Goal: Transaction & Acquisition: Purchase product/service

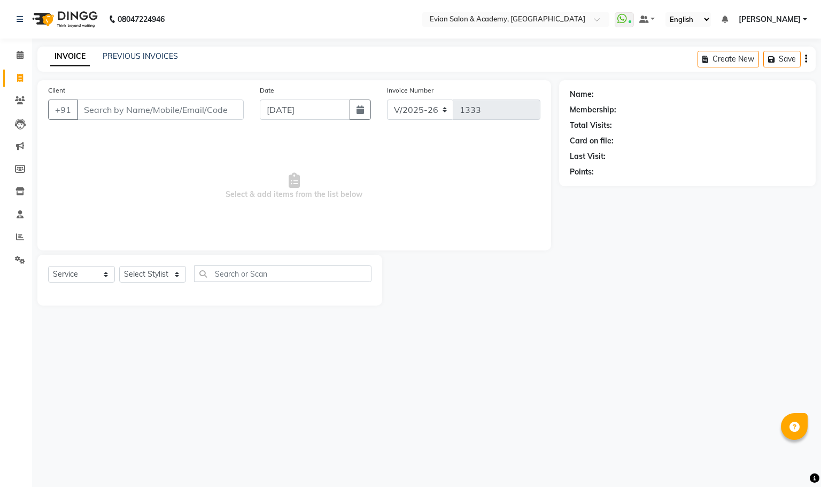
select select "4688"
select select "service"
click at [359, 106] on icon "button" at bounding box center [360, 109] width 7 height 9
select select "9"
select select "2025"
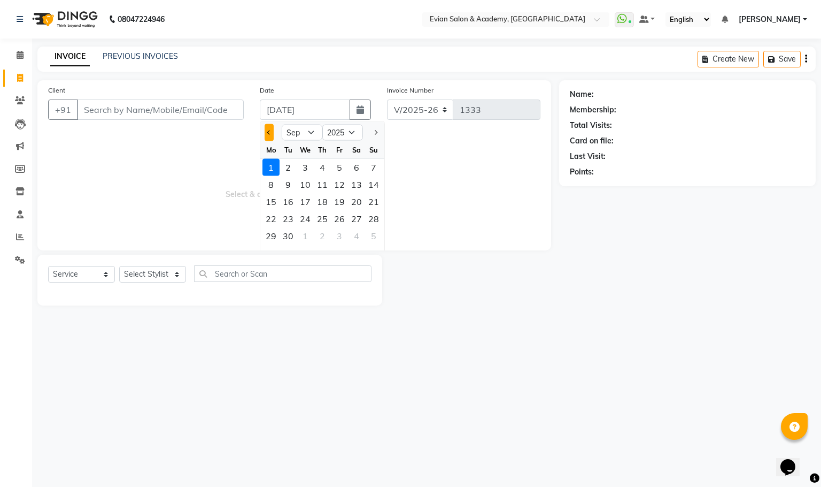
click at [268, 132] on span "Previous month" at bounding box center [269, 132] width 4 height 4
select select "8"
click at [381, 229] on div "31" at bounding box center [373, 235] width 17 height 17
type input "[DATE]"
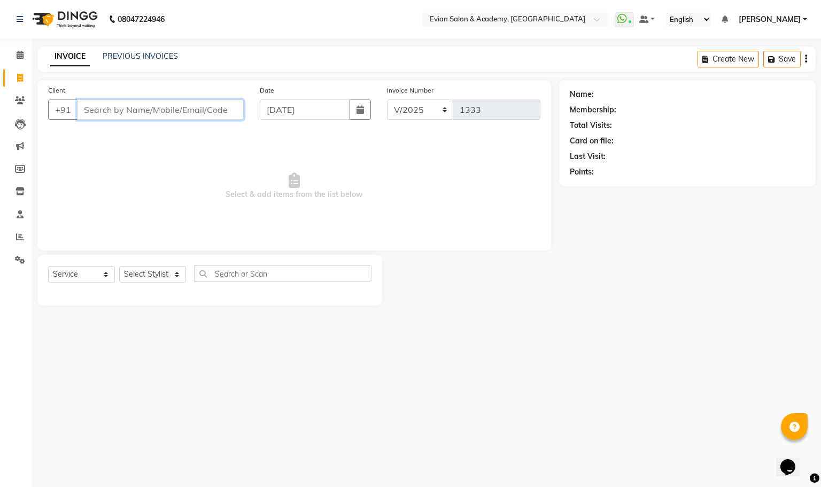
paste input "7083221408"
type input "7083221408"
click at [229, 105] on span "Add Client" at bounding box center [216, 109] width 42 height 11
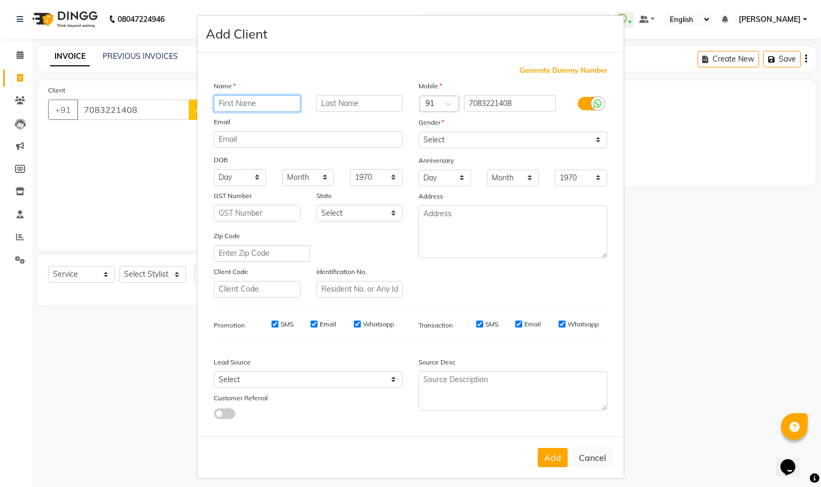
click at [249, 102] on input "text" at bounding box center [257, 103] width 87 height 17
paste input "MANJUSI"
type input "MANJUSI"
drag, startPoint x: 486, startPoint y: 138, endPoint x: 485, endPoint y: 146, distance: 8.6
click at [486, 138] on select "Select [DEMOGRAPHIC_DATA] [DEMOGRAPHIC_DATA] Other Prefer Not To Say" at bounding box center [513, 140] width 189 height 17
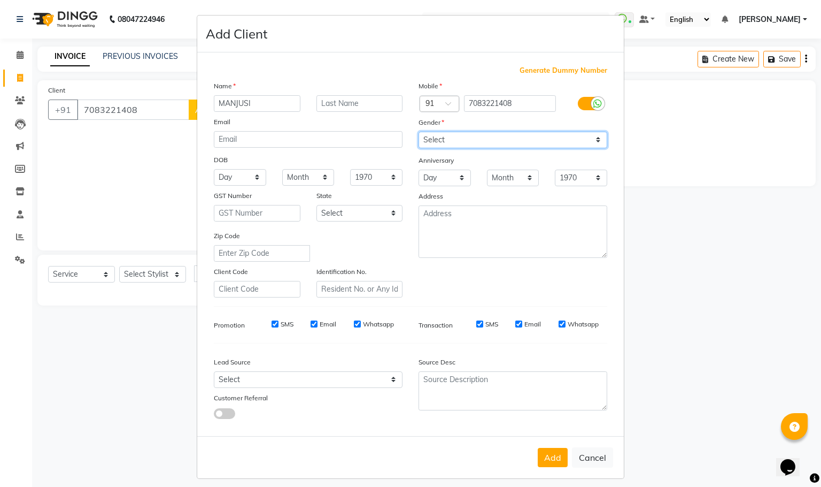
select select "[DEMOGRAPHIC_DATA]"
click at [419, 132] on select "Select [DEMOGRAPHIC_DATA] [DEMOGRAPHIC_DATA] Other Prefer Not To Say" at bounding box center [513, 140] width 189 height 17
click at [552, 459] on button "Add" at bounding box center [553, 456] width 30 height 19
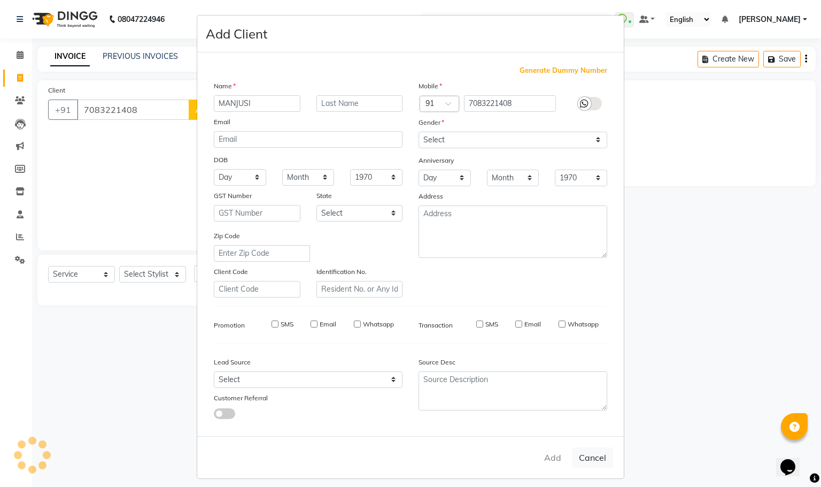
select select
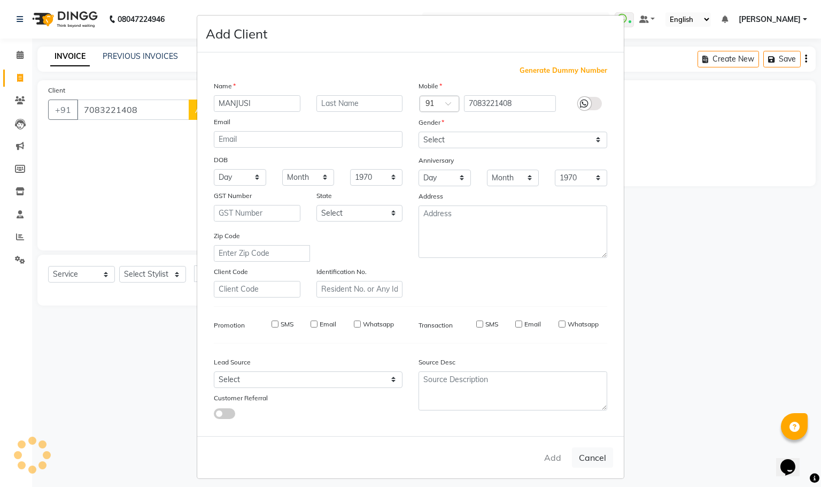
select select
checkbox input "false"
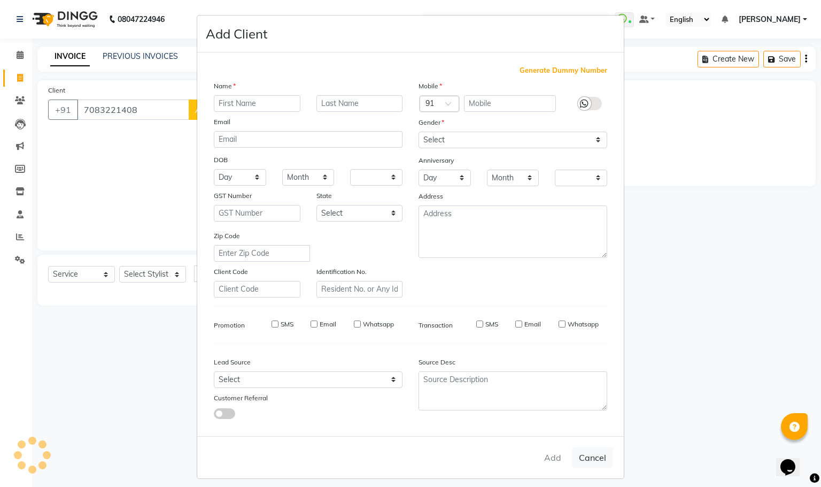
checkbox input "false"
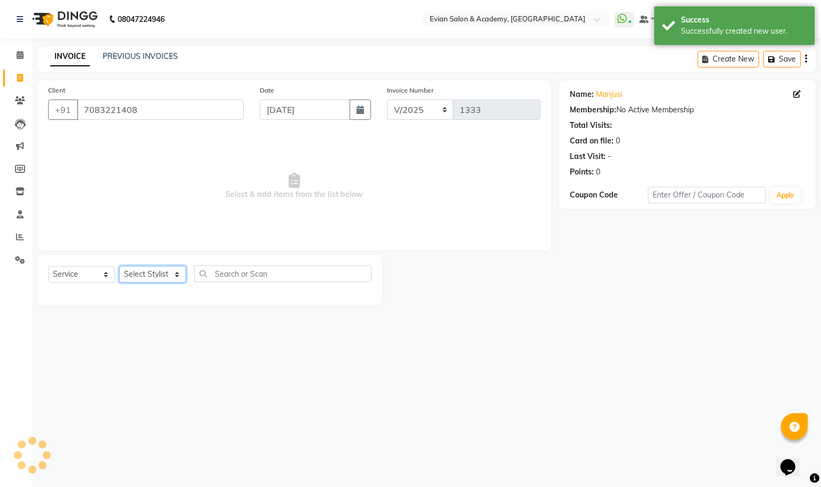
click at [163, 276] on select "Select Stylist [PERSON_NAME] SIR Admin ANAS [PERSON_NAME] DISHA Mampi [PERSON_N…" at bounding box center [152, 274] width 67 height 17
select select "27925"
click at [119, 266] on select "Select Stylist [PERSON_NAME] SIR Admin ANAS [PERSON_NAME] DISHA Mampi [PERSON_N…" at bounding box center [152, 274] width 67 height 17
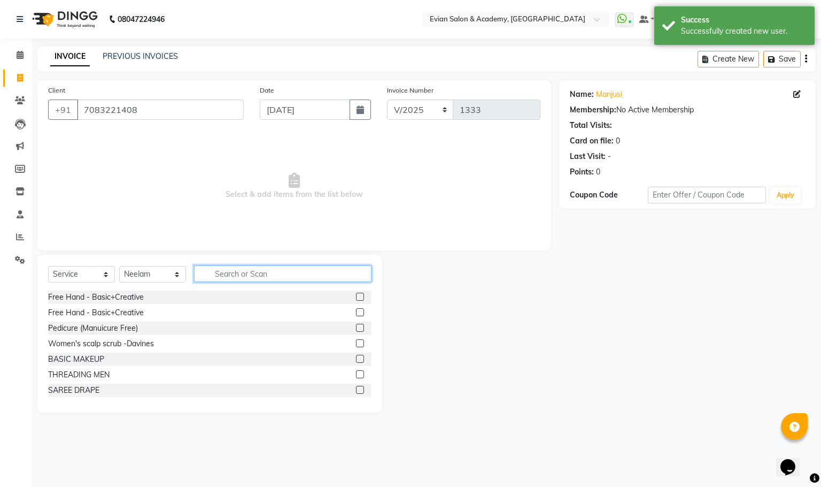
click at [246, 270] on input "text" at bounding box center [282, 273] width 177 height 17
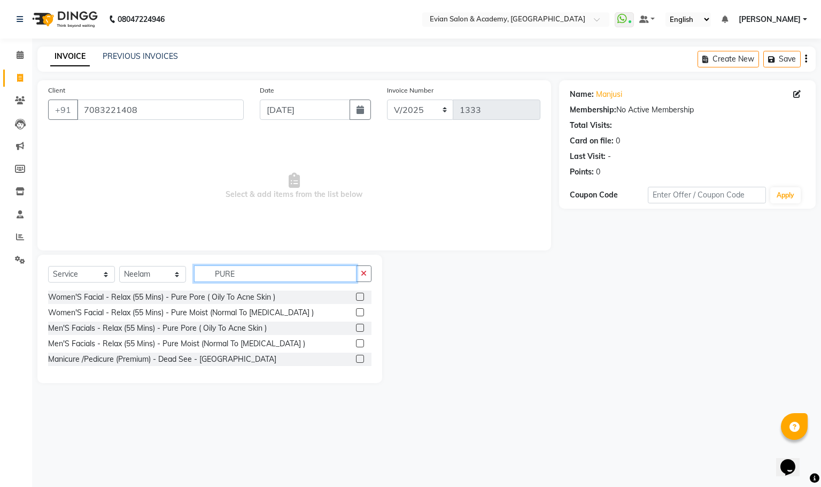
type input "PURE"
click at [361, 294] on label at bounding box center [360, 296] width 8 height 8
click at [361, 294] on input "checkbox" at bounding box center [359, 297] width 7 height 7
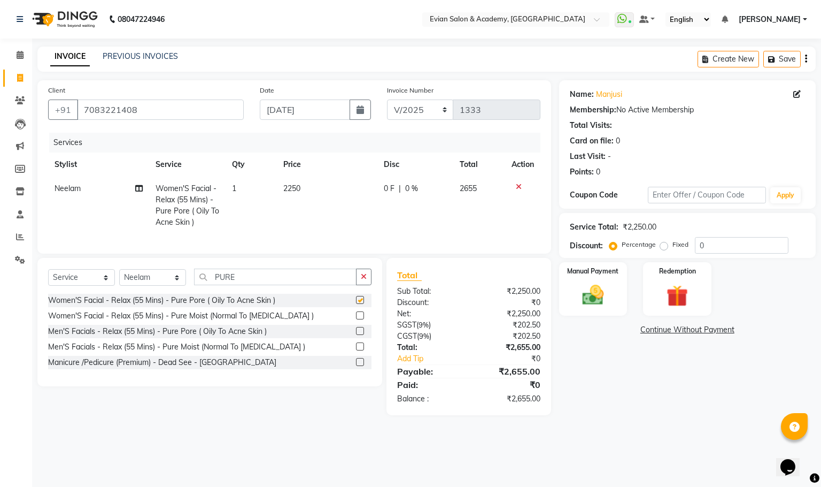
checkbox input "false"
click at [246, 285] on input "PURE" at bounding box center [275, 276] width 163 height 17
type input "P"
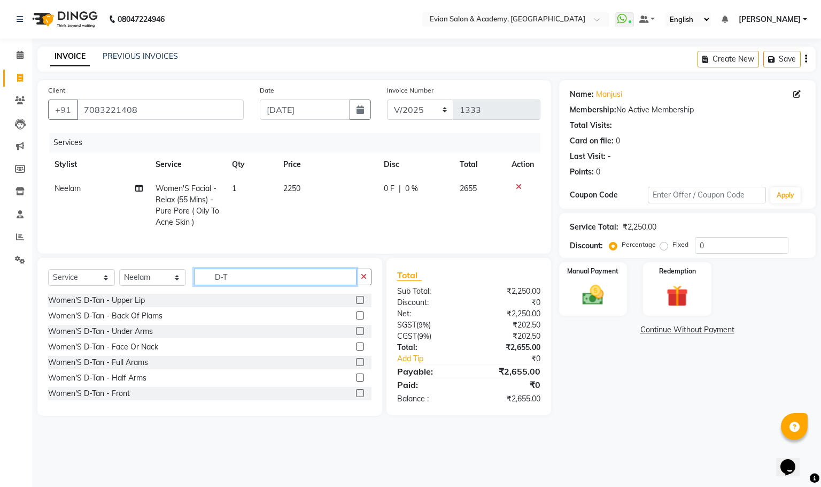
type input "D-T"
click at [356, 350] on label at bounding box center [360, 346] width 8 height 8
click at [356, 350] on input "checkbox" at bounding box center [359, 346] width 7 height 7
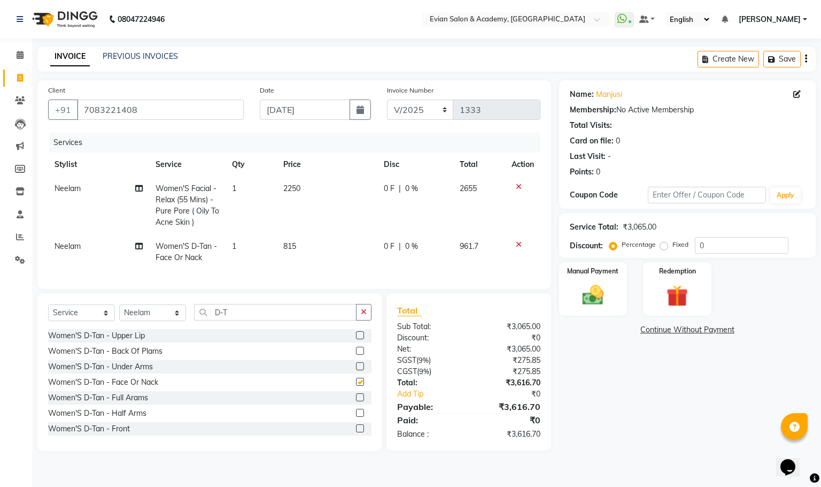
checkbox input "false"
click at [251, 320] on input "D-T" at bounding box center [275, 312] width 163 height 17
type input "D"
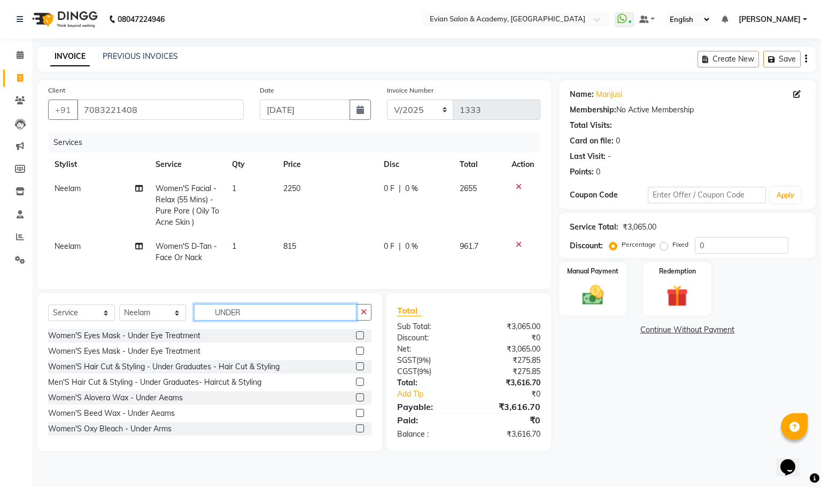
type input "UNDER"
click at [356, 416] on label at bounding box center [360, 412] width 8 height 8
click at [356, 416] on input "checkbox" at bounding box center [359, 413] width 7 height 7
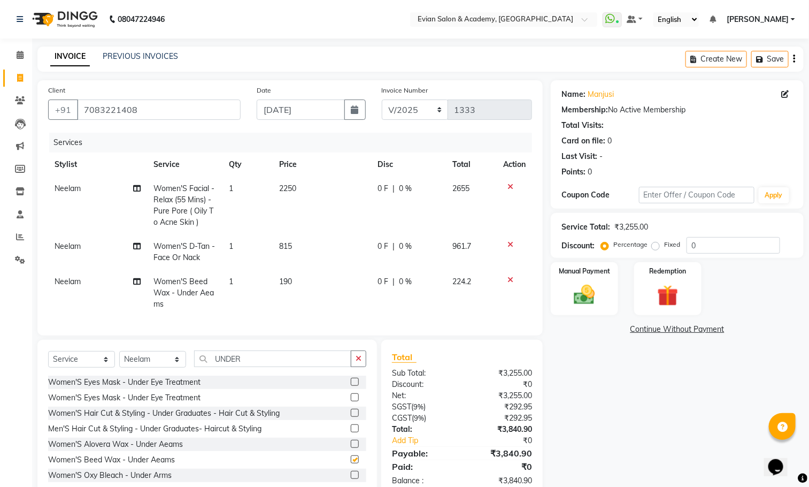
checkbox input "false"
click at [264, 367] on input "UNDER" at bounding box center [272, 358] width 157 height 17
type input "U"
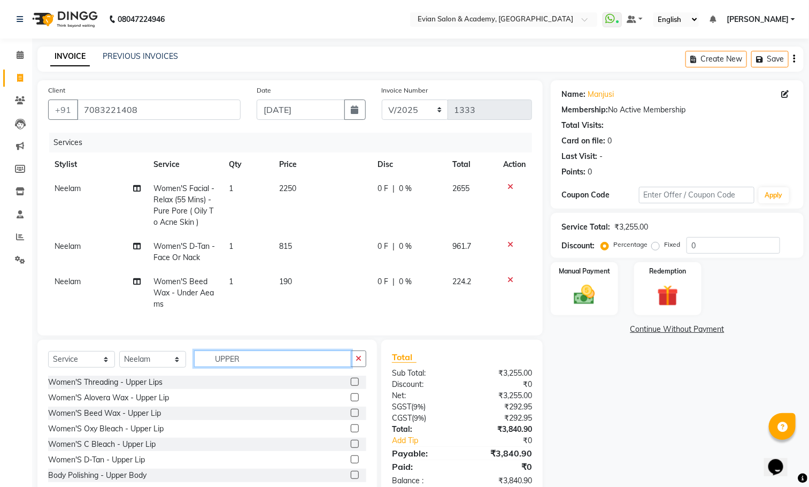
type input "UPPER"
click at [351, 416] on label at bounding box center [355, 412] width 8 height 8
click at [351, 416] on input "checkbox" at bounding box center [354, 413] width 7 height 7
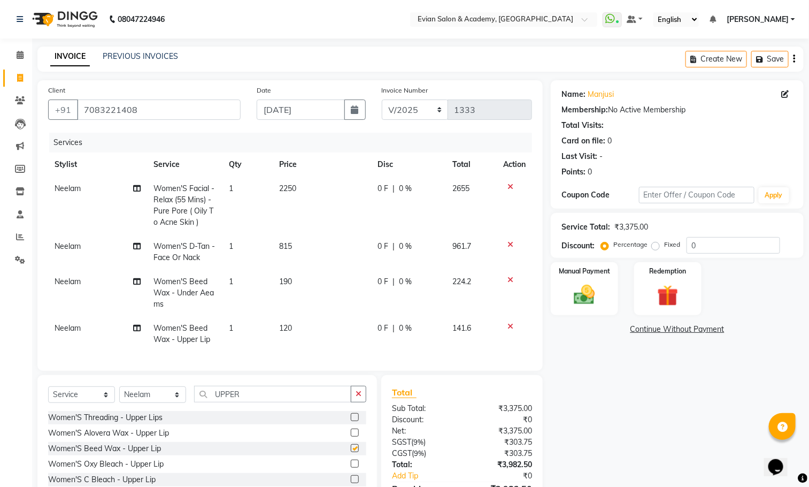
checkbox input "false"
click at [253, 402] on input "UPPER" at bounding box center [272, 393] width 157 height 17
type input "U"
type input "DIN"
click at [351, 436] on label at bounding box center [355, 432] width 8 height 8
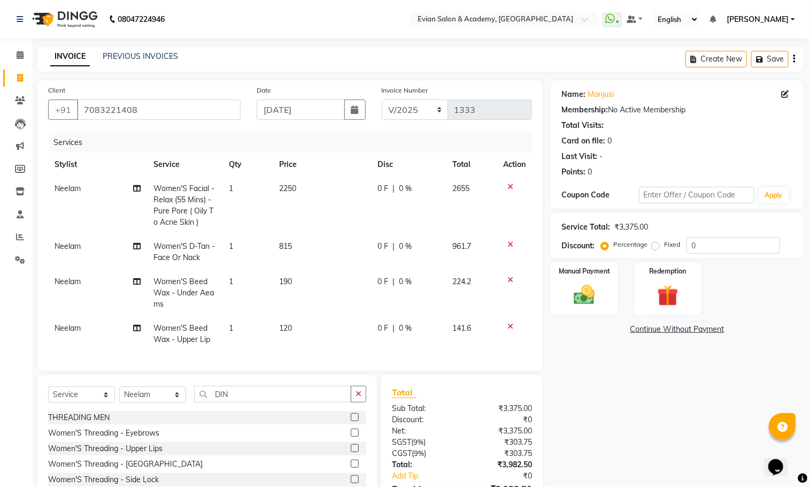
click at [351, 436] on input "checkbox" at bounding box center [354, 432] width 7 height 7
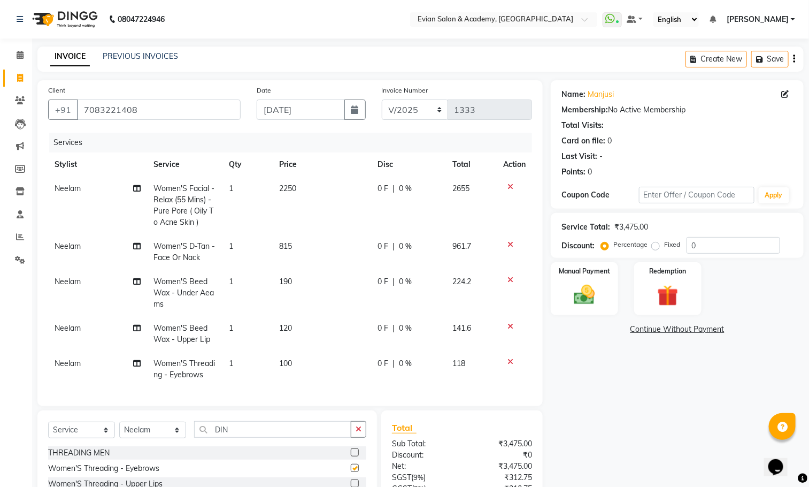
checkbox input "false"
click at [713, 249] on input "0" at bounding box center [733, 245] width 94 height 17
type input "20"
click at [286, 253] on td "815" at bounding box center [321, 251] width 98 height 35
select select "27925"
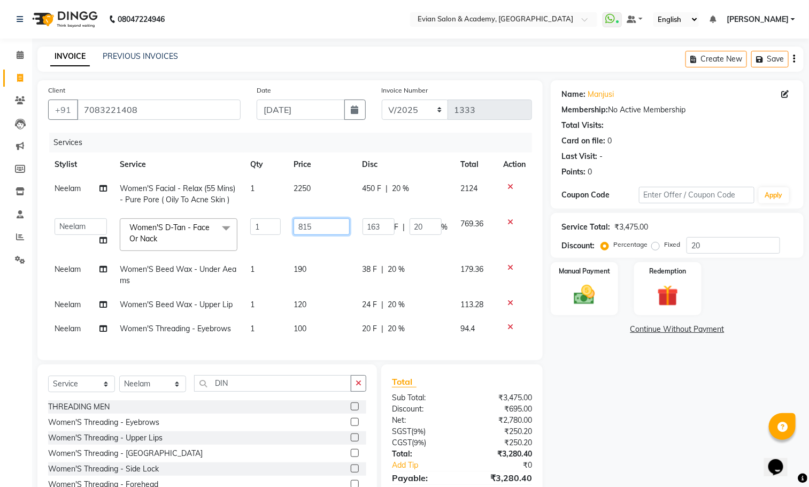
click at [320, 225] on input "815" at bounding box center [322, 226] width 56 height 17
type input "812.5"
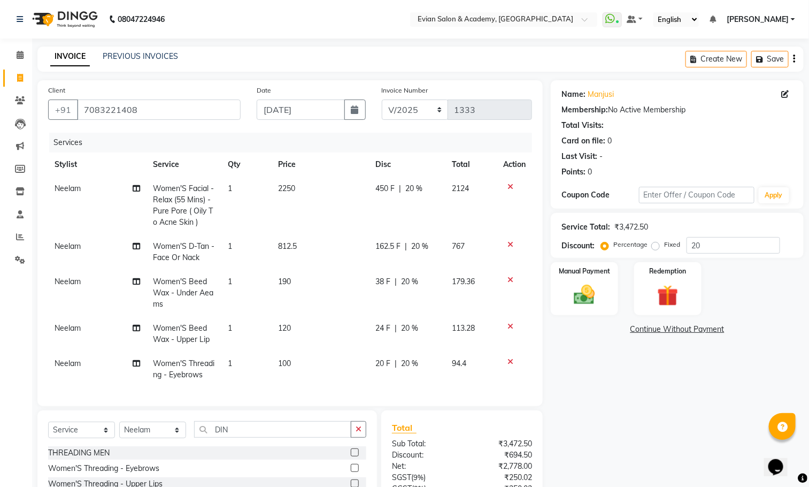
click at [311, 272] on td "190" at bounding box center [320, 292] width 97 height 47
select select "27925"
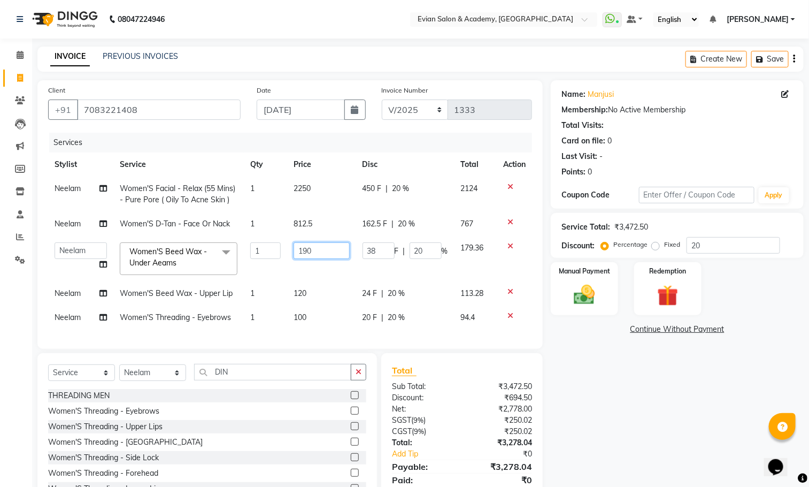
click at [330, 246] on input "190" at bounding box center [322, 250] width 56 height 17
type input "187.5"
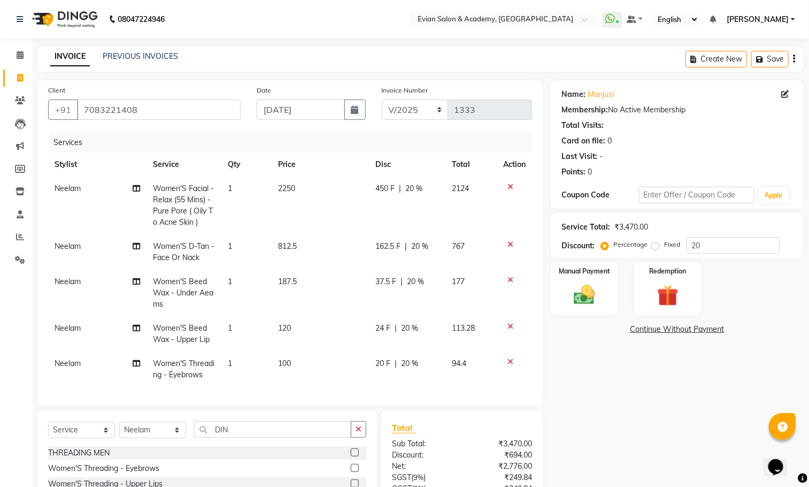
click at [337, 297] on tbody "[PERSON_NAME] Women'S Facial - Relax (55 Mins) - Pure Pore ( Oily To Acne Skin …" at bounding box center [290, 281] width 484 height 210
click at [330, 329] on td "120" at bounding box center [320, 333] width 97 height 35
select select "27925"
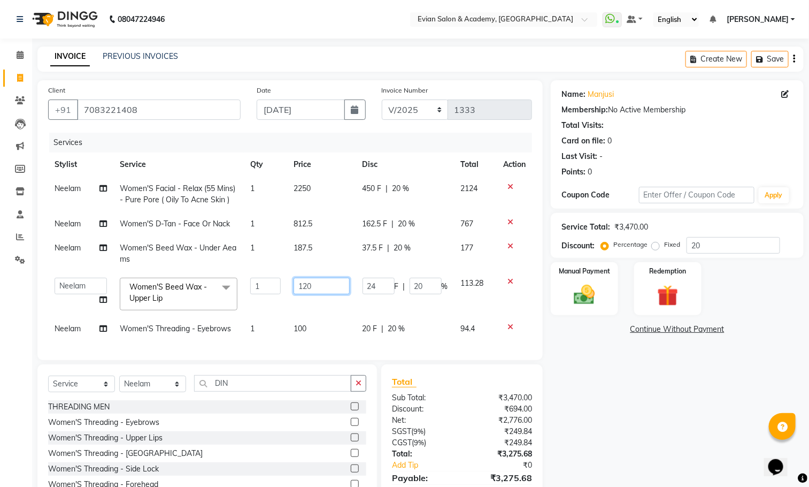
click at [334, 289] on input "120" at bounding box center [322, 285] width 56 height 17
type input "150"
click at [334, 329] on tbody "[PERSON_NAME] Women'S Facial - Relax (55 Mins) - Pure Pore ( Oily To Acne Skin …" at bounding box center [290, 258] width 484 height 164
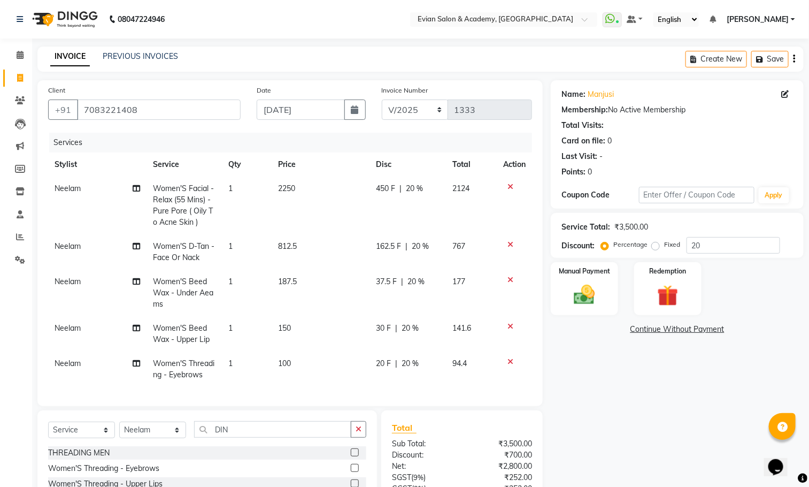
click at [323, 351] on td "100" at bounding box center [321, 368] width 98 height 35
select select "27925"
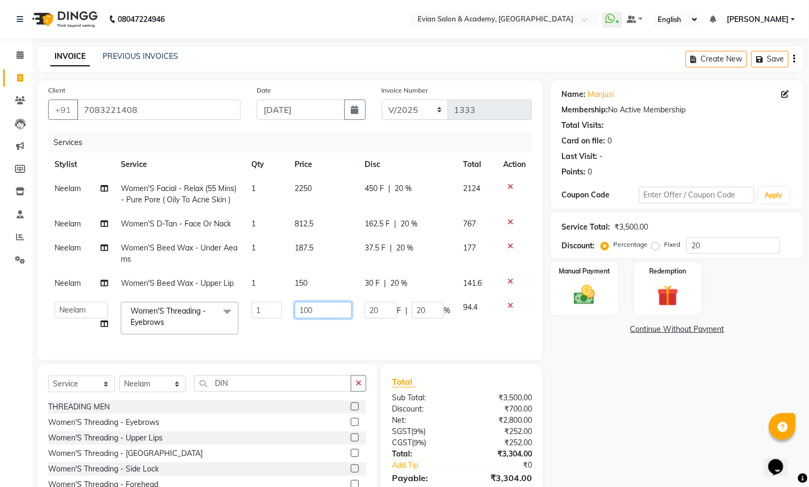
click at [321, 310] on input "100" at bounding box center [323, 310] width 57 height 17
type input "1"
type input "75"
click at [576, 362] on div "Name: Manjusi Membership: No Active Membership Total Visits: Card on file: 0 La…" at bounding box center [681, 301] width 261 height 442
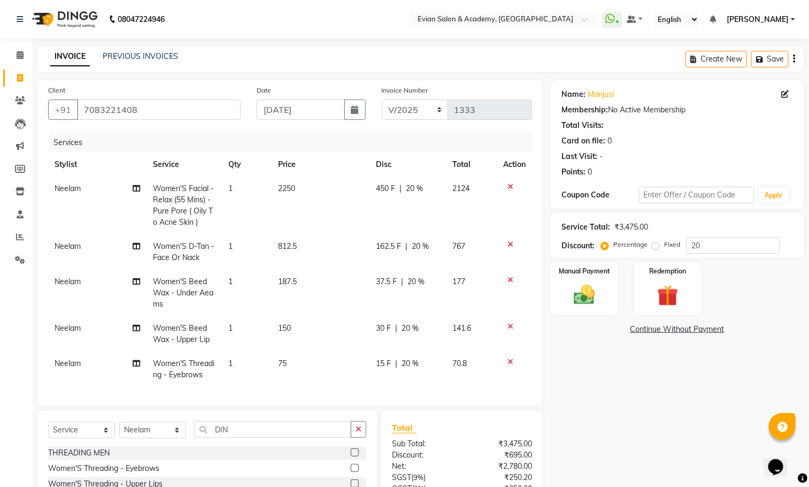
scroll to position [7, 0]
click at [609, 286] on div "Manual Payment" at bounding box center [585, 288] width 70 height 55
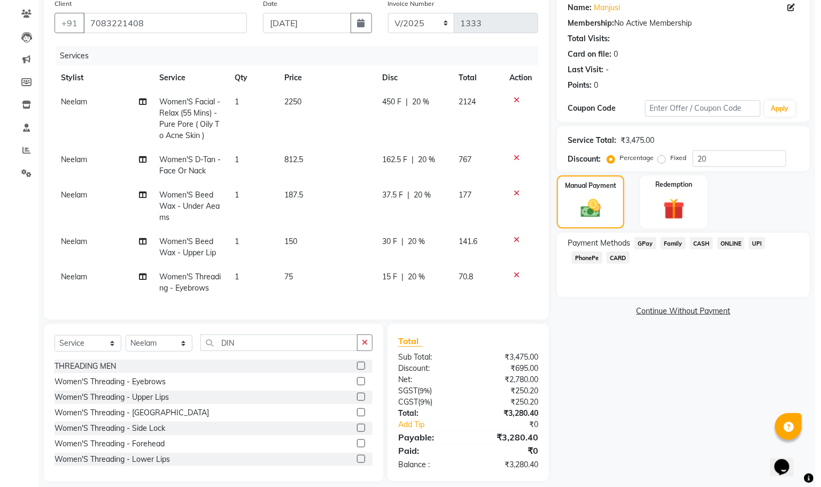
scroll to position [103, 0]
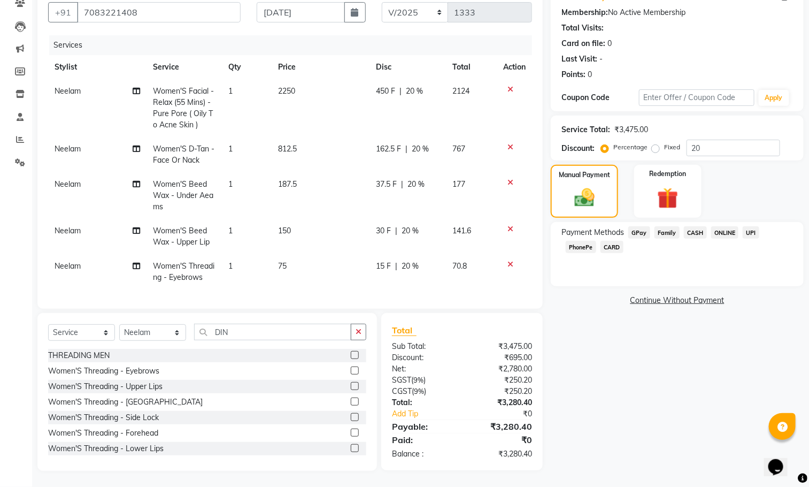
click at [637, 226] on span "GPay" at bounding box center [639, 232] width 22 height 12
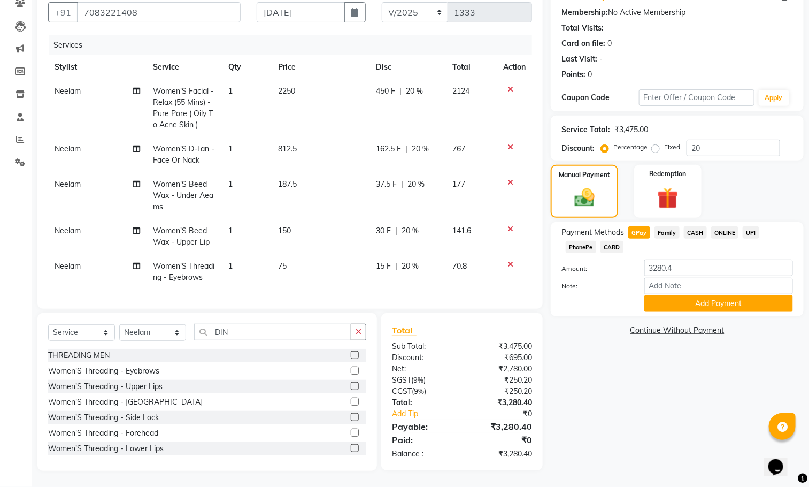
click at [693, 228] on span "CASH" at bounding box center [695, 232] width 23 height 12
click at [679, 259] on input "3280.4" at bounding box center [718, 267] width 149 height 17
type input "3"
type input "3000"
click at [733, 300] on button "Add Payment" at bounding box center [718, 303] width 149 height 17
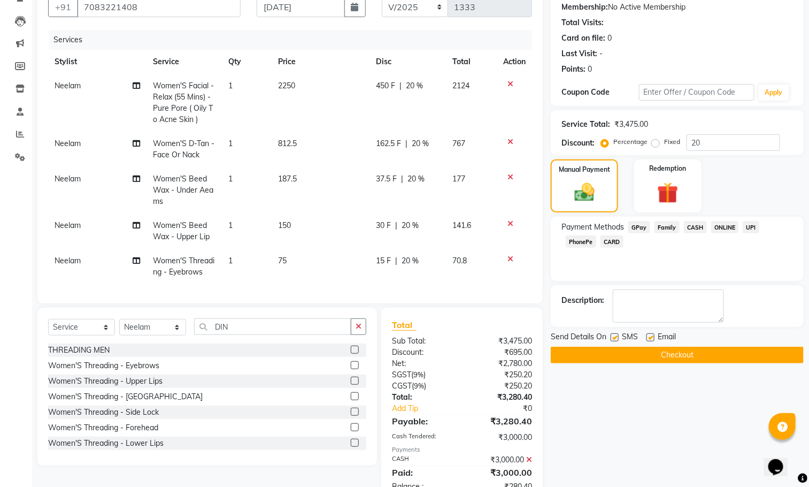
click at [637, 225] on span "GPay" at bounding box center [639, 227] width 22 height 12
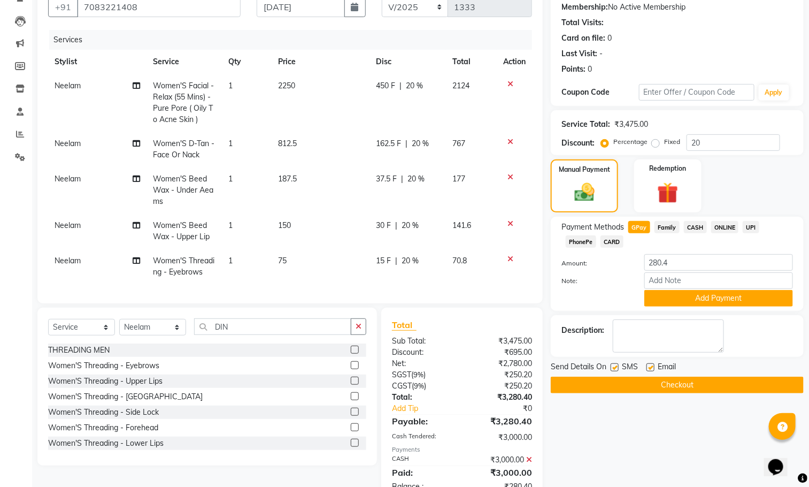
click at [666, 379] on button "Checkout" at bounding box center [677, 384] width 253 height 17
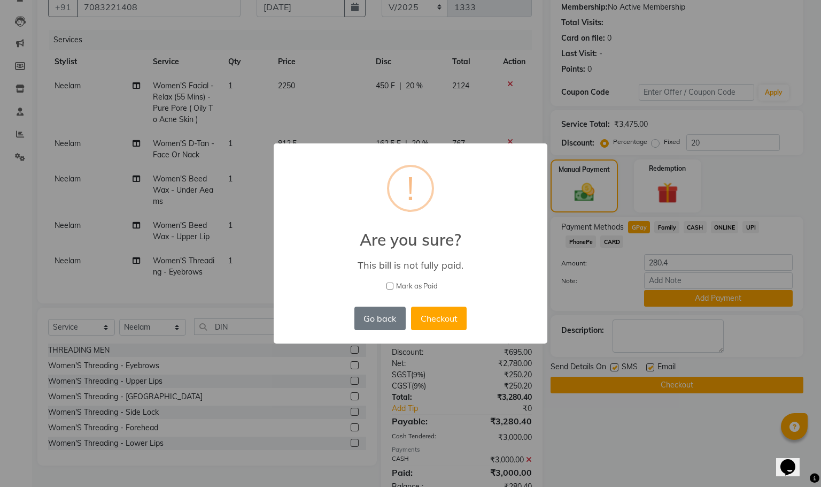
click at [389, 283] on input "Mark as Paid" at bounding box center [390, 285] width 7 height 7
checkbox input "true"
click at [454, 318] on button "Checkout" at bounding box center [439, 318] width 56 height 24
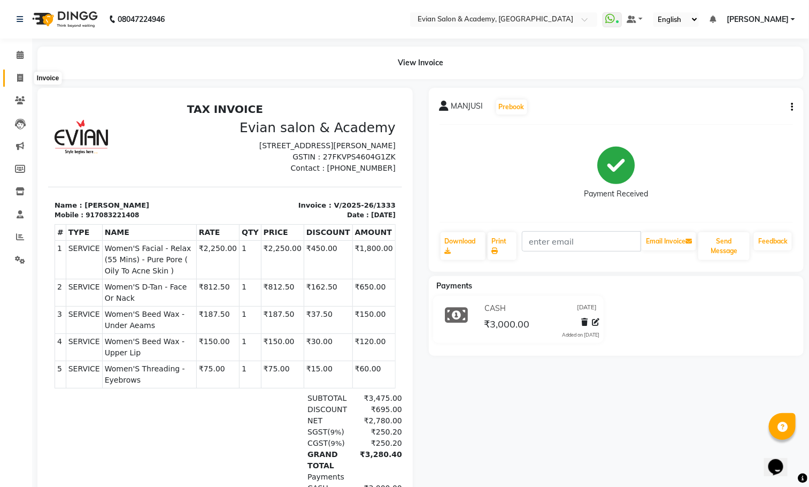
click at [21, 77] on icon at bounding box center [20, 78] width 6 height 8
select select "service"
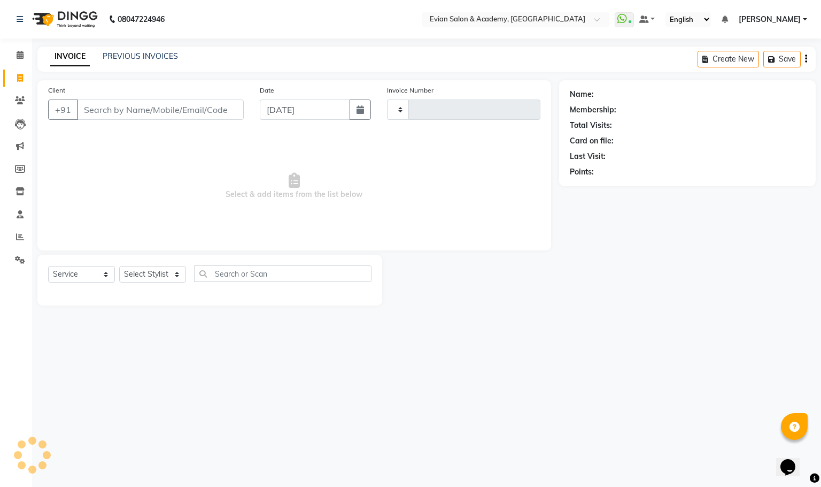
type input "1334"
select select "4688"
click at [164, 111] on input "Client" at bounding box center [160, 109] width 167 height 20
type input "9663892589"
select select "1: Object"
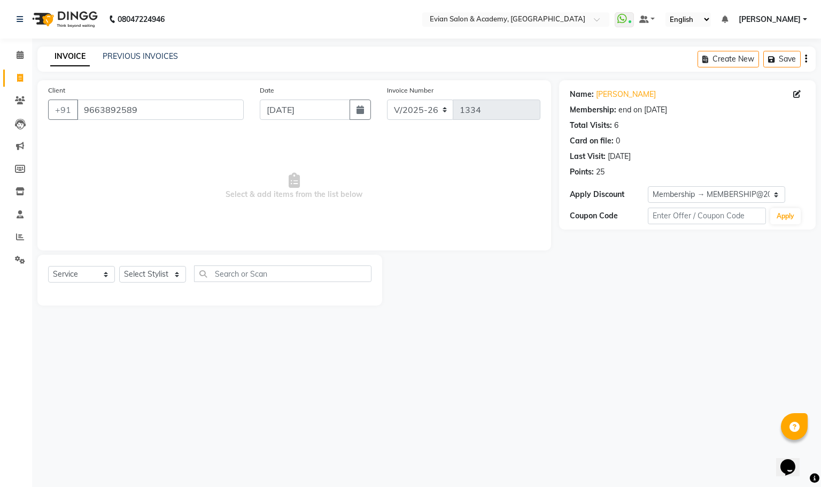
click at [178, 260] on div "Select Service Product Membership Package Voucher Prepaid Gift Card Select Styl…" at bounding box center [209, 279] width 345 height 51
click at [178, 273] on select "Select Stylist [PERSON_NAME] SIR Admin ANAS [PERSON_NAME] DISHA Mampi [PERSON_N…" at bounding box center [152, 274] width 67 height 17
select select "53302"
click at [119, 266] on select "Select Stylist [PERSON_NAME] SIR Admin ANAS [PERSON_NAME] DISHA Mampi [PERSON_N…" at bounding box center [152, 274] width 67 height 17
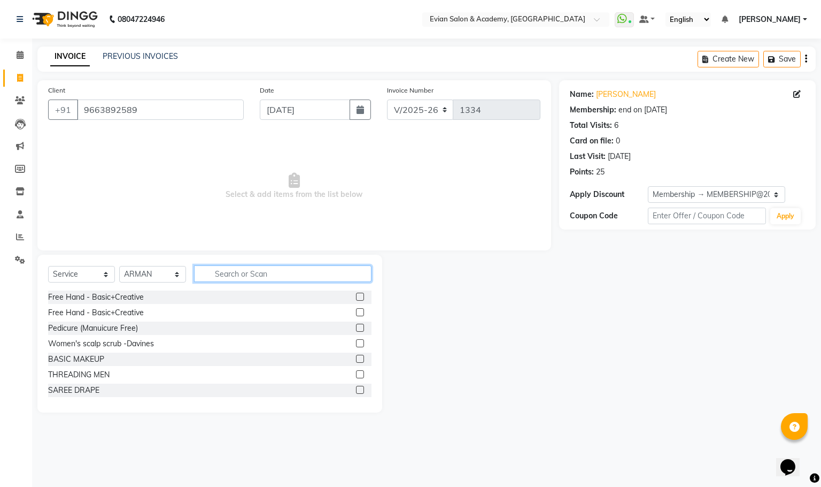
click at [265, 276] on input "text" at bounding box center [282, 273] width 177 height 17
type input "BEARD"
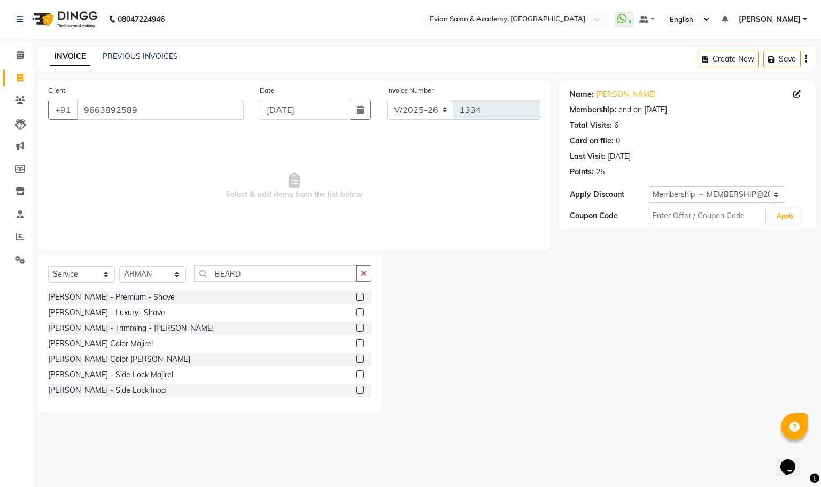
click at [356, 326] on label at bounding box center [360, 327] width 8 height 8
click at [356, 326] on input "checkbox" at bounding box center [359, 328] width 7 height 7
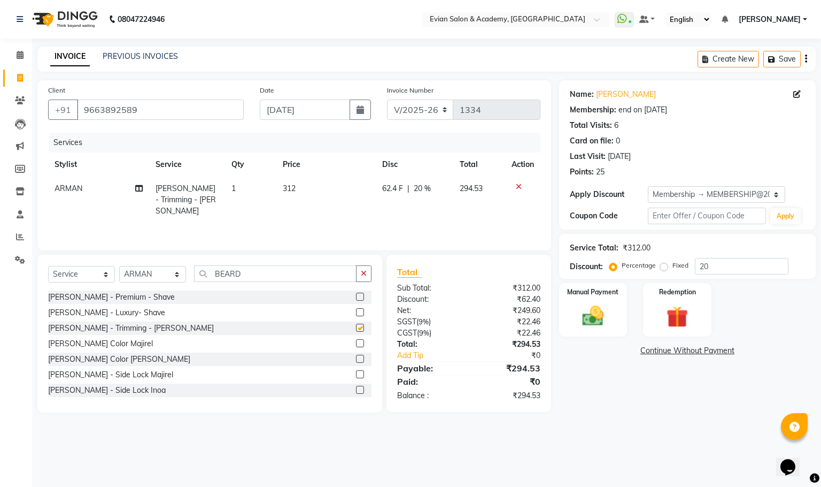
checkbox input "false"
click at [265, 273] on input "BEARD" at bounding box center [275, 273] width 163 height 17
type input "BEARD"
click at [356, 358] on label at bounding box center [360, 358] width 8 height 8
click at [356, 358] on input "checkbox" at bounding box center [359, 359] width 7 height 7
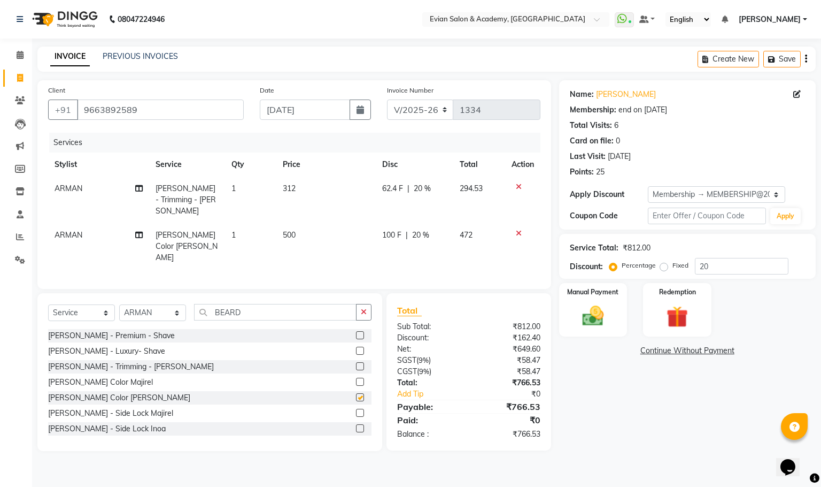
checkbox input "false"
click at [259, 304] on input "BEARD" at bounding box center [275, 312] width 163 height 17
type input "B"
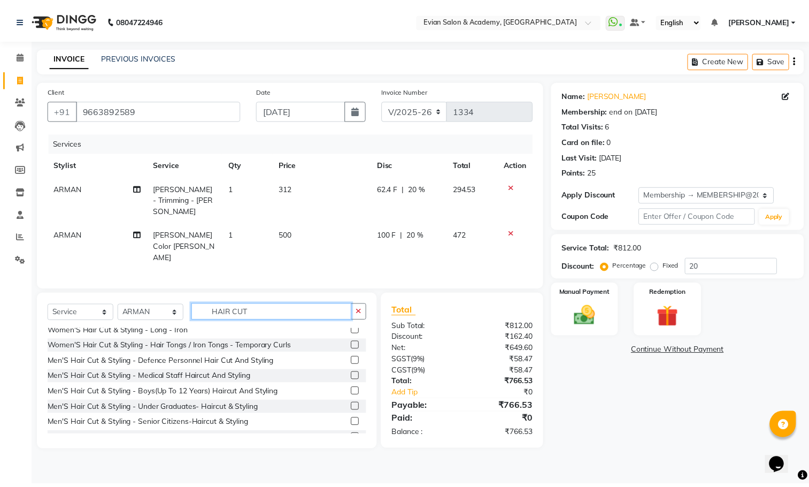
scroll to position [241, 0]
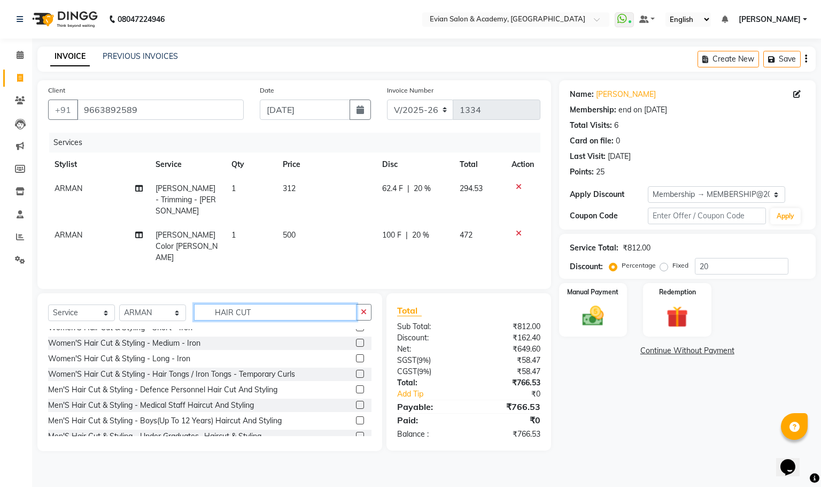
type input "HAIR CUT"
click at [356, 385] on label at bounding box center [360, 389] width 8 height 8
click at [356, 386] on input "checkbox" at bounding box center [359, 389] width 7 height 7
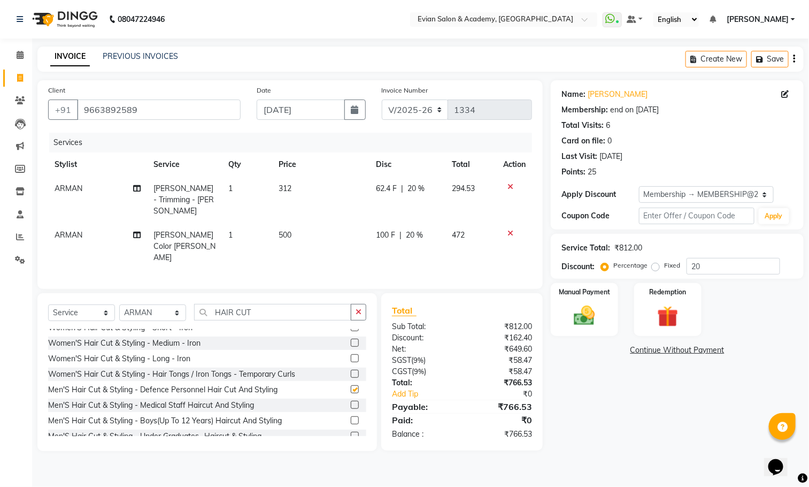
scroll to position [249, 0]
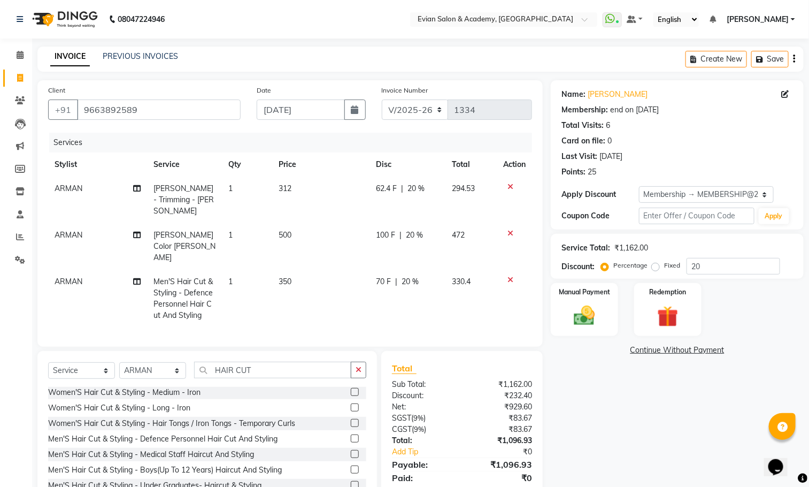
checkbox input "false"
click at [321, 188] on td "312" at bounding box center [320, 199] width 97 height 47
select select "53302"
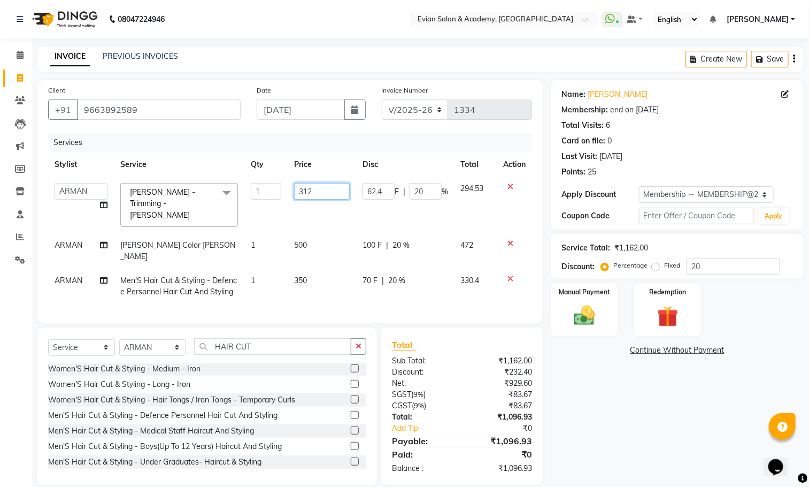
click at [321, 188] on input "312" at bounding box center [322, 191] width 56 height 17
type input "313.5"
click at [322, 233] on td "500" at bounding box center [322, 250] width 68 height 35
select select "53302"
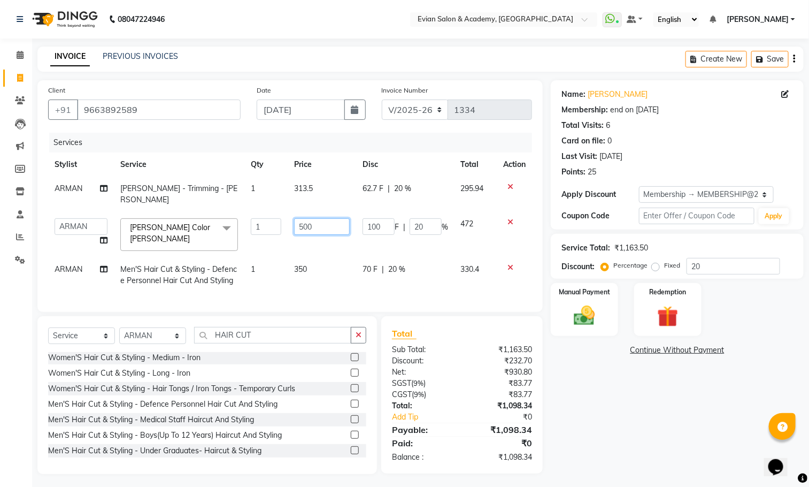
click at [322, 220] on input "500" at bounding box center [322, 226] width 56 height 17
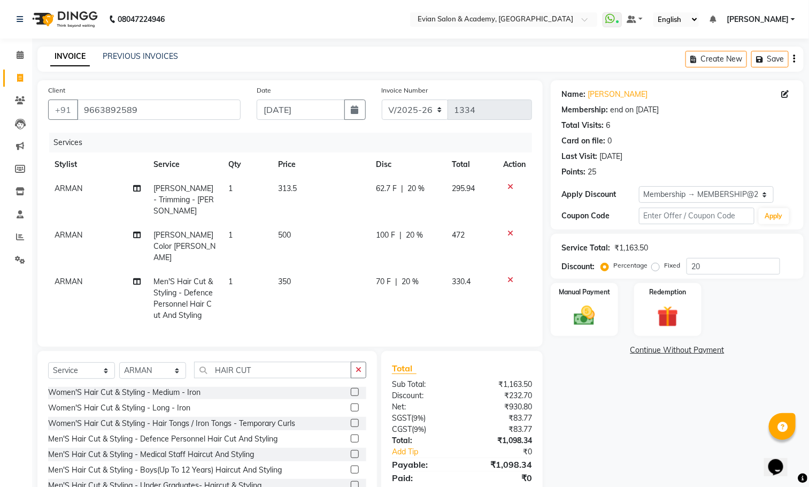
click at [322, 269] on td "350" at bounding box center [321, 298] width 98 height 58
select select "53302"
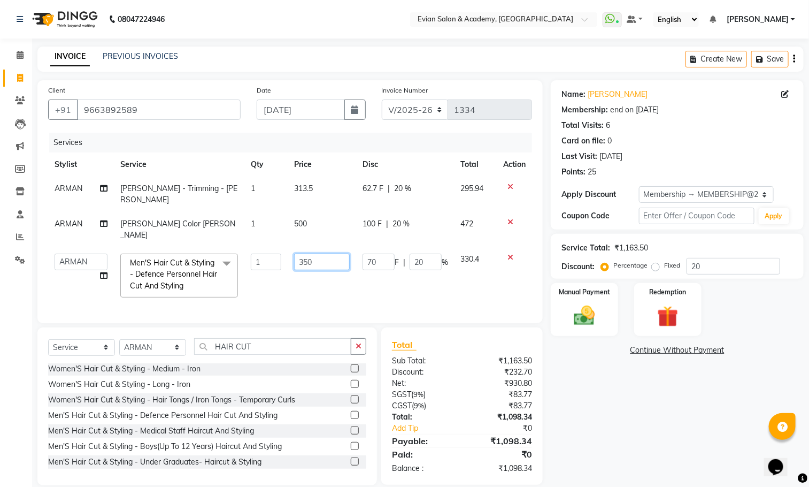
click at [323, 253] on input "350" at bounding box center [322, 261] width 56 height 17
type input "3"
type input "293.75"
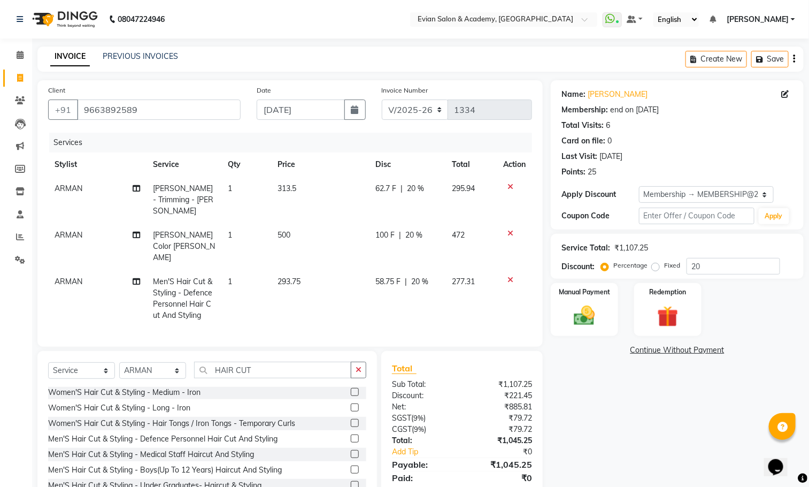
click at [611, 387] on div "Name: [PERSON_NAME] Membership: end on [DATE] Total Visits: 6 Card on file: 0 L…" at bounding box center [681, 294] width 261 height 428
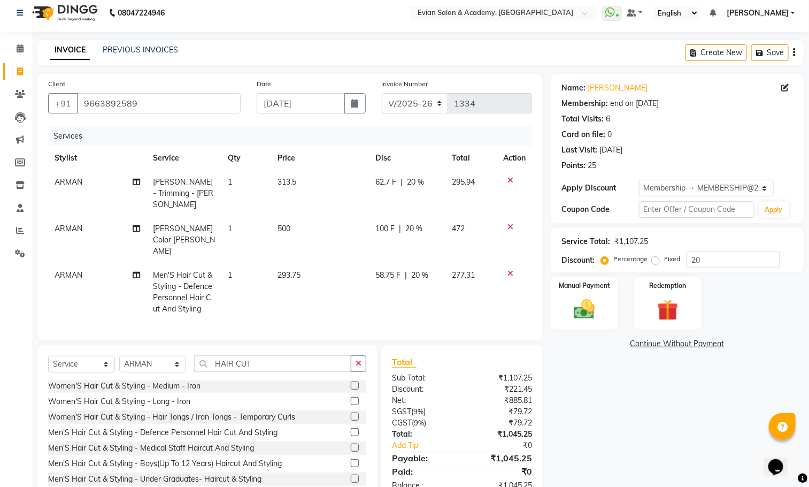
scroll to position [0, 0]
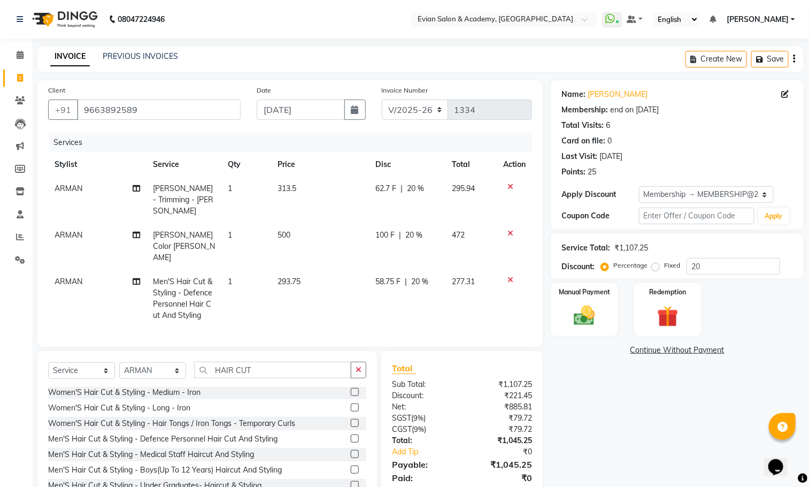
click at [793, 61] on button "button" at bounding box center [794, 59] width 2 height 25
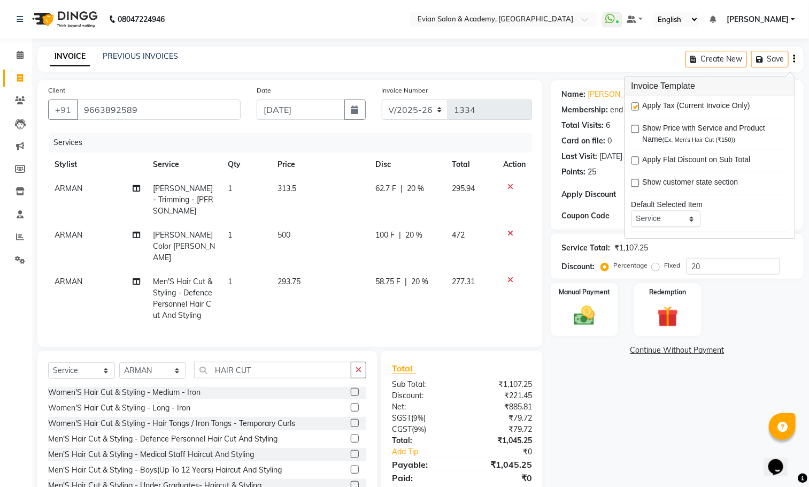
click at [637, 107] on label at bounding box center [635, 107] width 8 height 8
click at [637, 107] on input "checkbox" at bounding box center [634, 107] width 7 height 7
checkbox input "false"
click at [598, 299] on div "Manual Payment" at bounding box center [585, 309] width 70 height 55
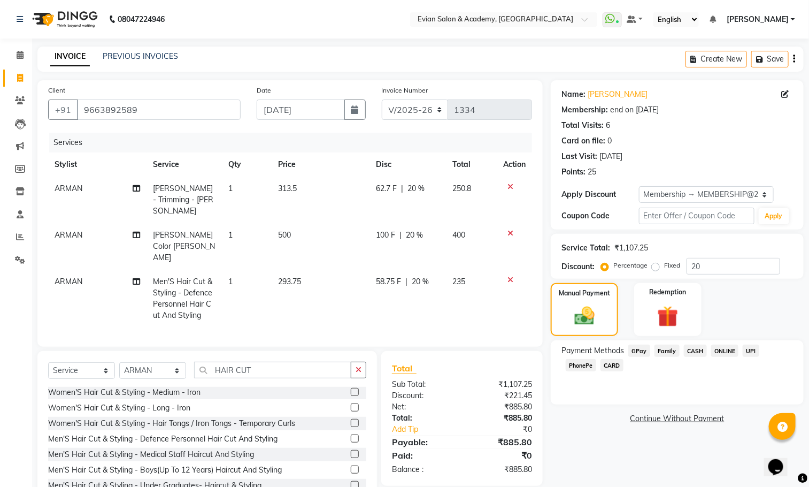
click at [637, 352] on span "GPay" at bounding box center [639, 350] width 22 height 12
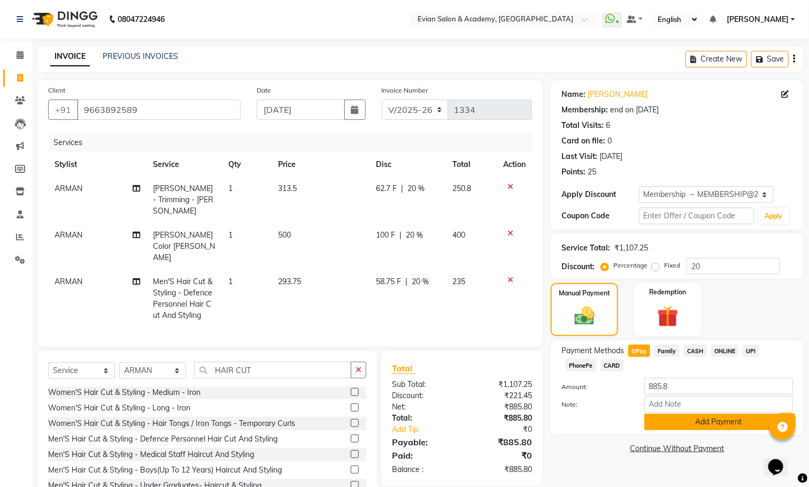
click at [658, 422] on button "Add Payment" at bounding box center [718, 421] width 149 height 17
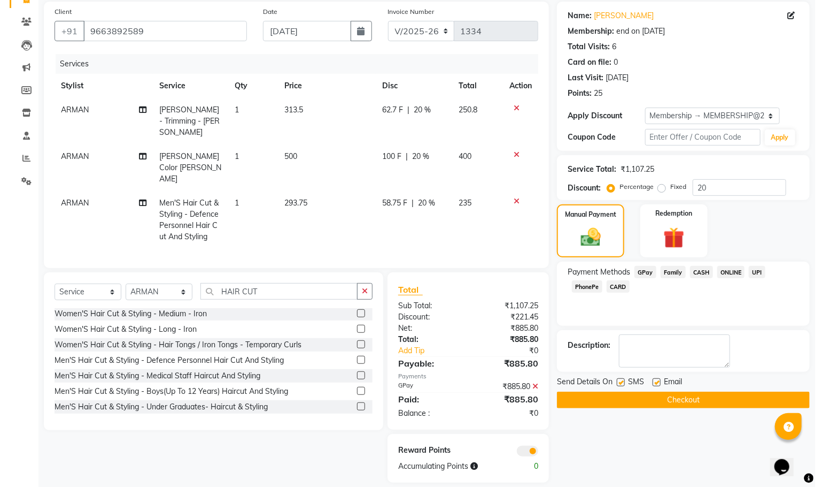
scroll to position [79, 0]
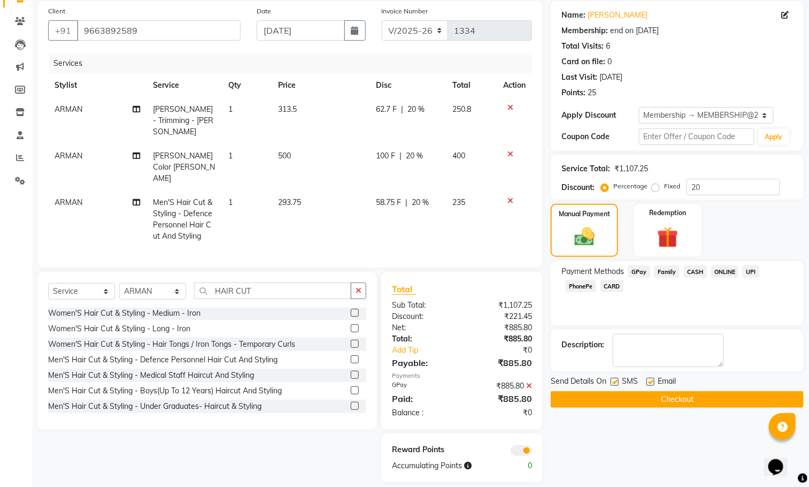
click at [518, 445] on span at bounding box center [521, 450] width 21 height 11
click at [532, 452] on input "checkbox" at bounding box center [532, 452] width 0 height 0
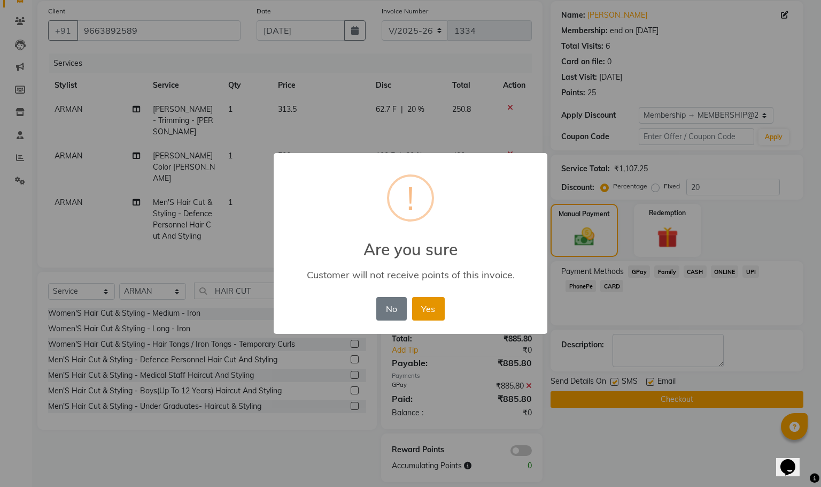
click at [433, 316] on button "Yes" at bounding box center [428, 309] width 33 height 24
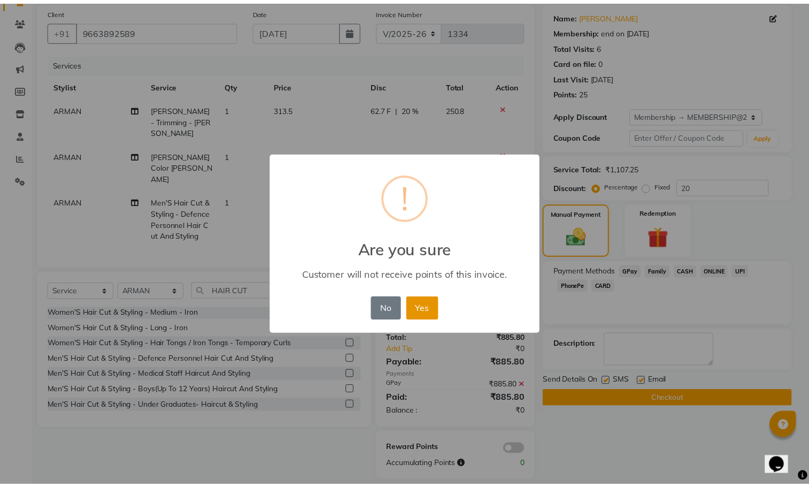
scroll to position [64, 0]
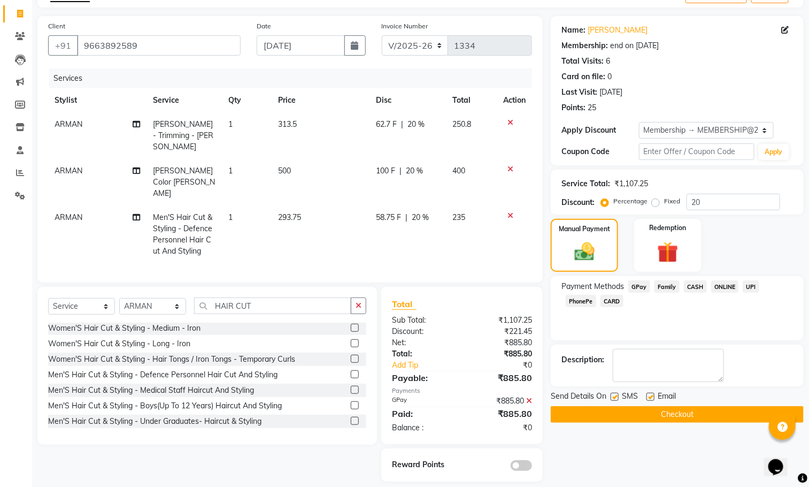
click at [573, 410] on button "Checkout" at bounding box center [677, 414] width 253 height 17
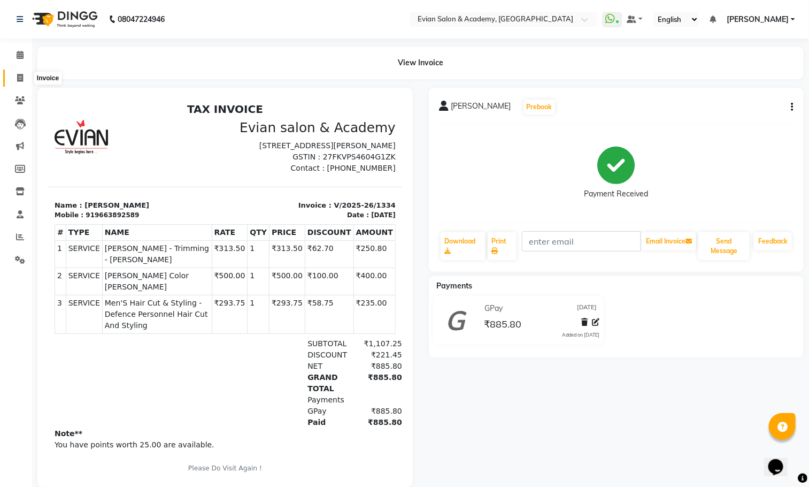
click at [22, 74] on icon at bounding box center [20, 78] width 6 height 8
select select "service"
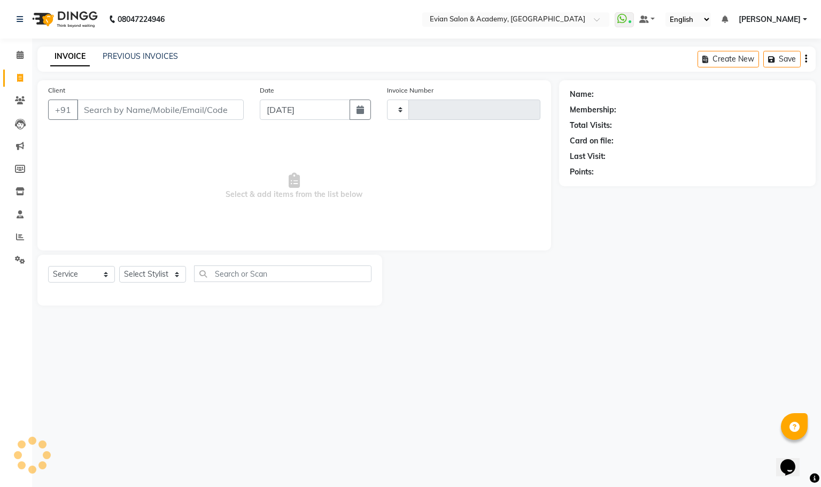
type input "1335"
select select "4688"
click at [117, 109] on input "Client" at bounding box center [160, 109] width 167 height 20
type input "8779411657"
click at [229, 111] on span "Add Client" at bounding box center [216, 109] width 42 height 11
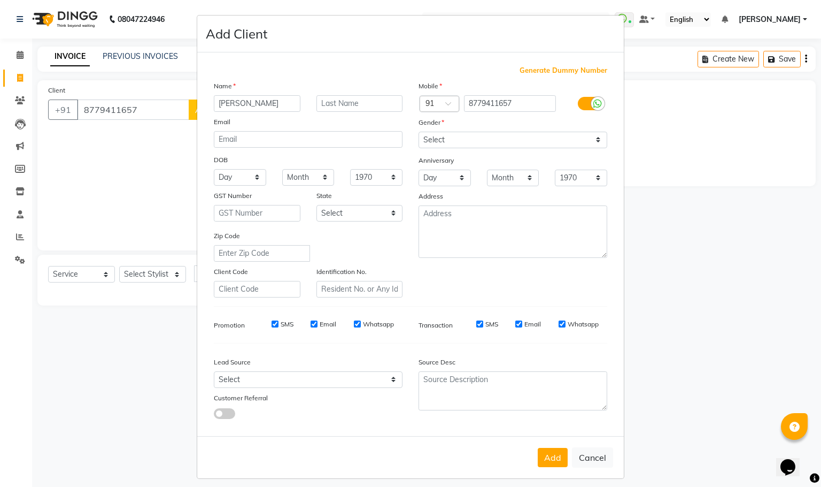
type input "[PERSON_NAME]"
click at [453, 148] on div "Mobile Country Code × 91 8779411657 Gender Select [DEMOGRAPHIC_DATA] [DEMOGRAPH…" at bounding box center [513, 188] width 205 height 217
click at [451, 141] on select "Select [DEMOGRAPHIC_DATA] [DEMOGRAPHIC_DATA] Other Prefer Not To Say" at bounding box center [513, 140] width 189 height 17
select select "[DEMOGRAPHIC_DATA]"
click at [419, 132] on select "Select [DEMOGRAPHIC_DATA] [DEMOGRAPHIC_DATA] Other Prefer Not To Say" at bounding box center [513, 140] width 189 height 17
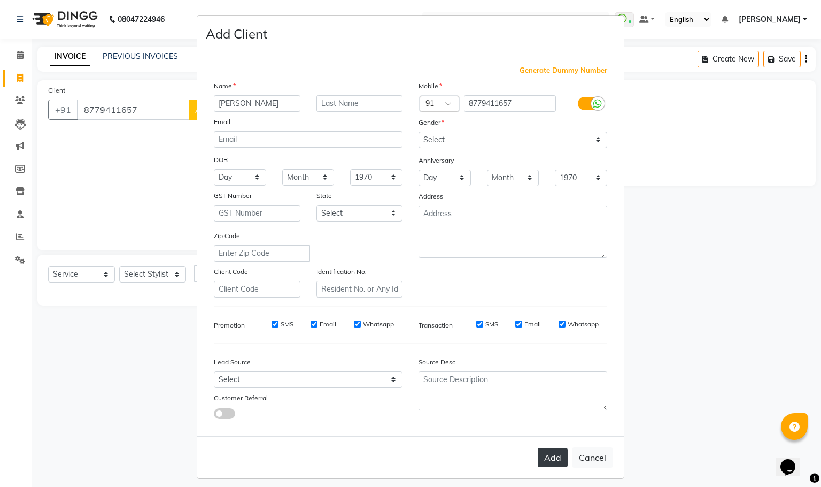
click at [544, 455] on button "Add" at bounding box center [553, 456] width 30 height 19
select select
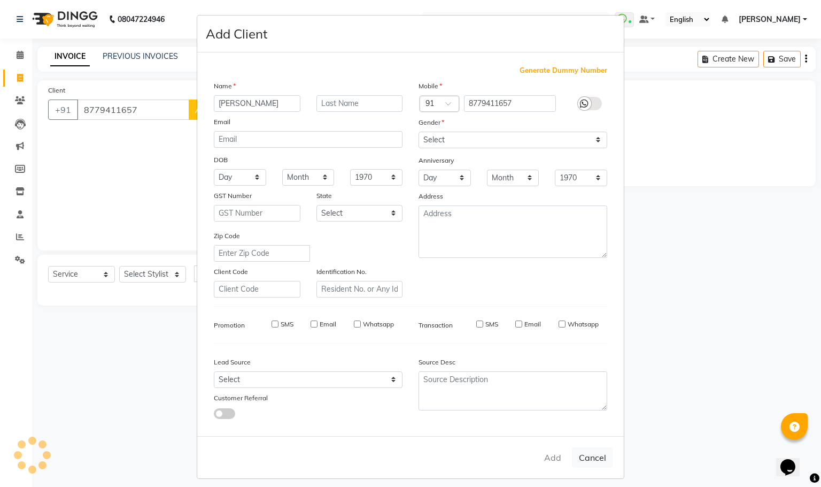
select select
checkbox input "false"
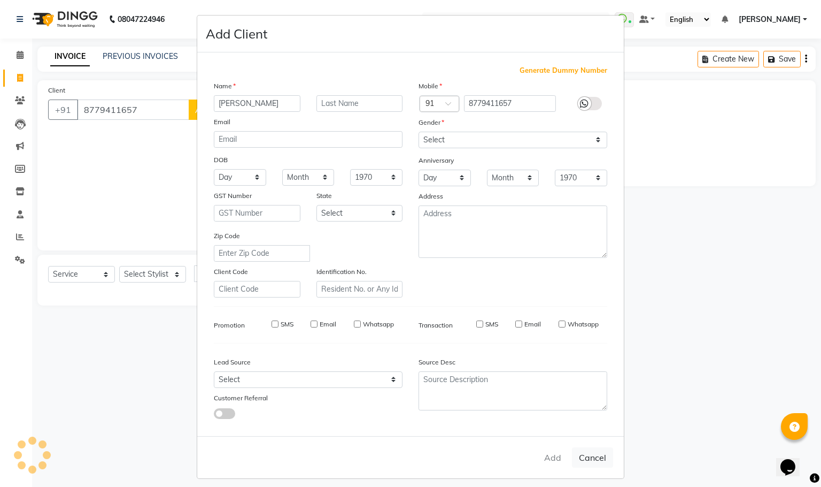
checkbox input "false"
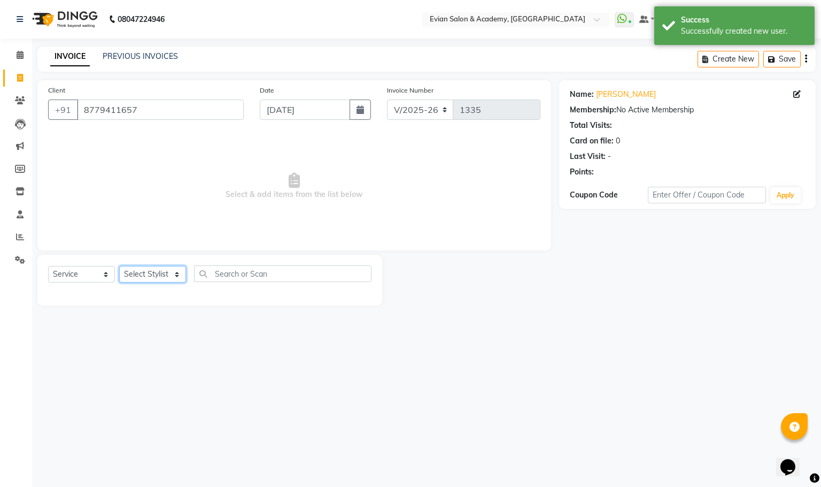
click at [155, 281] on select "Select Stylist [PERSON_NAME] SIR Admin ANAS [PERSON_NAME] DISHA Mampi [PERSON_N…" at bounding box center [152, 274] width 67 height 17
select select "53302"
click at [119, 266] on select "Select Stylist [PERSON_NAME] SIR Admin ANAS [PERSON_NAME] DISHA Mampi [PERSON_N…" at bounding box center [152, 274] width 67 height 17
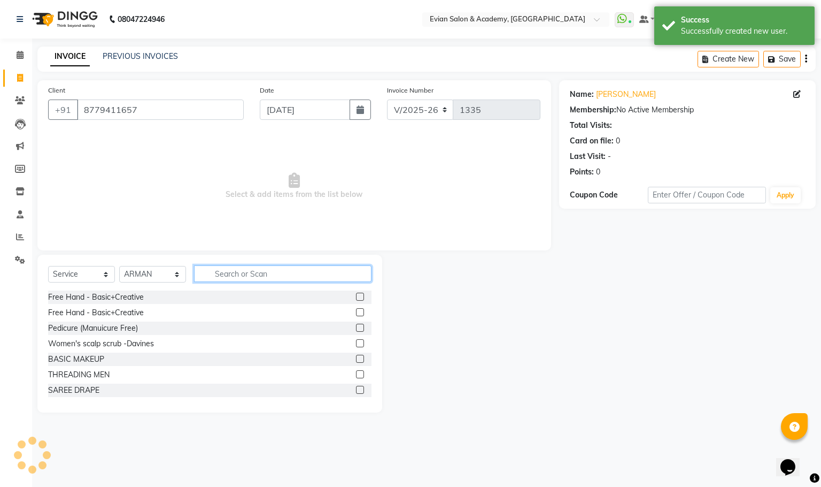
click at [245, 276] on input "text" at bounding box center [282, 273] width 177 height 17
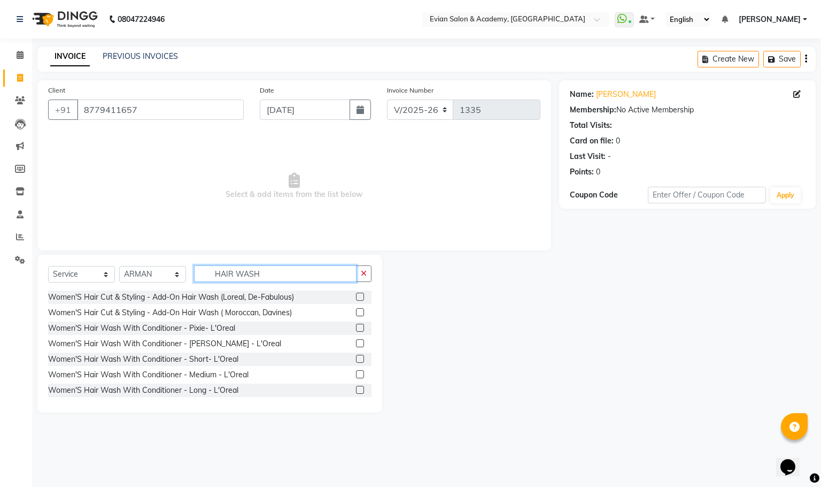
type input "HAIR WASH"
click at [356, 387] on label at bounding box center [360, 389] width 8 height 8
click at [356, 387] on input "checkbox" at bounding box center [359, 390] width 7 height 7
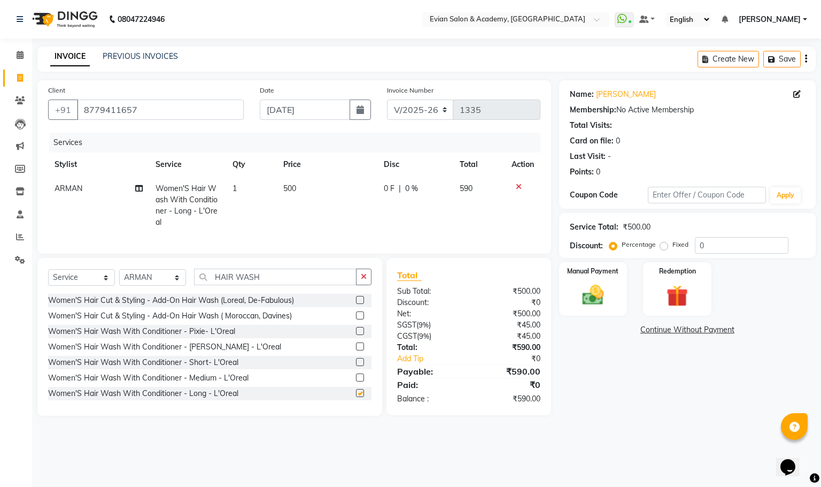
checkbox input "false"
click at [145, 285] on select "Select Stylist [PERSON_NAME] SIR Admin ANAS [PERSON_NAME] DISHA Mampi [PERSON_N…" at bounding box center [152, 277] width 67 height 17
select select "27925"
click at [119, 281] on select "Select Stylist [PERSON_NAME] SIR Admin ANAS [PERSON_NAME] DISHA Mampi [PERSON_N…" at bounding box center [152, 277] width 67 height 17
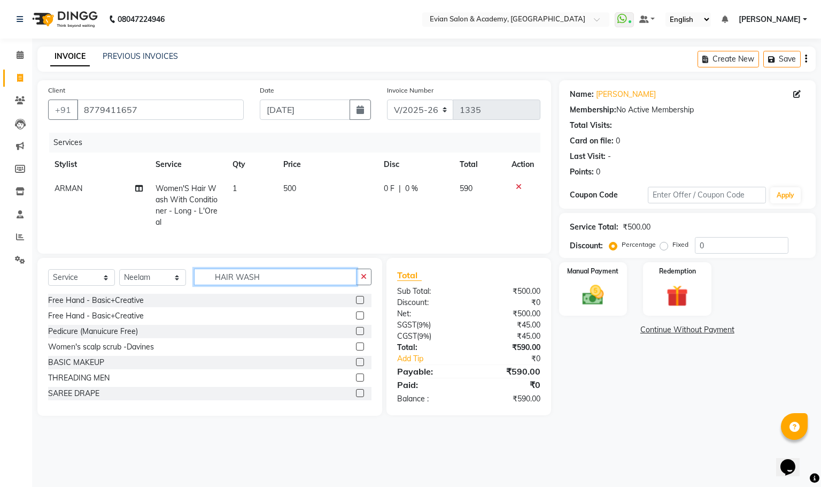
click at [274, 285] on input "HAIR WASH" at bounding box center [275, 276] width 163 height 17
click at [365, 280] on icon "button" at bounding box center [364, 276] width 6 height 7
click at [268, 285] on input "text" at bounding box center [282, 276] width 177 height 17
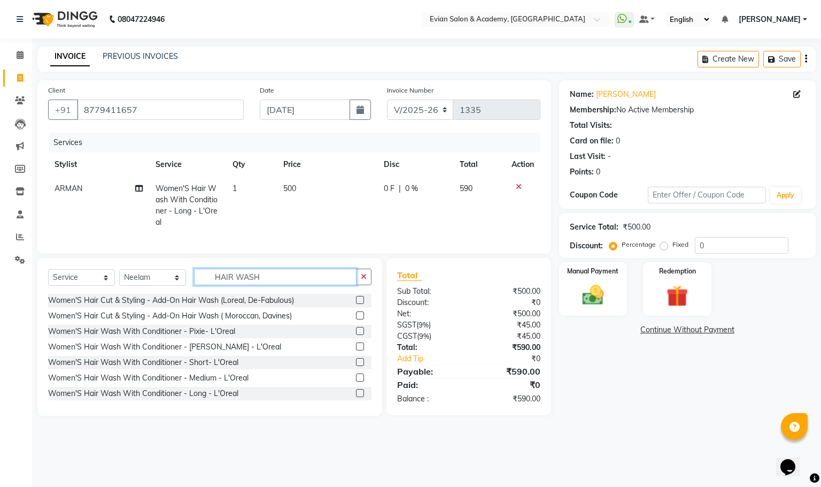
type input "HAIR WASH"
click at [356, 381] on label at bounding box center [360, 377] width 8 height 8
click at [356, 381] on input "checkbox" at bounding box center [359, 377] width 7 height 7
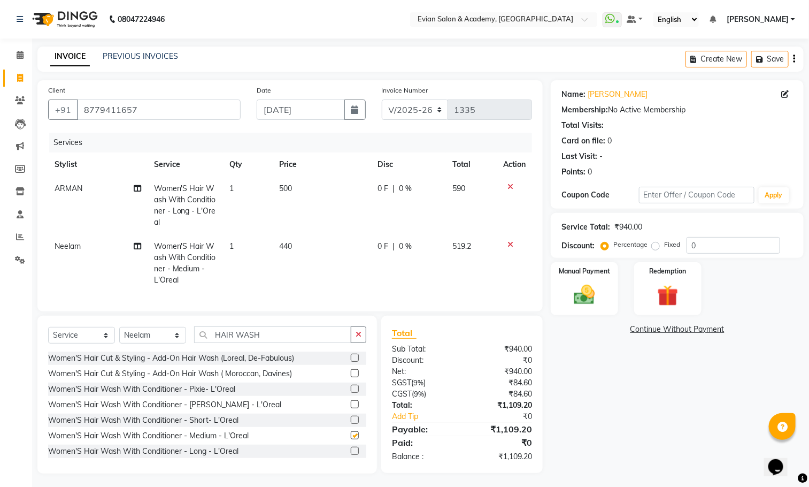
checkbox input "false"
click at [313, 260] on td "440" at bounding box center [322, 263] width 98 height 58
select select "27925"
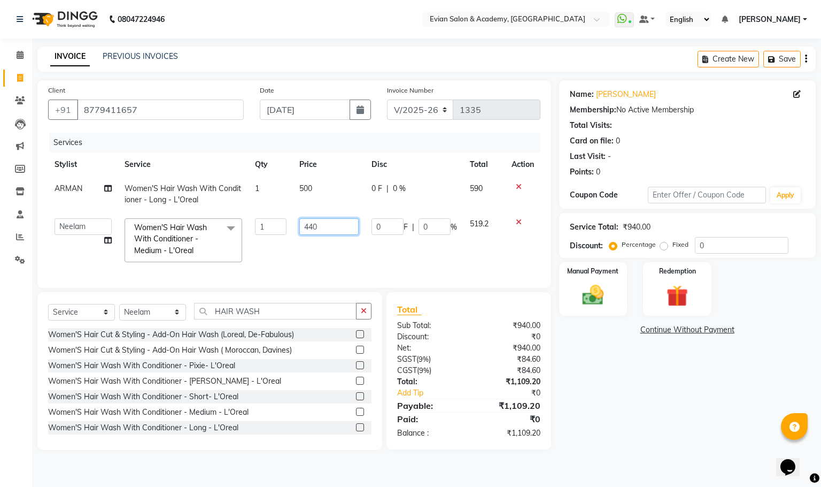
click at [329, 228] on input "440" at bounding box center [329, 226] width 60 height 17
type input "4"
type input "375"
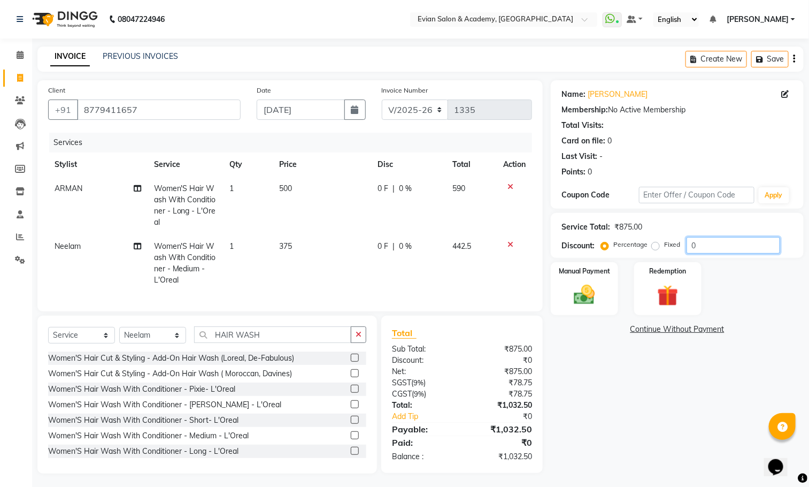
click at [735, 239] on input "0" at bounding box center [733, 245] width 94 height 17
type input "20"
click at [794, 59] on icon "button" at bounding box center [794, 59] width 2 height 1
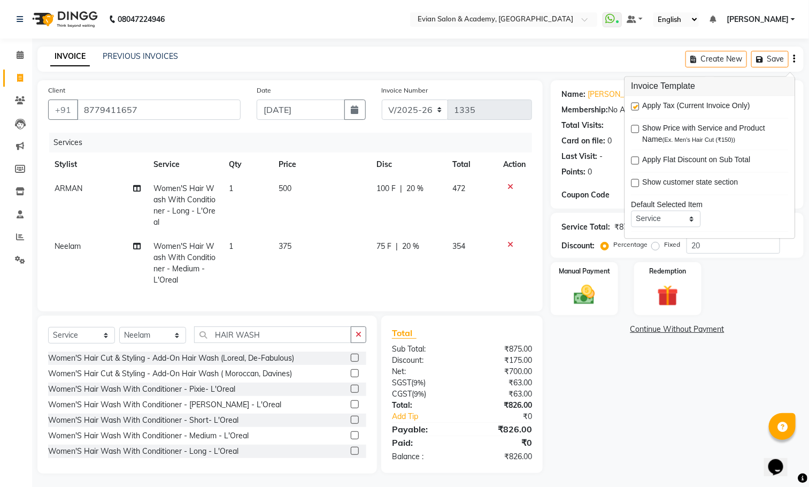
click at [635, 105] on label at bounding box center [635, 107] width 8 height 8
click at [635, 105] on input "checkbox" at bounding box center [634, 107] width 7 height 7
checkbox input "false"
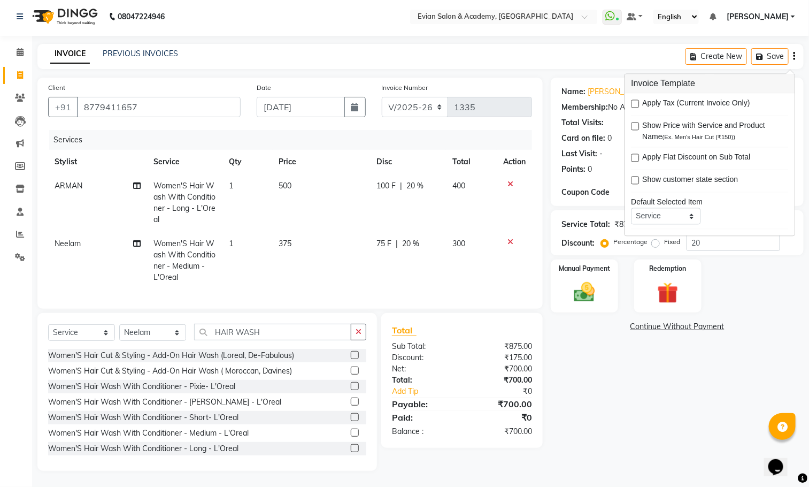
scroll to position [15, 0]
click at [606, 292] on div "Manual Payment" at bounding box center [585, 285] width 70 height 55
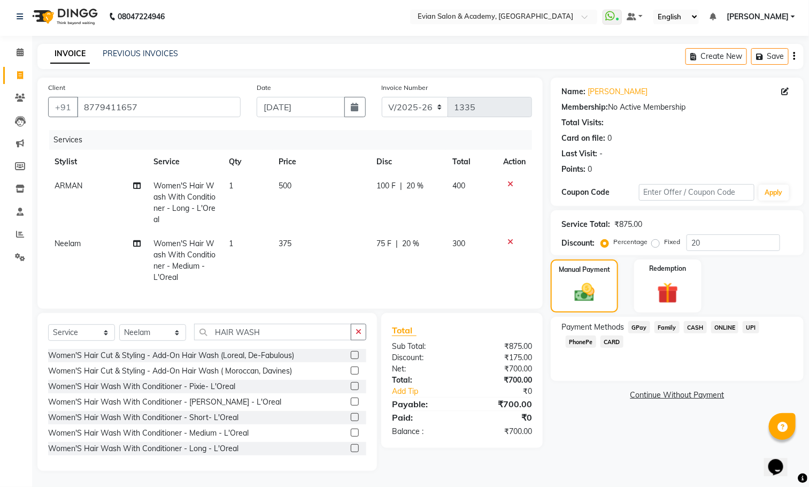
click at [637, 321] on span "GPay" at bounding box center [639, 327] width 22 height 12
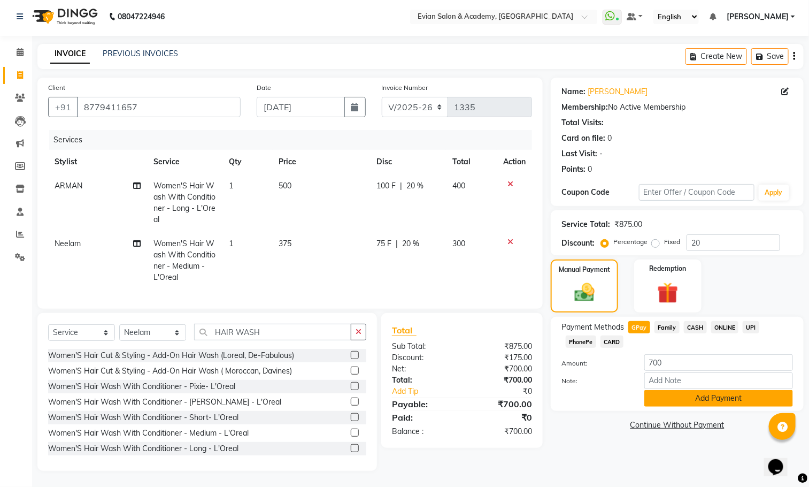
click at [699, 390] on button "Add Payment" at bounding box center [718, 398] width 149 height 17
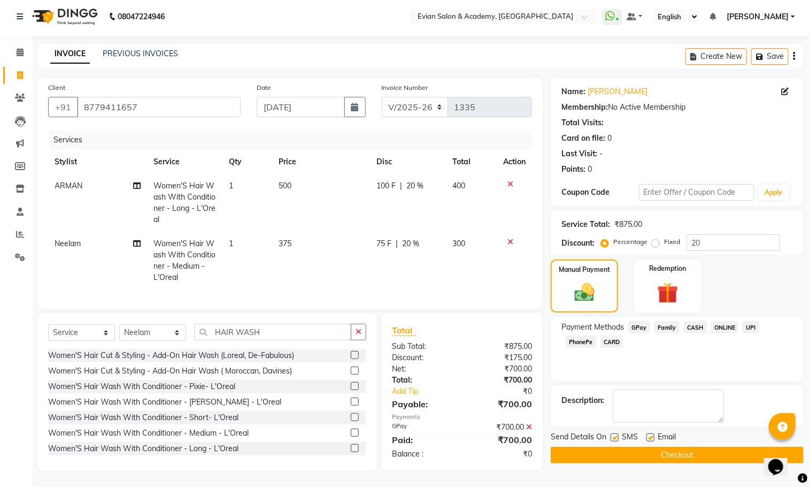
click at [614, 446] on button "Checkout" at bounding box center [677, 454] width 253 height 17
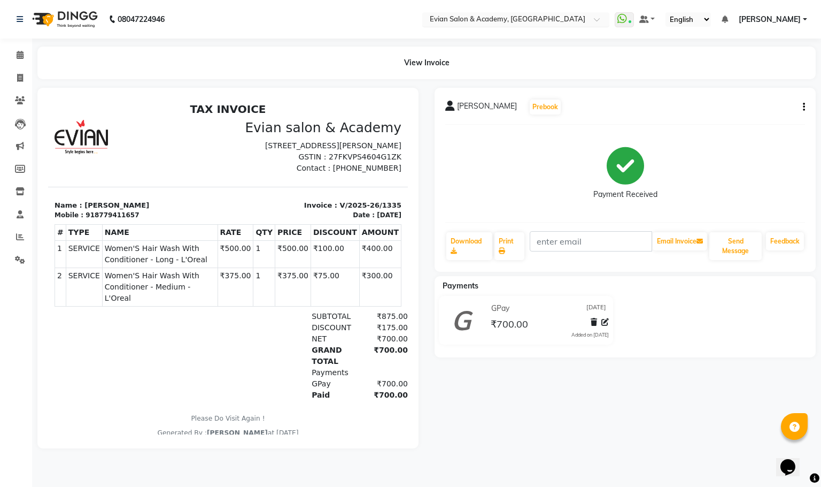
click at [545, 18] on input "text" at bounding box center [505, 20] width 155 height 11
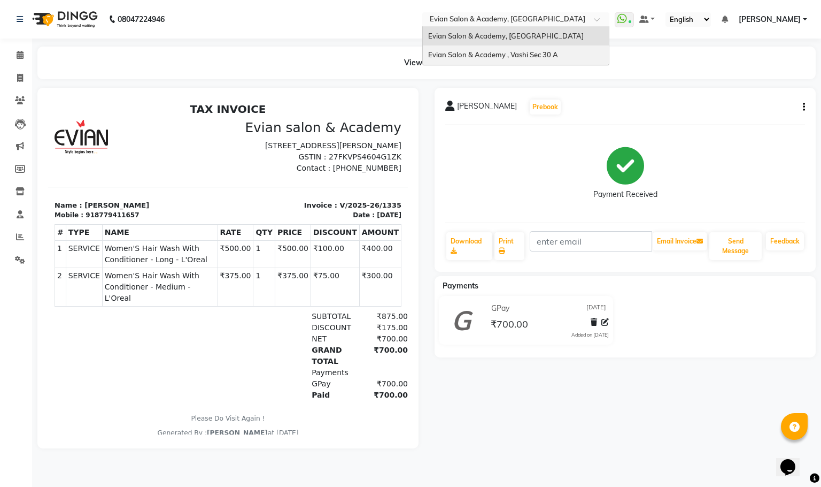
click at [539, 56] on span "Evian Salon & Academy , Vashi Sec 30 A" at bounding box center [493, 54] width 130 height 9
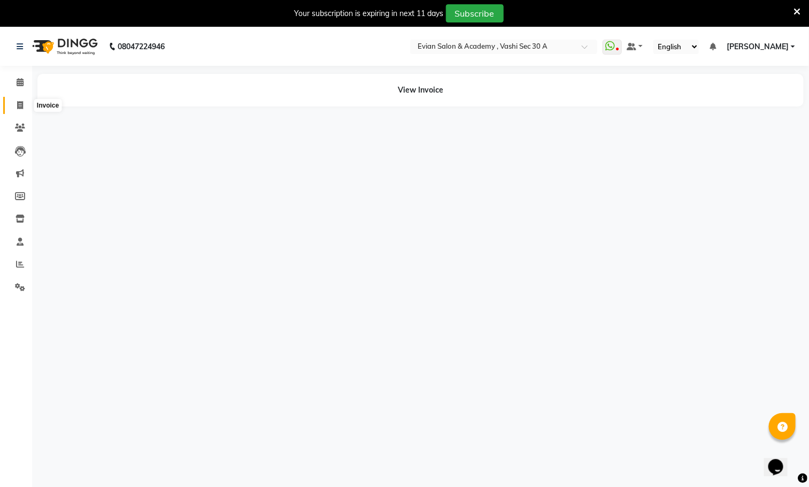
click at [18, 99] on span at bounding box center [20, 105] width 19 height 12
select select "4961"
select select "service"
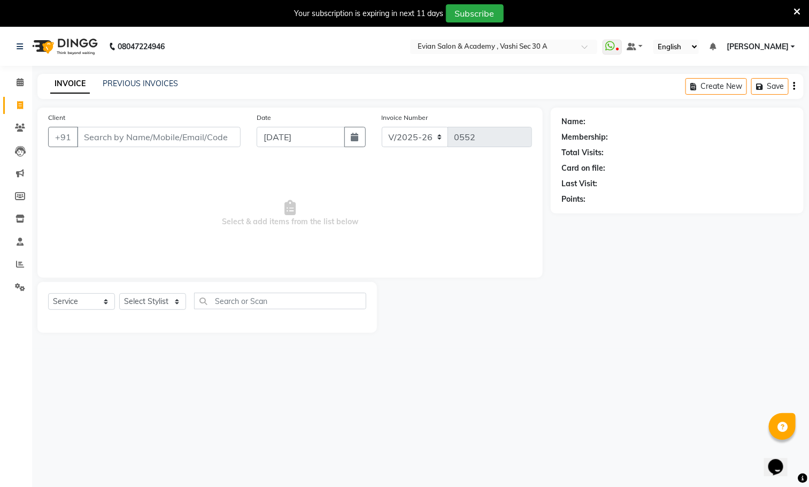
click at [203, 136] on input "Client" at bounding box center [159, 137] width 164 height 20
click at [113, 130] on input "Client" at bounding box center [159, 137] width 164 height 20
paste input "7852854587"
type input "7852854587"
click at [207, 137] on span "Add Client" at bounding box center [213, 137] width 42 height 11
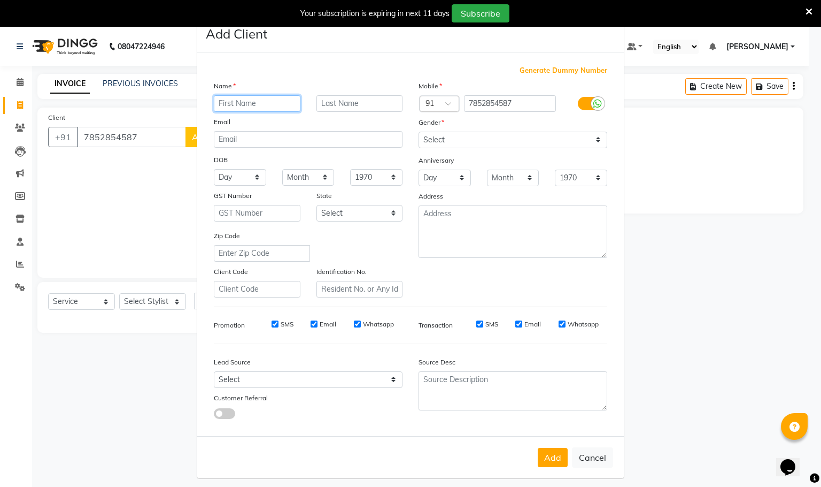
paste input "MANBAR"
type input "MANBAR"
click at [467, 138] on select "Select [DEMOGRAPHIC_DATA] [DEMOGRAPHIC_DATA] Other Prefer Not To Say" at bounding box center [513, 140] width 189 height 17
select select "male"
click at [419, 132] on select "Select [DEMOGRAPHIC_DATA] [DEMOGRAPHIC_DATA] Other Prefer Not To Say" at bounding box center [513, 140] width 189 height 17
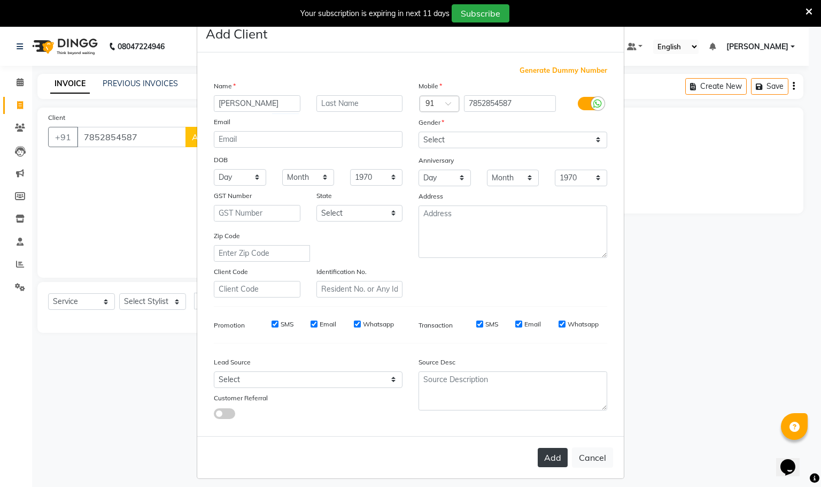
click at [547, 454] on button "Add" at bounding box center [553, 456] width 30 height 19
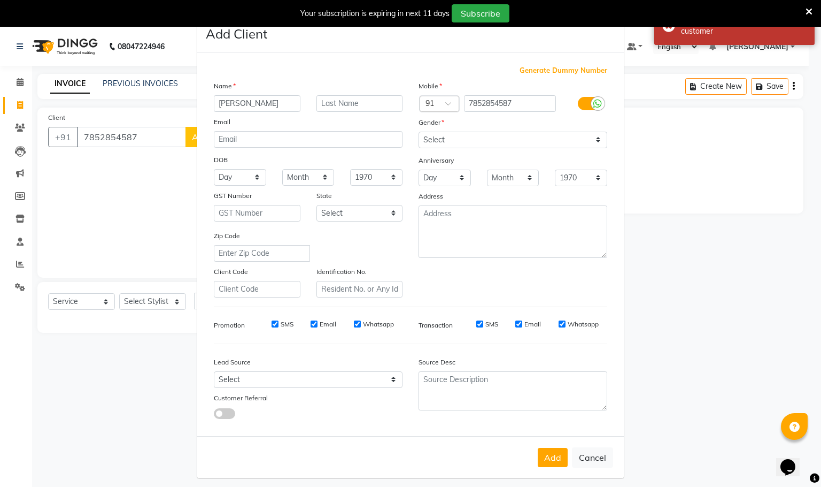
click at [809, 8] on icon at bounding box center [809, 12] width 7 height 10
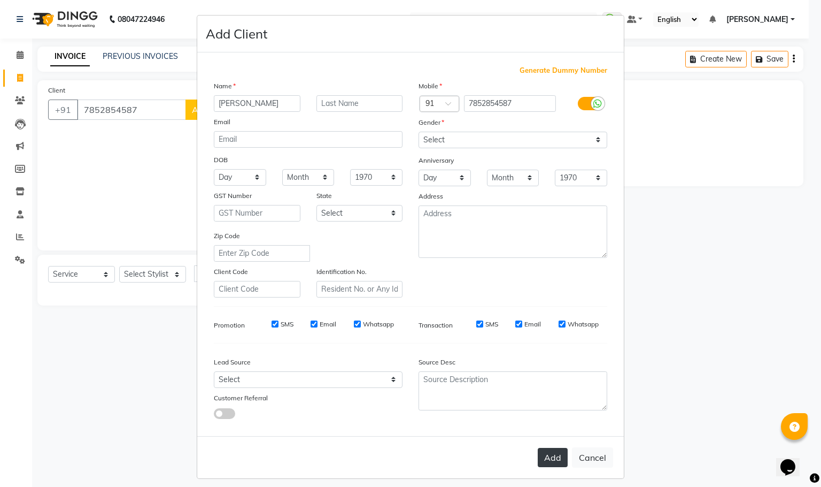
click at [539, 450] on button "Add" at bounding box center [553, 456] width 30 height 19
select select
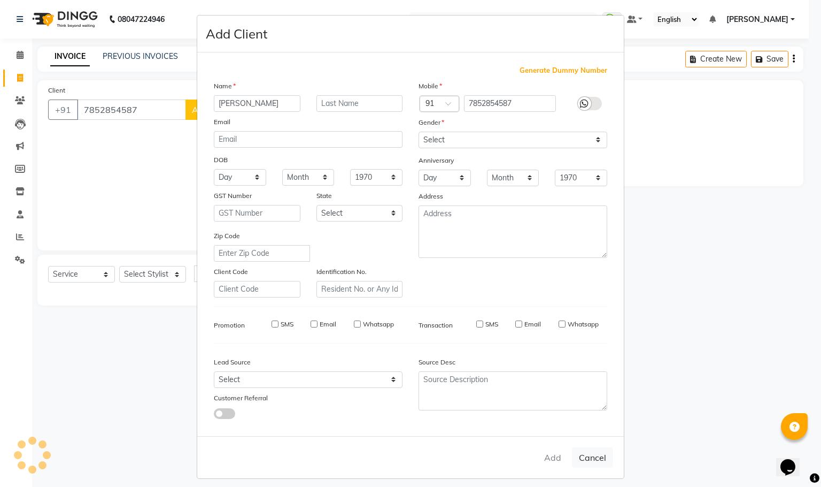
select select
checkbox input "false"
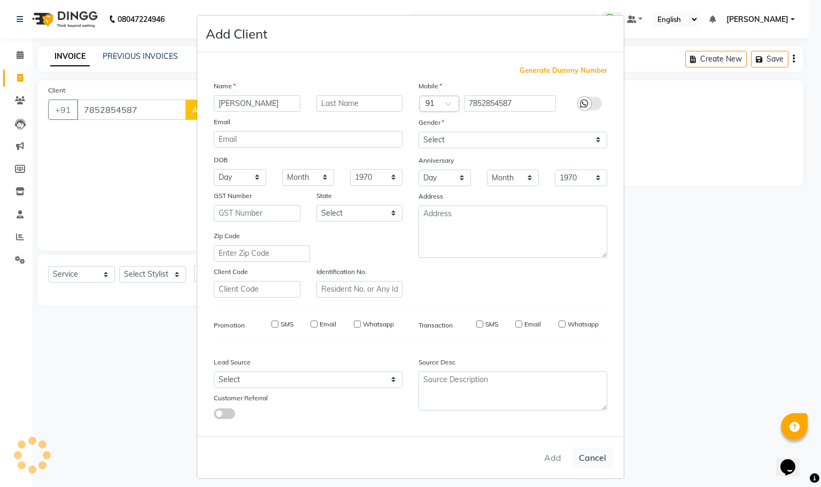
checkbox input "false"
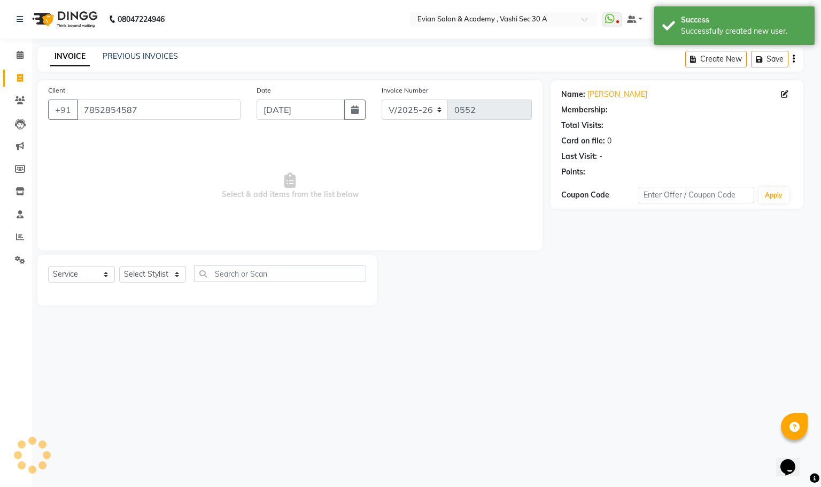
select select "1: Object"
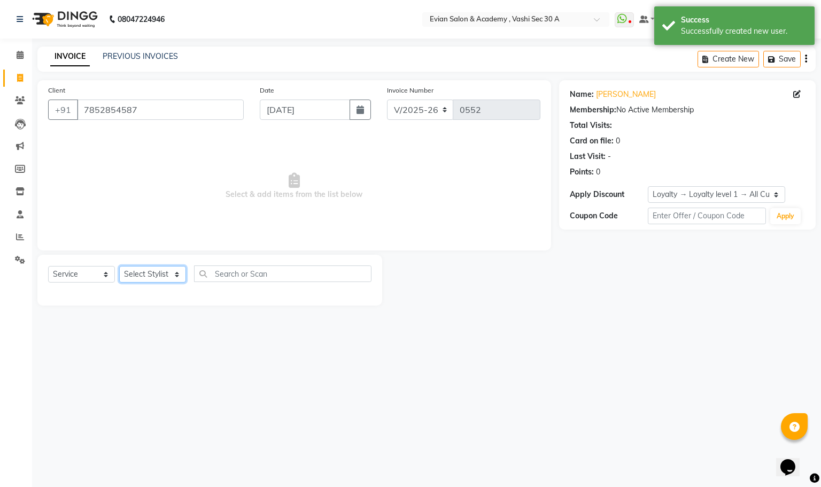
click at [140, 277] on select "Select Stylist ABUZAR SIR Admin ALFIYA ANAS ARMAN ARSALAN DISHA MAMPI MAM MUKES…" at bounding box center [152, 274] width 67 height 17
select select "45876"
click at [119, 266] on select "Select Stylist ABUZAR SIR Admin ALFIYA ANAS ARMAN ARSALAN DISHA MAMPI MAM MUKES…" at bounding box center [152, 274] width 67 height 17
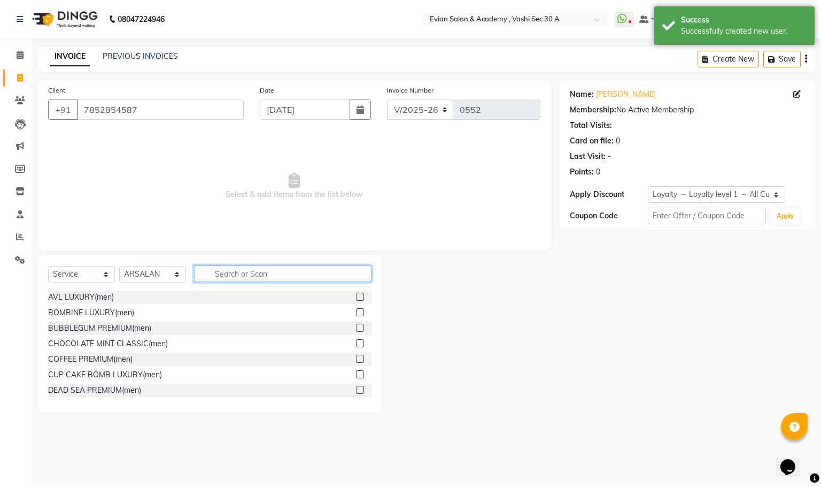
click at [240, 272] on input "text" at bounding box center [282, 273] width 177 height 17
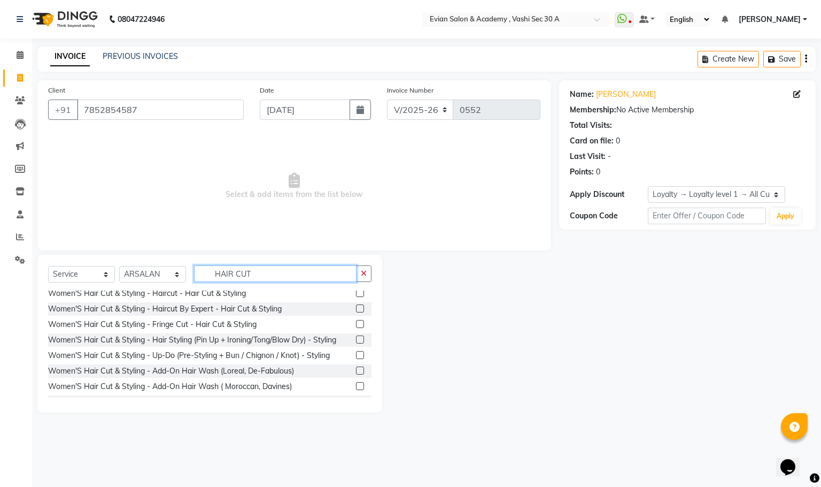
scroll to position [241, 0]
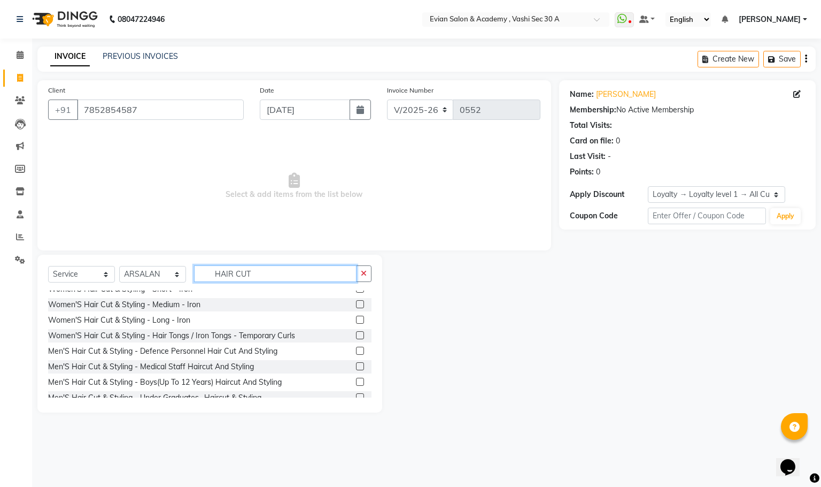
type input "HAIR CUT"
click at [356, 348] on label at bounding box center [360, 350] width 8 height 8
click at [356, 348] on input "checkbox" at bounding box center [359, 351] width 7 height 7
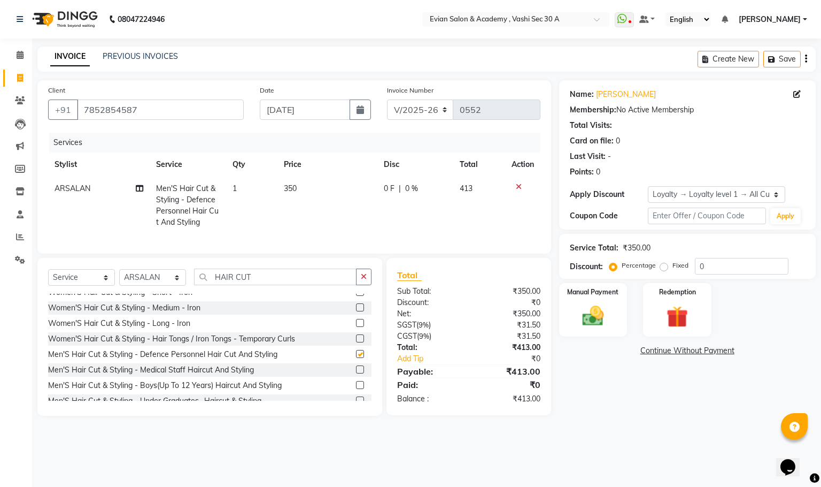
checkbox input "false"
click at [285, 285] on input "HAIR CUT" at bounding box center [275, 276] width 163 height 17
type input "H"
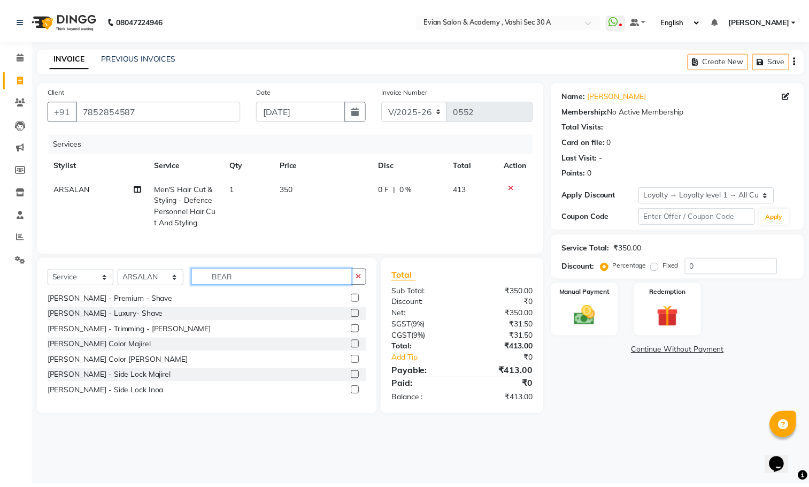
scroll to position [17, 0]
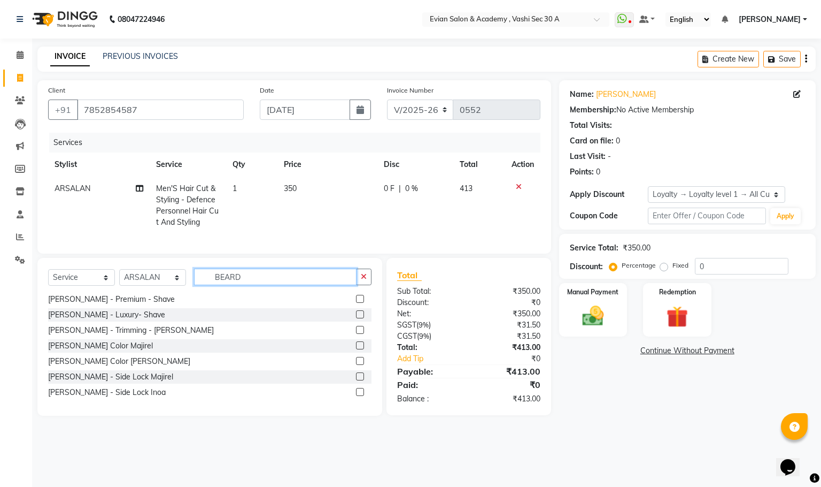
type input "BEARD"
click at [356, 334] on label at bounding box center [360, 330] width 8 height 8
click at [356, 334] on input "checkbox" at bounding box center [359, 330] width 7 height 7
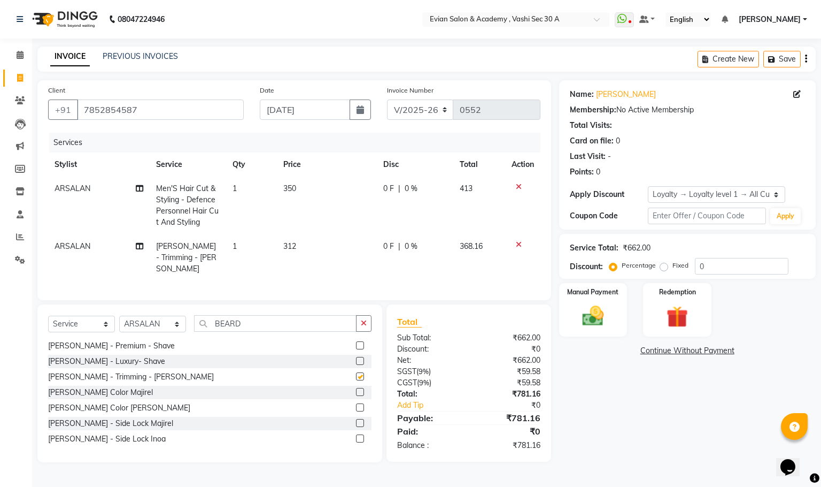
checkbox input "false"
click at [318, 176] on td "350" at bounding box center [327, 205] width 100 height 58
select select "45876"
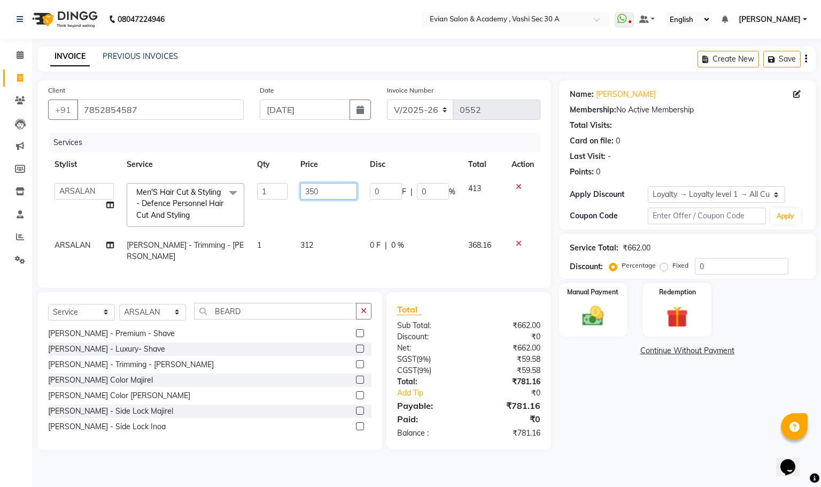
click at [334, 184] on input "350" at bounding box center [328, 191] width 57 height 17
type input "3"
type input "150"
click at [334, 250] on td "312" at bounding box center [329, 250] width 70 height 35
select select "45876"
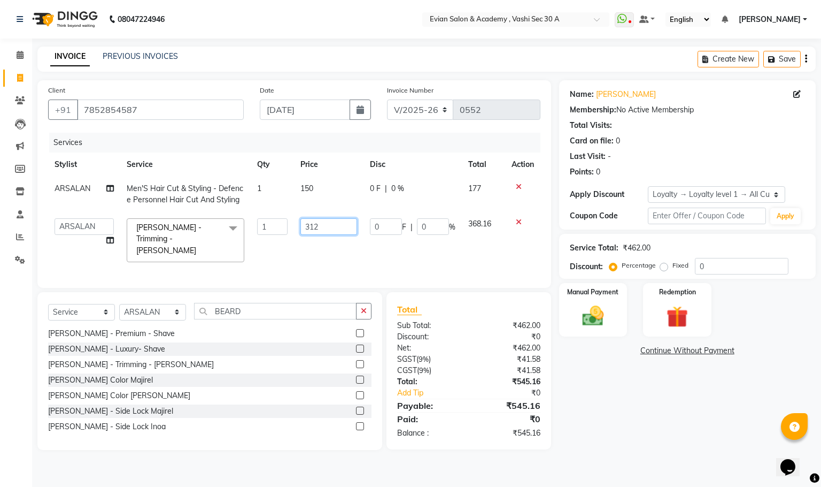
click at [322, 230] on input "312" at bounding box center [328, 226] width 57 height 17
type input "3"
type input "100"
click at [705, 262] on input "0" at bounding box center [742, 266] width 94 height 17
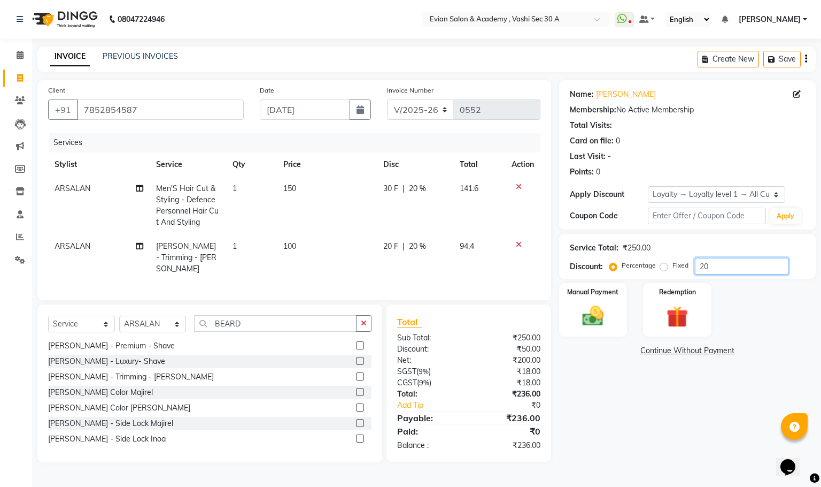
type input "20"
click at [808, 59] on div "Create New Save" at bounding box center [757, 59] width 118 height 25
click at [807, 59] on icon "button" at bounding box center [806, 59] width 2 height 1
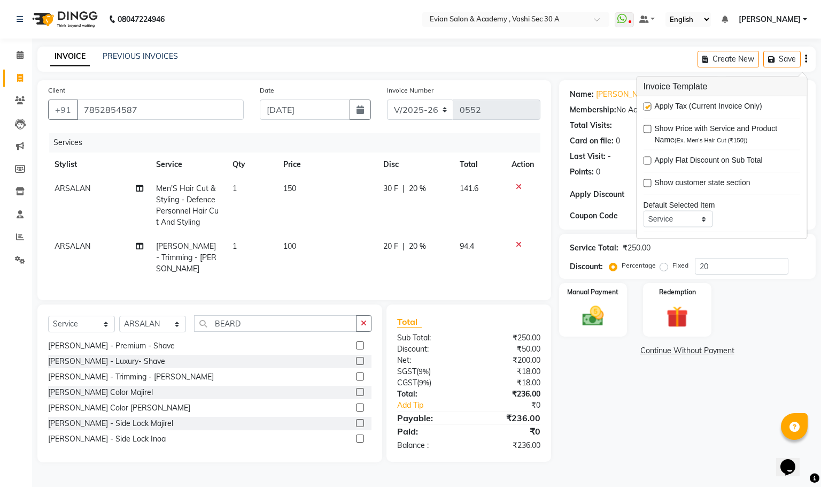
click at [650, 106] on label at bounding box center [648, 107] width 8 height 8
click at [650, 106] on input "checkbox" at bounding box center [647, 107] width 7 height 7
checkbox input "false"
click at [584, 334] on div "Manual Payment" at bounding box center [593, 310] width 71 height 56
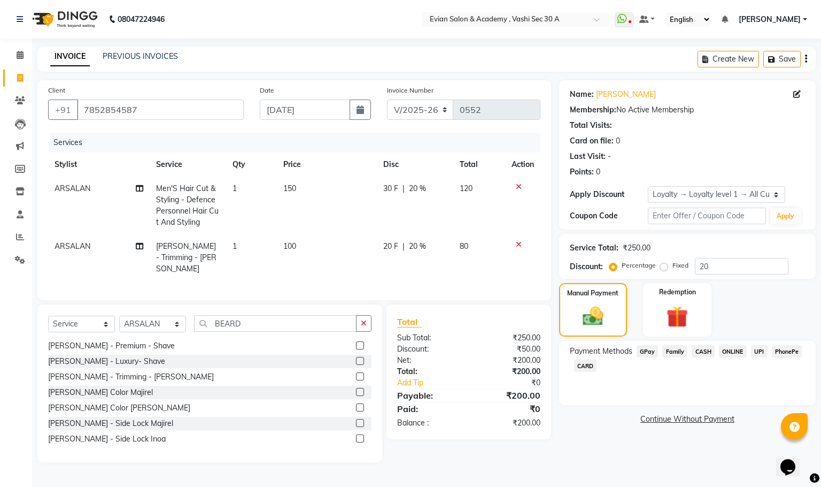
click at [645, 350] on span "GPay" at bounding box center [648, 351] width 22 height 12
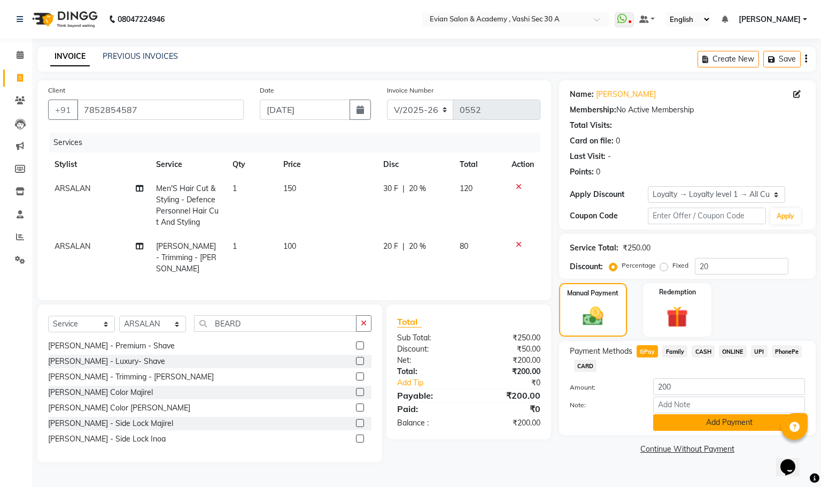
click at [671, 420] on button "Add Payment" at bounding box center [729, 422] width 152 height 17
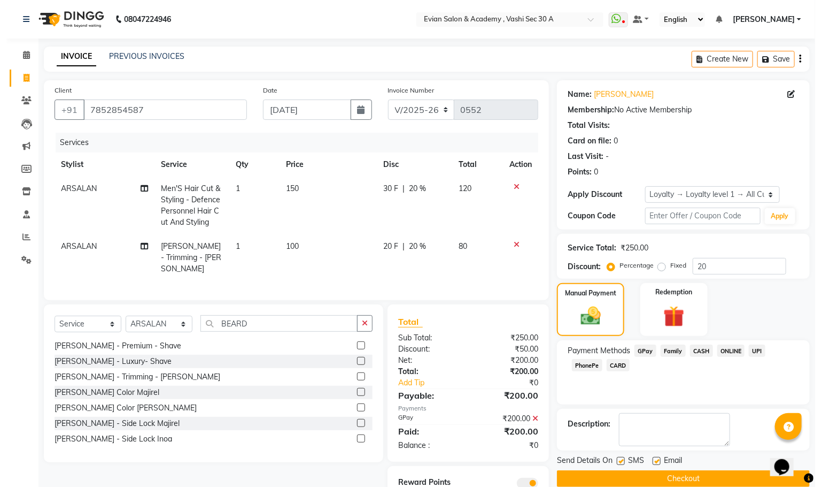
scroll to position [44, 0]
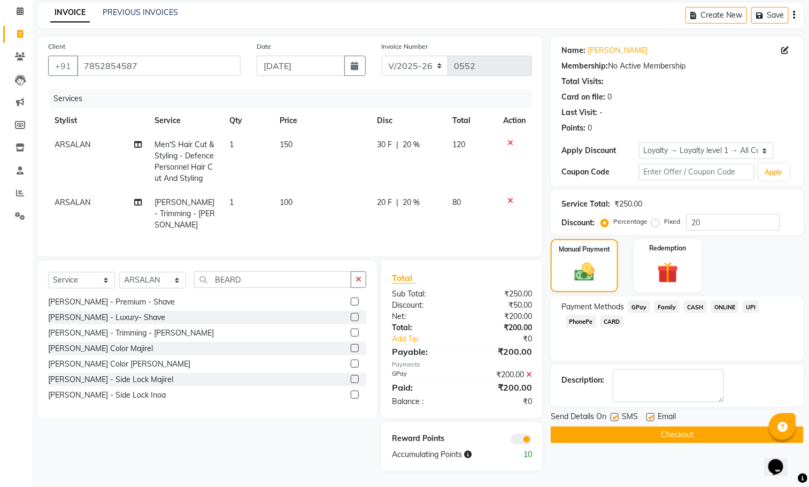
click at [515, 438] on span at bounding box center [521, 439] width 21 height 11
click at [532, 441] on input "checkbox" at bounding box center [532, 441] width 0 height 0
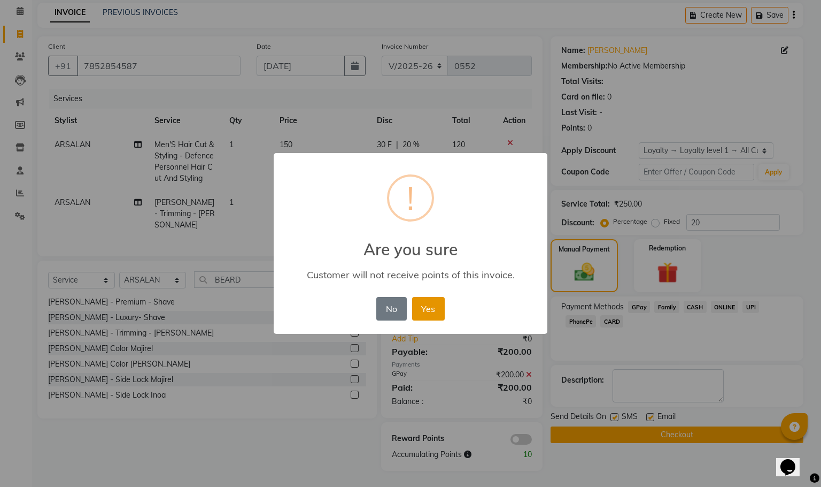
click at [430, 303] on button "Yes" at bounding box center [428, 309] width 33 height 24
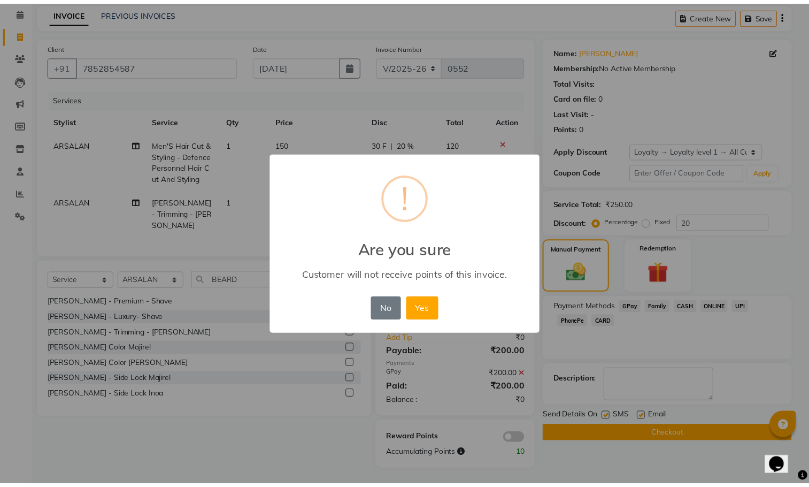
scroll to position [29, 0]
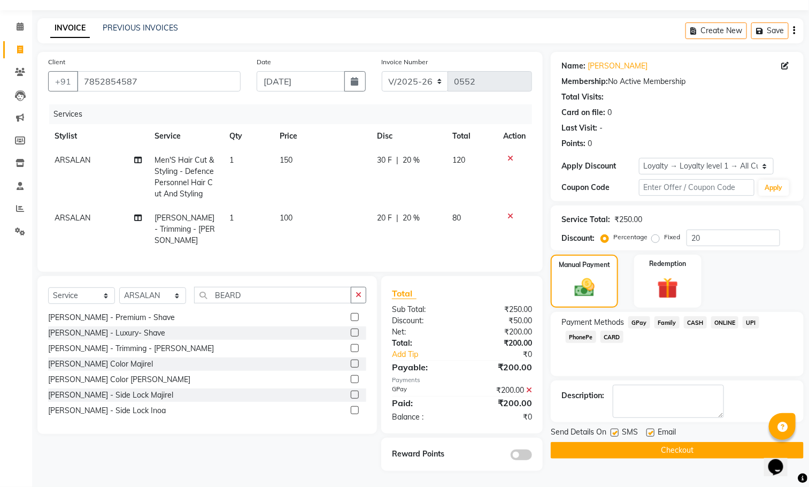
click at [609, 462] on div "Name: Manbar Membership: No Active Membership Total Visits: Card on file: 0 Las…" at bounding box center [681, 261] width 261 height 419
click at [609, 451] on button "Checkout" at bounding box center [677, 450] width 253 height 17
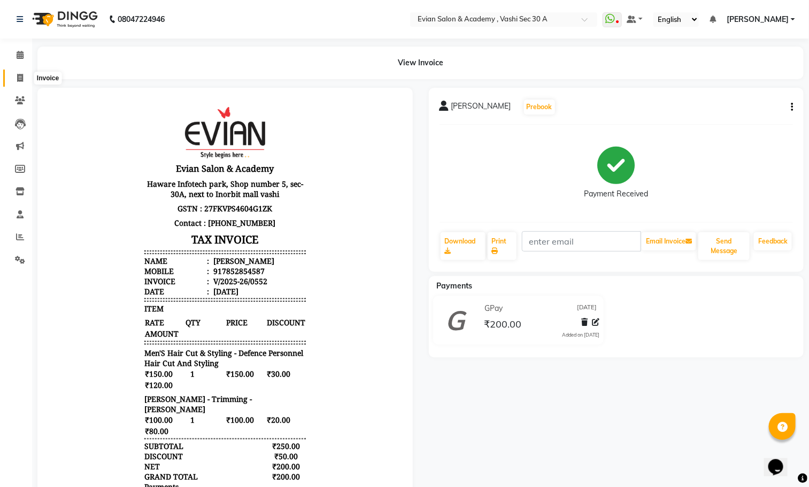
click at [17, 72] on span at bounding box center [20, 78] width 19 height 12
select select "4961"
select select "service"
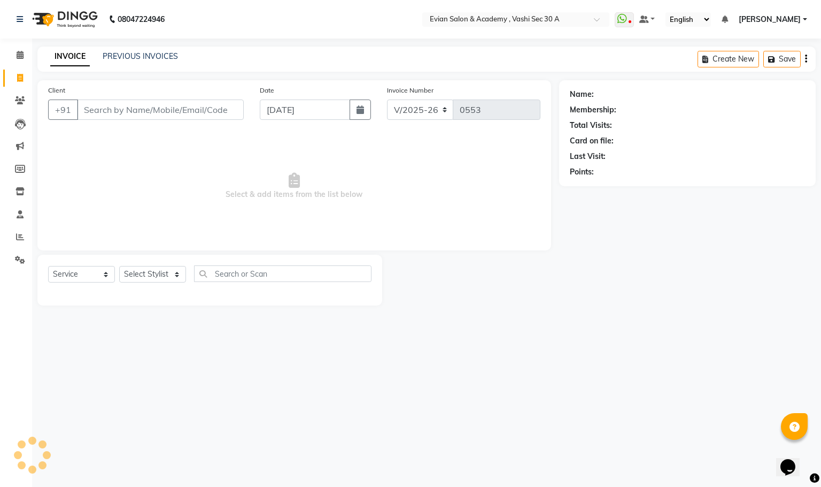
click at [93, 108] on input "Client" at bounding box center [160, 109] width 167 height 20
type input "8262901500"
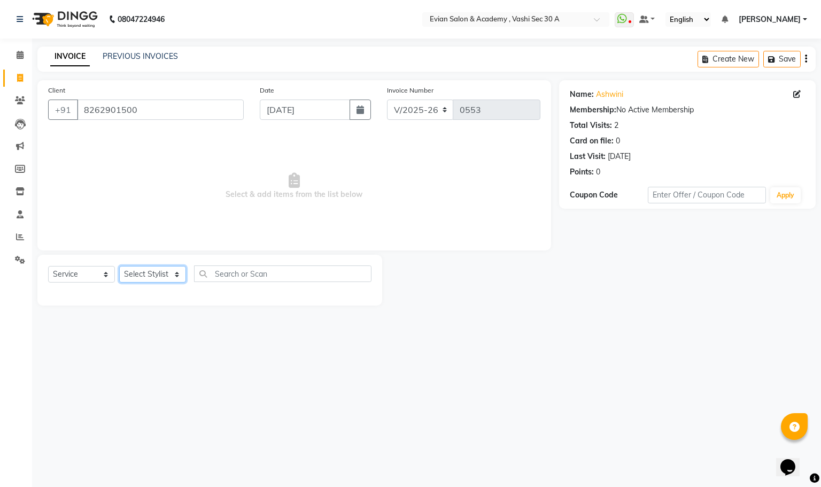
click at [163, 271] on select "Select Stylist ABUZAR SIR Admin ALFIYA ANAS ARMAN ARSALAN DISHA MAMPI MAM MUKES…" at bounding box center [152, 274] width 67 height 17
select select "45876"
click at [119, 266] on select "Select Stylist ABUZAR SIR Admin ALFIYA ANAS ARMAN ARSALAN DISHA MAMPI MAM MUKES…" at bounding box center [152, 274] width 67 height 17
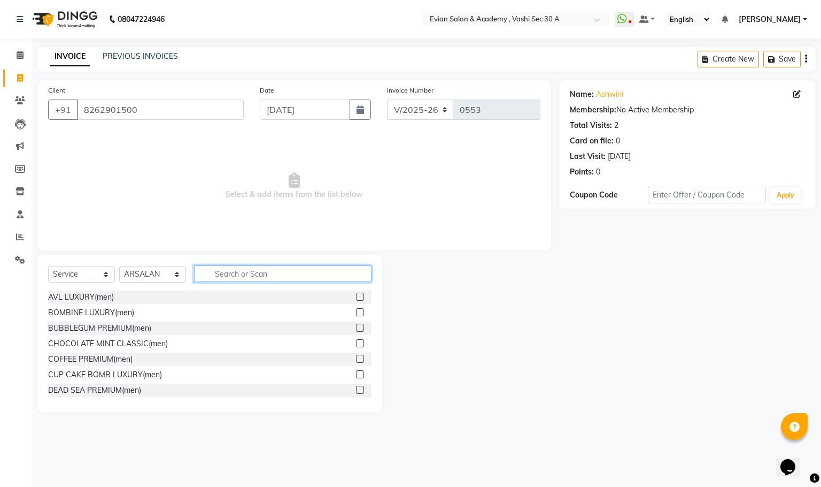
click at [244, 274] on input "text" at bounding box center [282, 273] width 177 height 17
type input "BEARD"
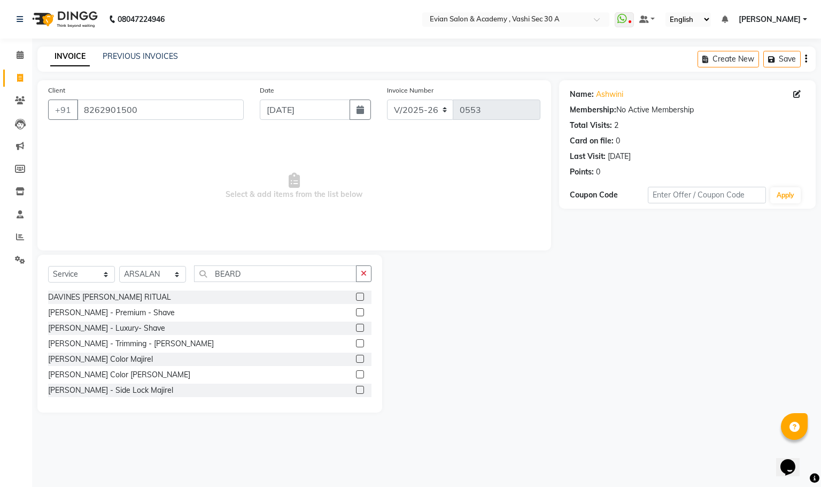
click at [356, 341] on label at bounding box center [360, 343] width 8 height 8
click at [356, 341] on input "checkbox" at bounding box center [359, 343] width 7 height 7
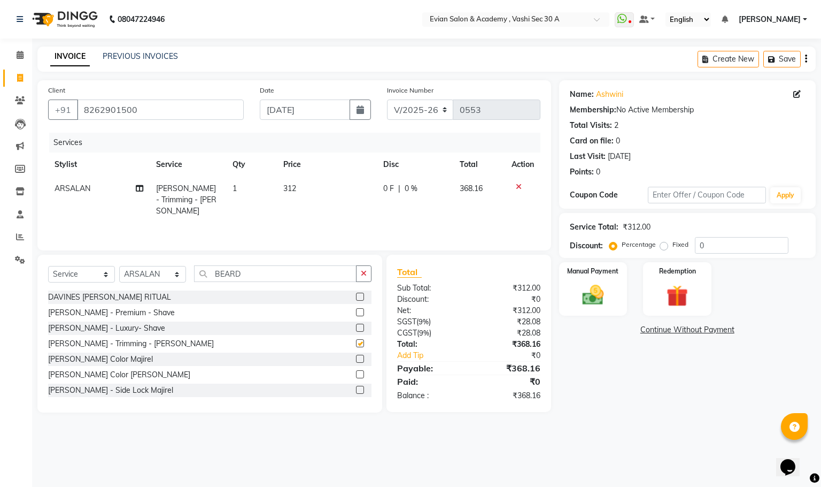
checkbox input "false"
click at [329, 191] on td "312" at bounding box center [327, 199] width 100 height 47
select select "45876"
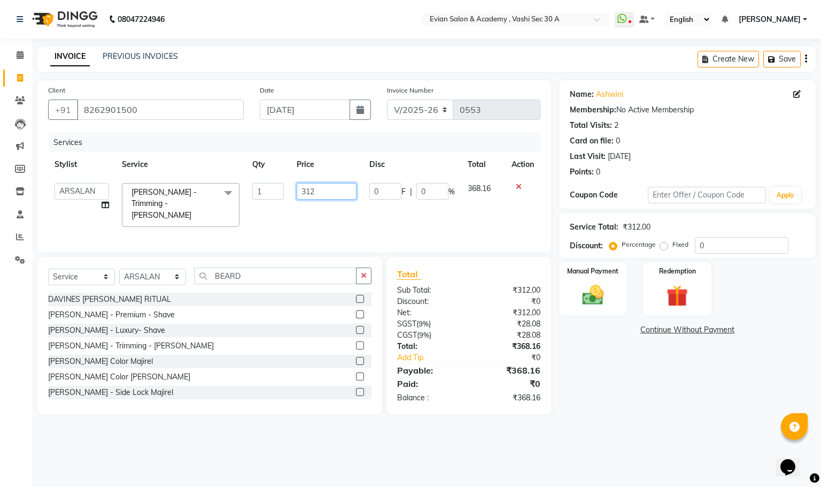
click at [337, 191] on input "312" at bounding box center [327, 191] width 60 height 17
type input "313.5"
click at [721, 233] on div "Service Total: ₹312.00 Discount: Percentage Fixed 0" at bounding box center [687, 235] width 235 height 36
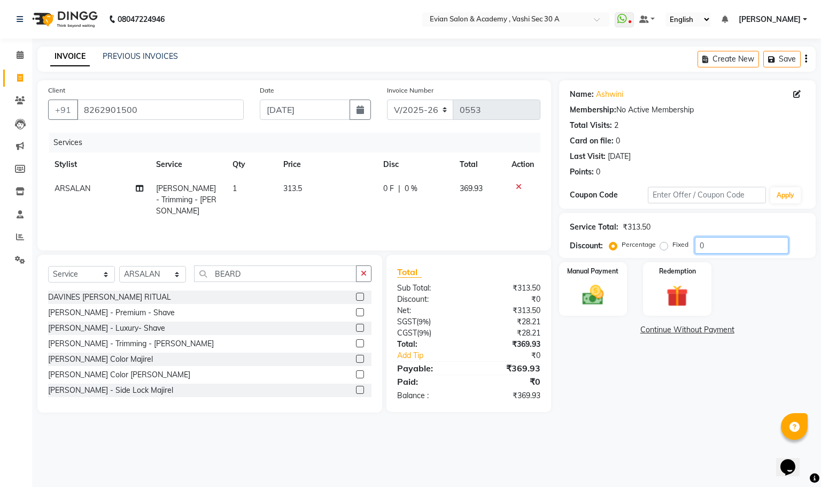
click at [721, 240] on input "0" at bounding box center [742, 245] width 94 height 17
type input "20"
click at [806, 59] on icon "button" at bounding box center [806, 59] width 2 height 1
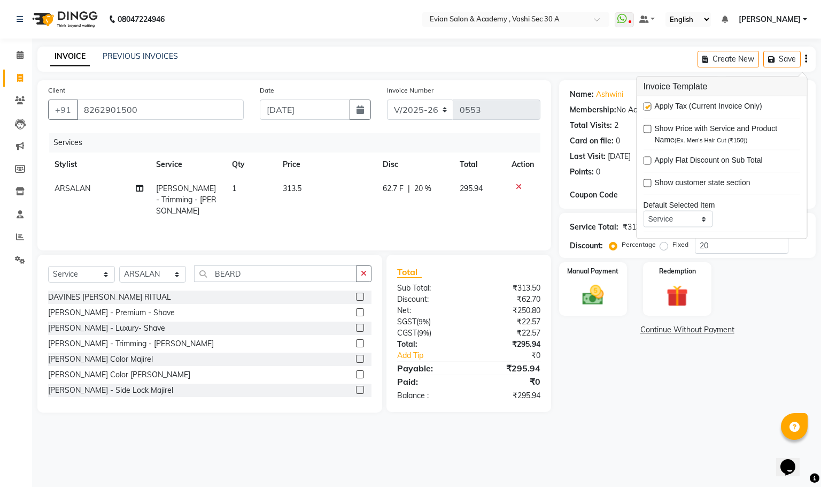
click at [650, 103] on label at bounding box center [648, 107] width 8 height 8
click at [650, 104] on input "checkbox" at bounding box center [647, 107] width 7 height 7
checkbox input "false"
click at [592, 427] on main "INVOICE PREVIOUS INVOICES Create New Save Client +91 8262901500 Date 01-09-2025…" at bounding box center [426, 238] width 789 height 382
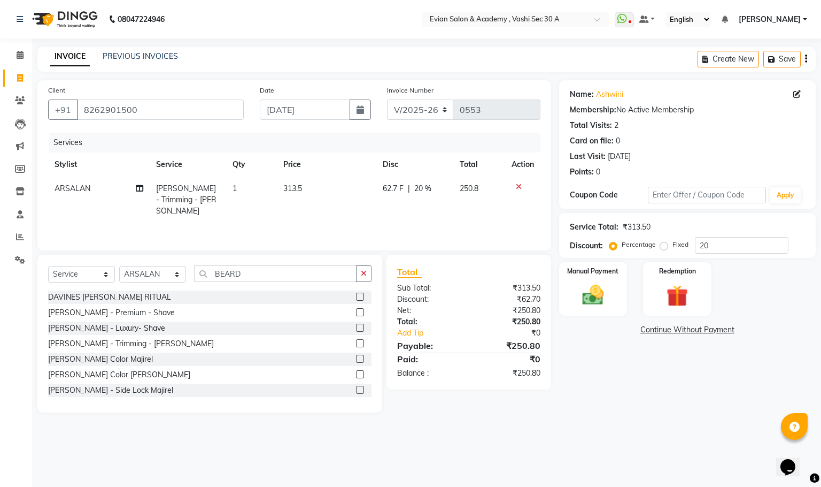
click at [319, 176] on td "313.5" at bounding box center [327, 199] width 100 height 47
select select "45876"
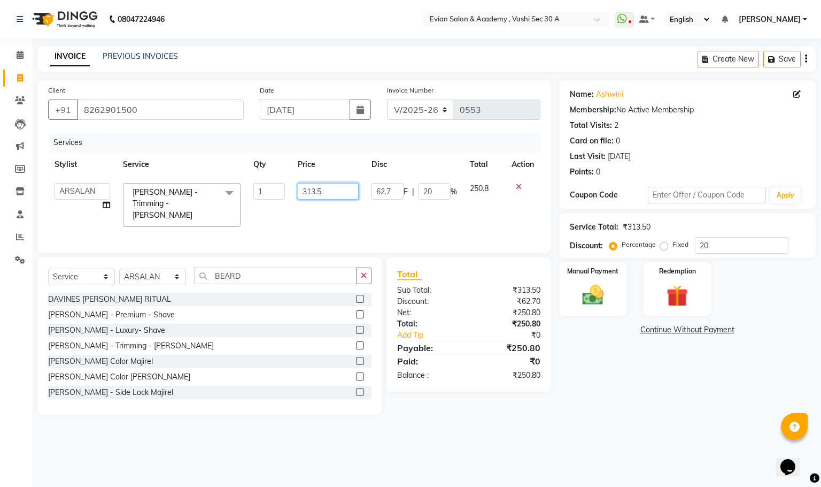
click at [334, 194] on input "313.5" at bounding box center [328, 191] width 61 height 17
type input "3"
type input "100"
click at [621, 374] on div "Name: Ashwini Membership: No Active Membership Total Visits: 2 Card on file: 0 …" at bounding box center [691, 247] width 265 height 334
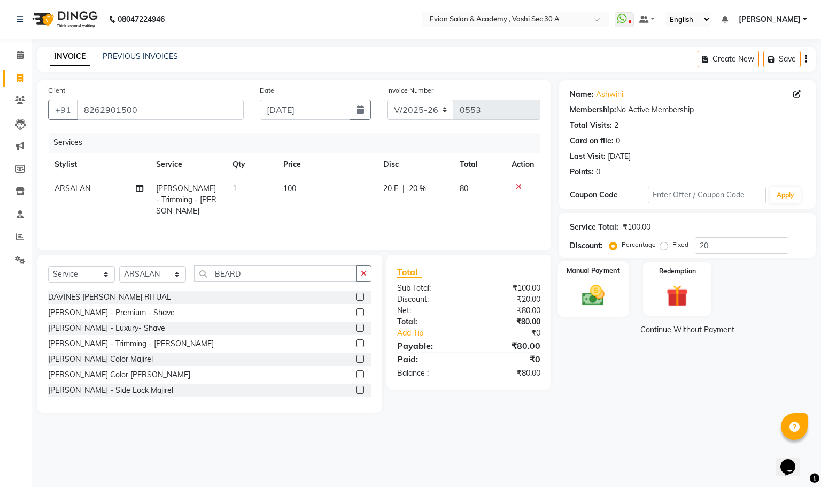
click at [592, 305] on img at bounding box center [593, 295] width 36 height 26
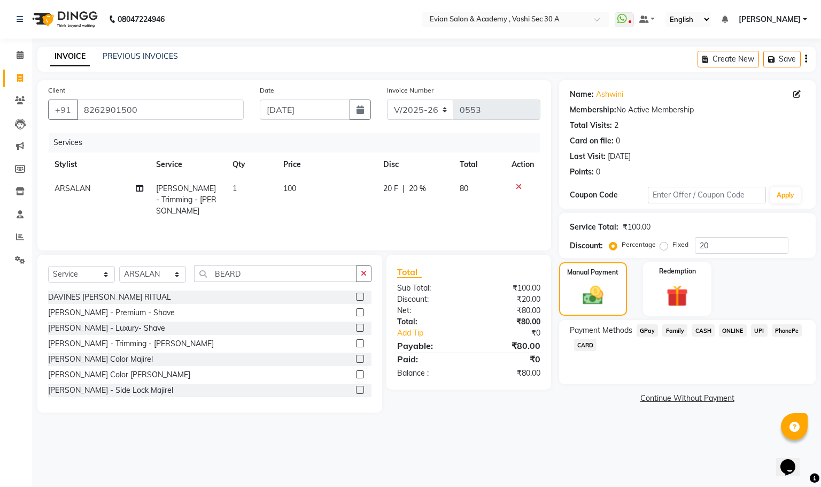
click at [695, 329] on span "CASH" at bounding box center [703, 330] width 23 height 12
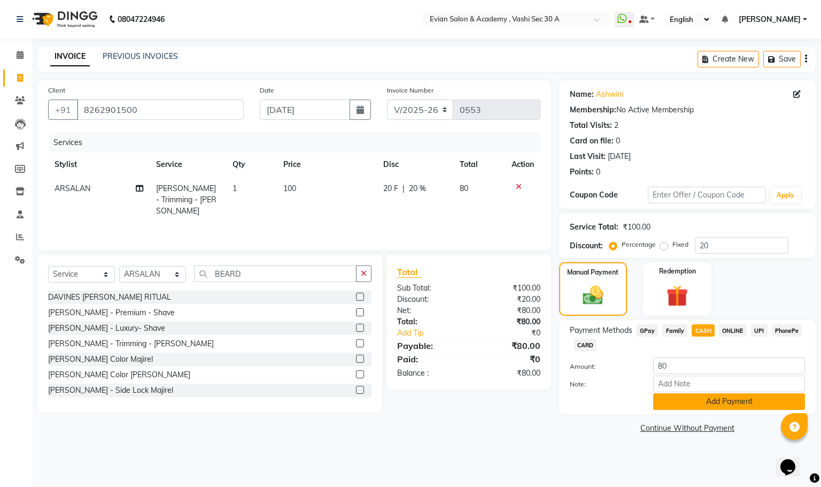
click at [708, 395] on button "Add Payment" at bounding box center [729, 401] width 152 height 17
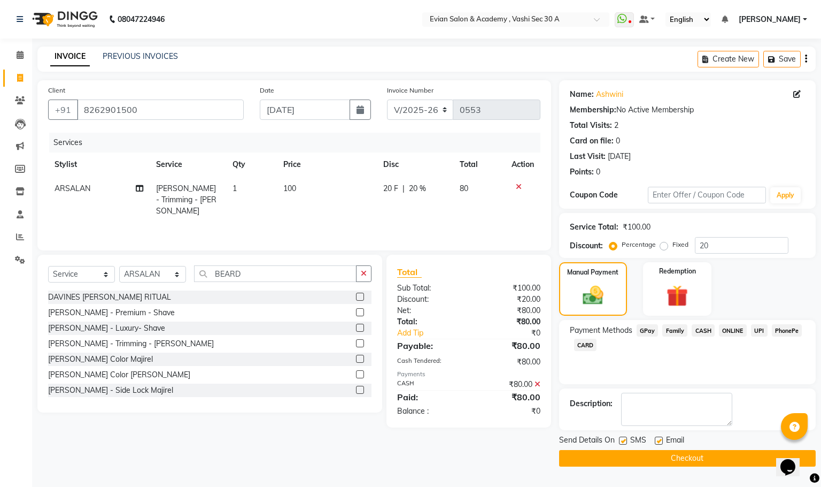
click at [630, 458] on button "Checkout" at bounding box center [687, 458] width 257 height 17
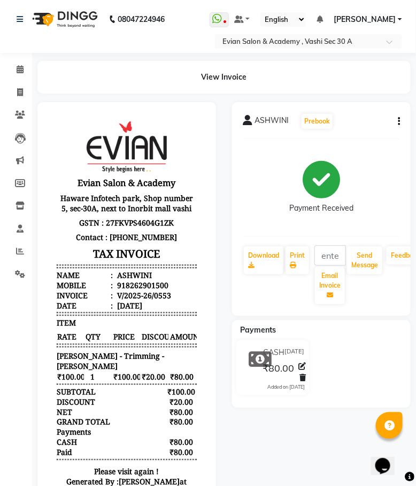
click at [231, 239] on div "ASHWINI Prebook Payment Received Download Print Email Invoice Send Message Feed…" at bounding box center [321, 316] width 195 height 428
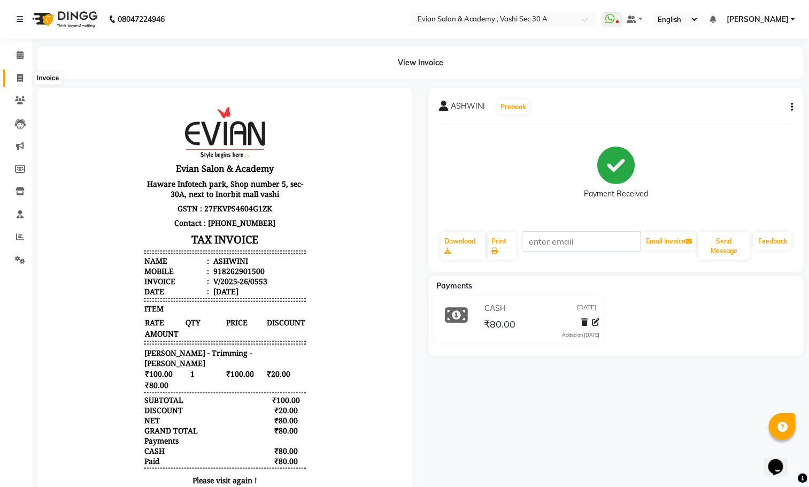
click at [23, 79] on span at bounding box center [20, 78] width 19 height 12
select select "4961"
select select "service"
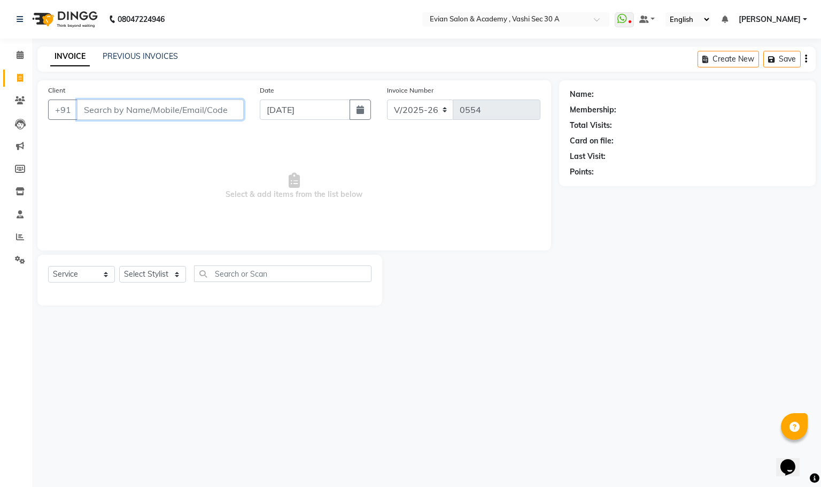
click at [168, 110] on input "Client" at bounding box center [160, 109] width 167 height 20
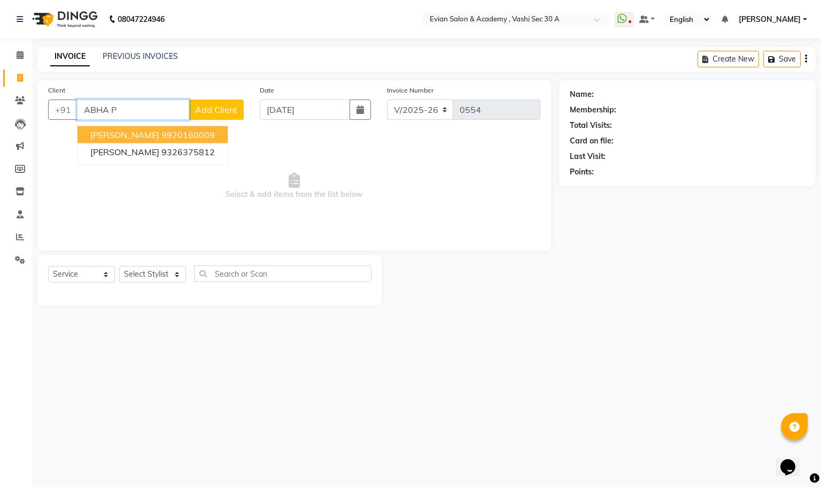
click at [165, 138] on ngb-highlight "9920160009" at bounding box center [187, 134] width 53 height 11
type input "9920160009"
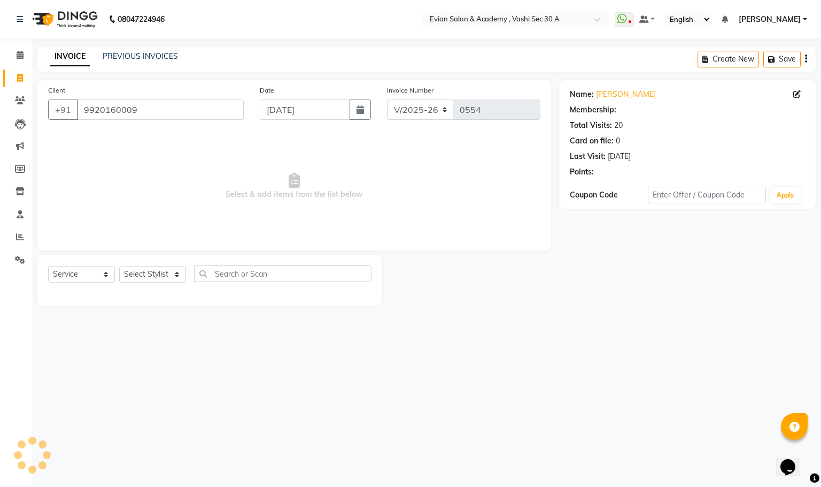
select select "1: Object"
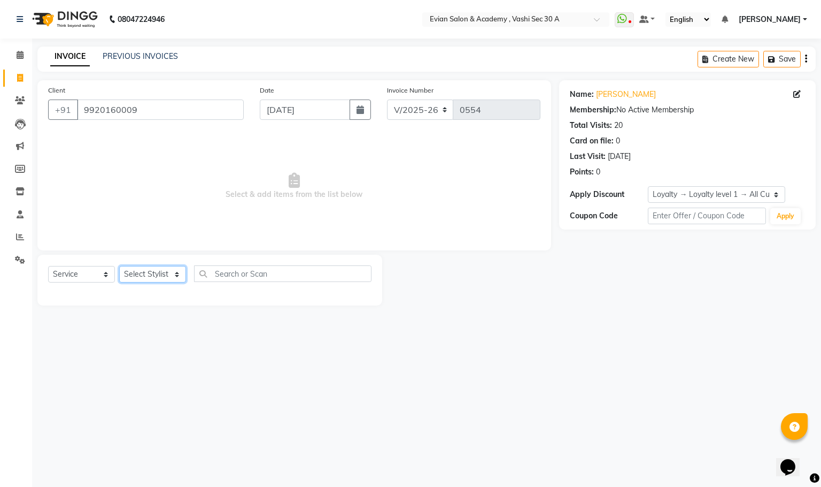
click at [166, 280] on select "Select Stylist ABUZAR SIR Admin ALFIYA ANAS ARMAN ARSALAN DISHA MAMPI MAM MUKES…" at bounding box center [152, 274] width 67 height 17
select select "31327"
click at [119, 266] on select "Select Stylist ABUZAR SIR Admin ALFIYA ANAS ARMAN ARSALAN DISHA MAMPI MAM MUKES…" at bounding box center [152, 274] width 67 height 17
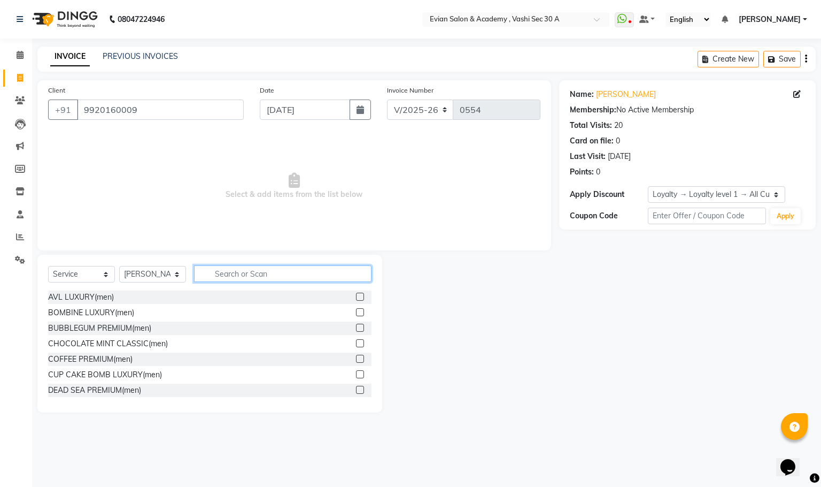
click at [234, 272] on input "text" at bounding box center [282, 273] width 177 height 17
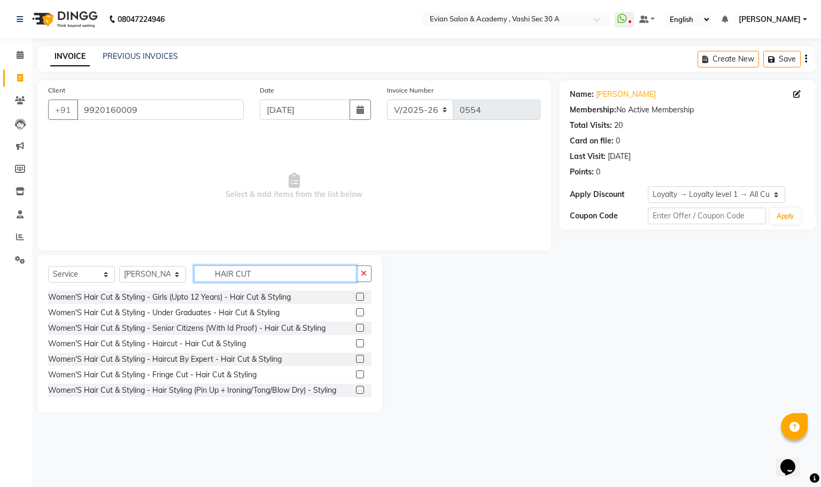
type input "HAIR CUT"
click at [356, 358] on label at bounding box center [360, 358] width 8 height 8
click at [356, 358] on input "checkbox" at bounding box center [359, 359] width 7 height 7
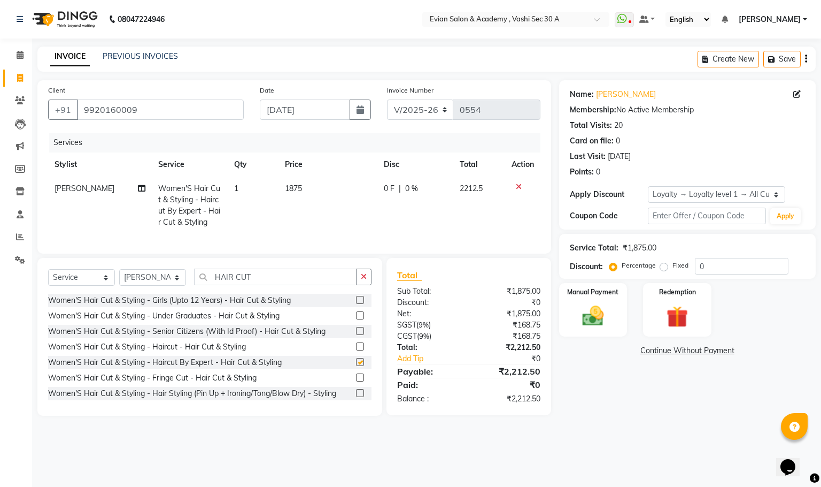
checkbox input "false"
click at [737, 269] on input "0" at bounding box center [742, 266] width 94 height 17
type input "20"
click at [609, 302] on div "Manual Payment" at bounding box center [593, 309] width 68 height 53
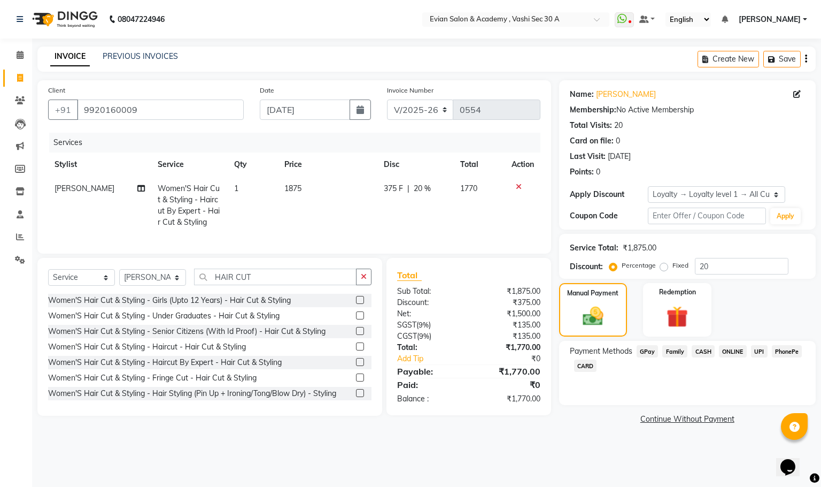
click at [595, 366] on span "CARD" at bounding box center [585, 365] width 23 height 12
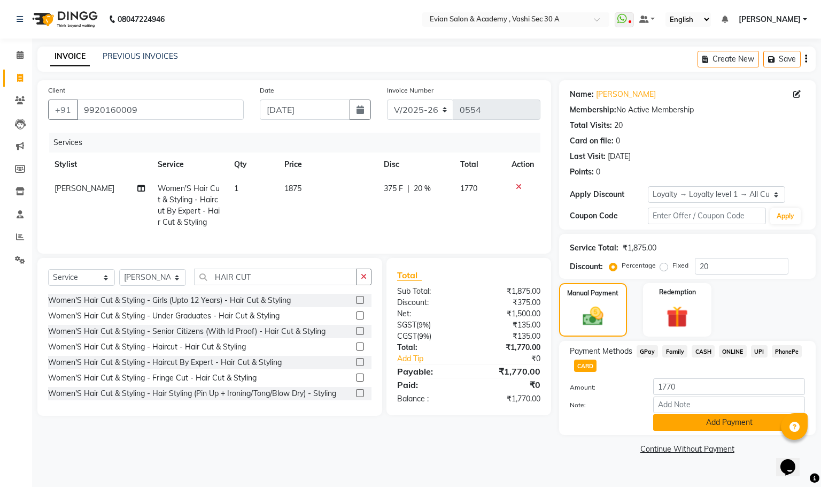
click at [706, 426] on button "Add Payment" at bounding box center [729, 422] width 152 height 17
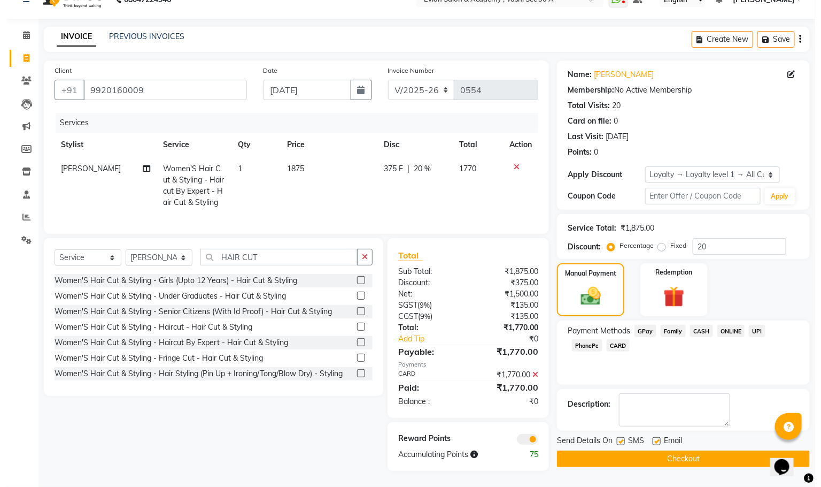
scroll to position [31, 0]
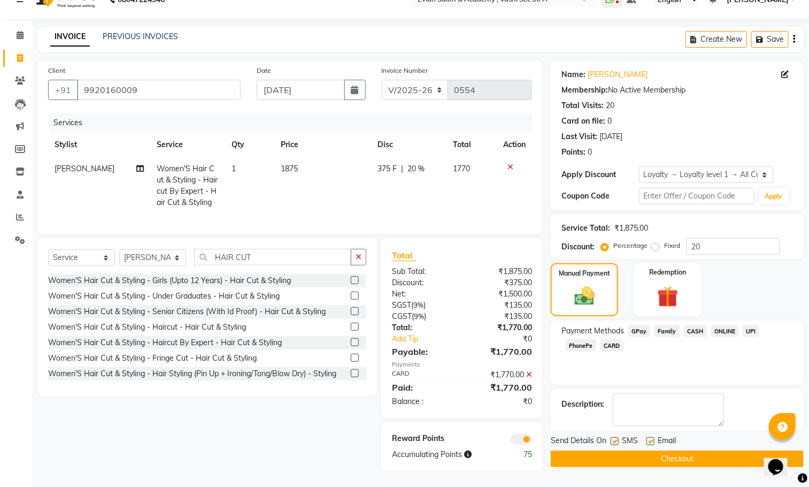
click at [523, 438] on span at bounding box center [521, 439] width 21 height 11
click at [532, 441] on input "checkbox" at bounding box center [532, 441] width 0 height 0
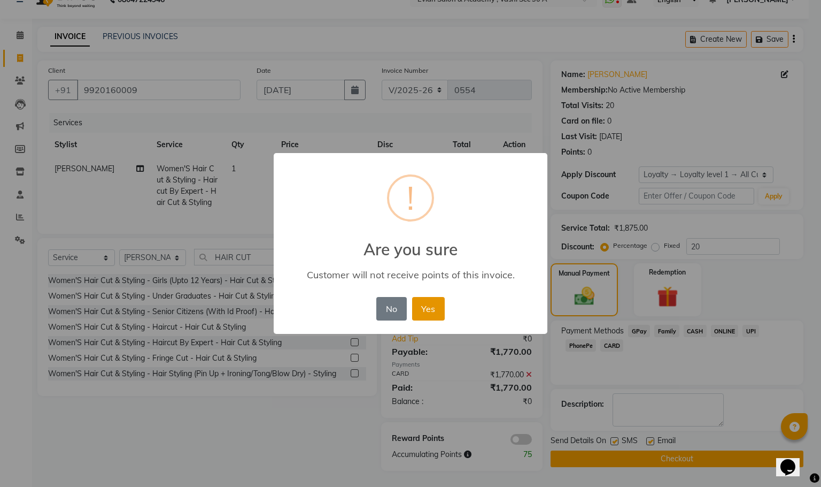
click at [422, 302] on button "Yes" at bounding box center [428, 309] width 33 height 24
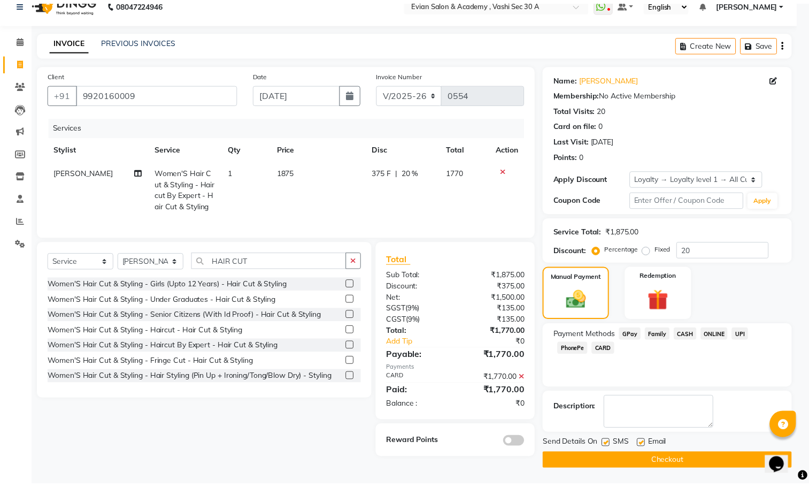
scroll to position [17, 0]
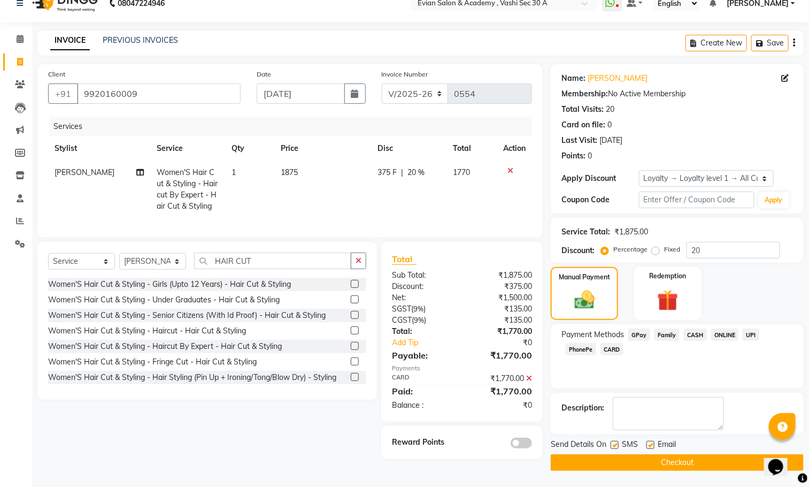
click at [624, 454] on button "Checkout" at bounding box center [677, 462] width 253 height 17
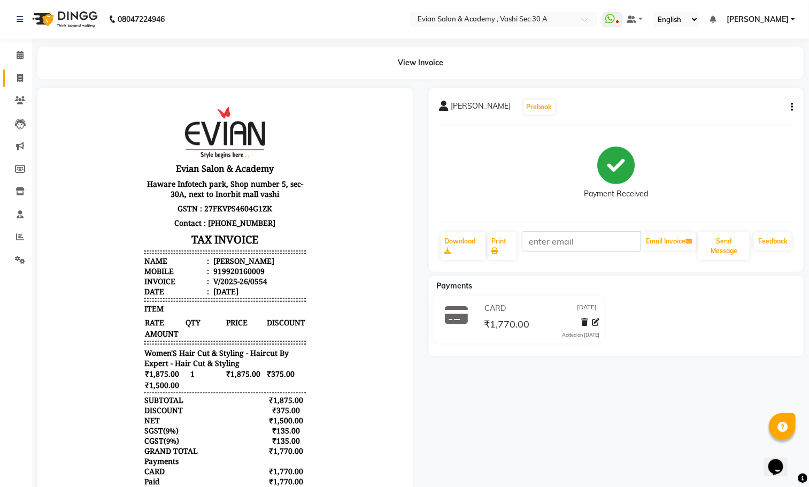
click at [20, 75] on icon at bounding box center [20, 78] width 6 height 8
select select "service"
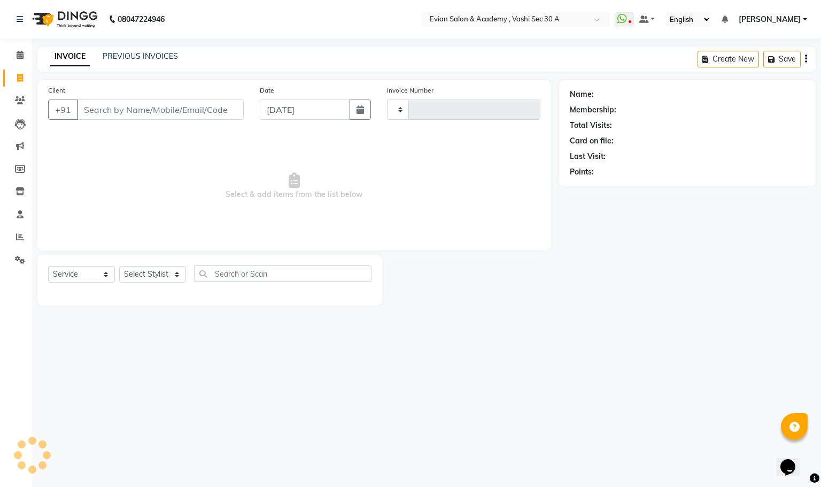
type input "0555"
select select "4961"
click at [163, 110] on input "Client" at bounding box center [160, 109] width 167 height 20
type input "9870101951"
select select "1: Object"
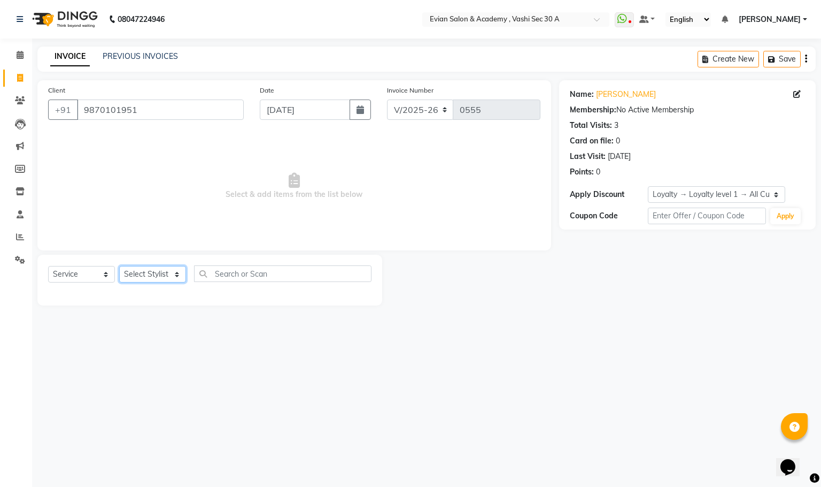
click at [161, 270] on select "Select Stylist ABUZAR SIR Admin ALFIYA ANAS ARMAN ARSALAN DISHA MAMPI MAM MUKES…" at bounding box center [152, 274] width 67 height 17
select select "68171"
click at [119, 266] on select "Select Stylist ABUZAR SIR Admin ALFIYA ANAS ARMAN ARSALAN DISHA MAMPI MAM MUKES…" at bounding box center [152, 274] width 67 height 17
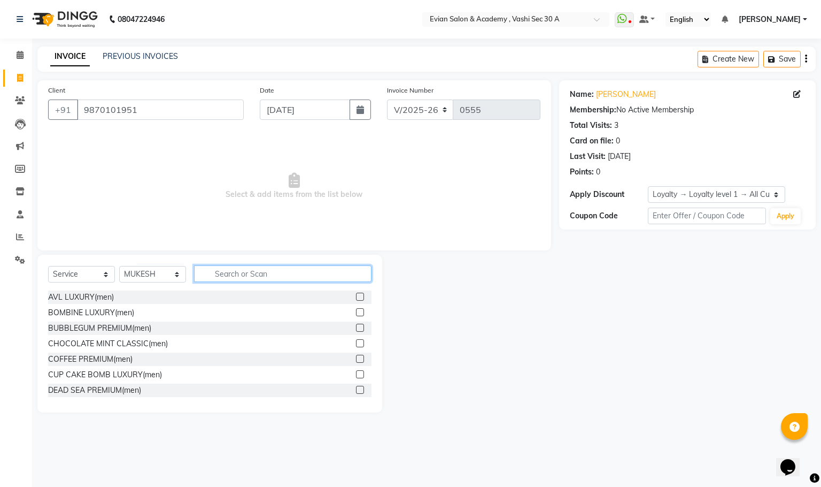
click at [278, 273] on input "text" at bounding box center [282, 273] width 177 height 17
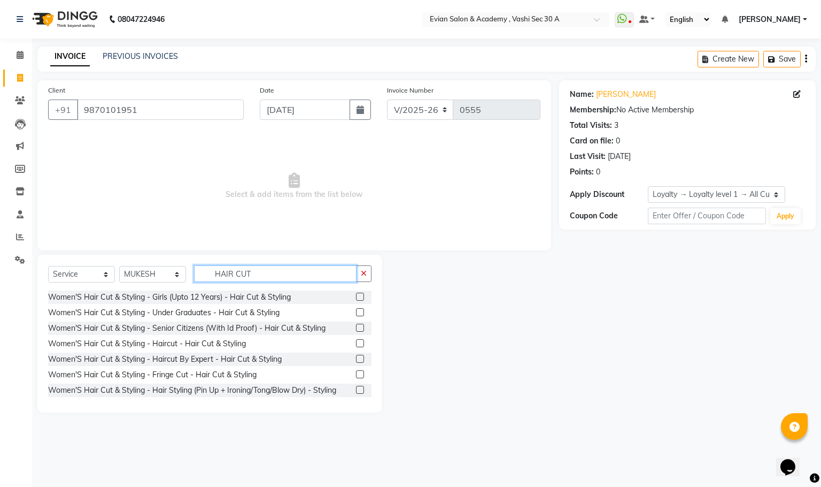
type input "HAIR CUT"
click at [356, 329] on label at bounding box center [360, 327] width 8 height 8
click at [356, 329] on input "checkbox" at bounding box center [359, 328] width 7 height 7
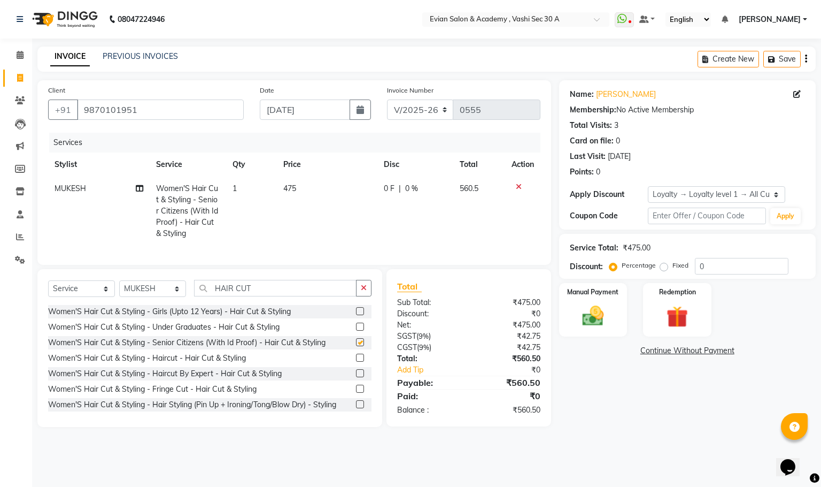
checkbox input "false"
click at [265, 296] on input "HAIR CUT" at bounding box center [275, 288] width 163 height 17
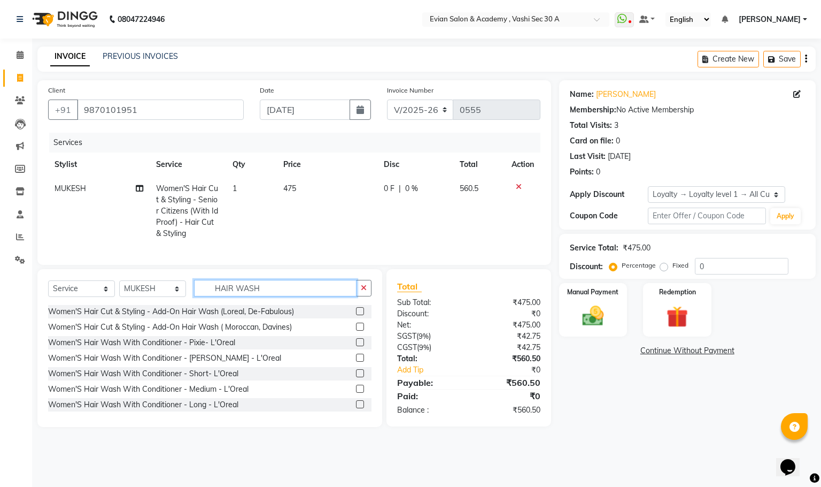
type input "HAIR WASH"
click at [356, 392] on label at bounding box center [360, 388] width 8 height 8
click at [356, 392] on input "checkbox" at bounding box center [359, 388] width 7 height 7
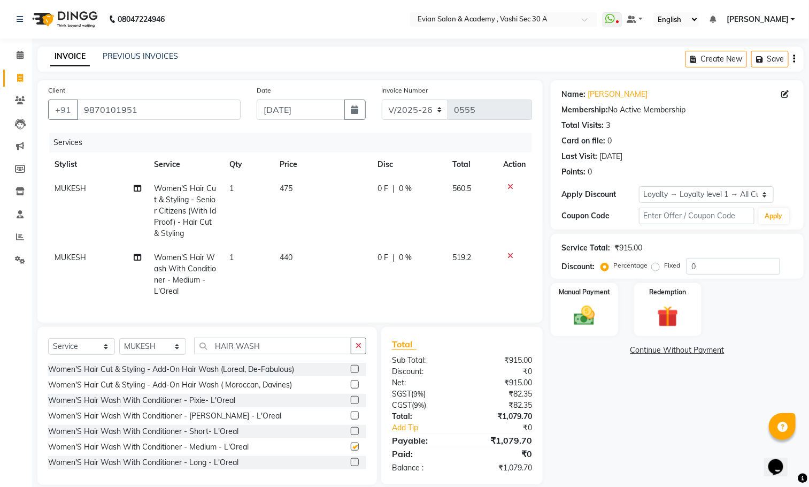
checkbox input "false"
click at [318, 209] on td "475" at bounding box center [322, 210] width 98 height 69
select select "68171"
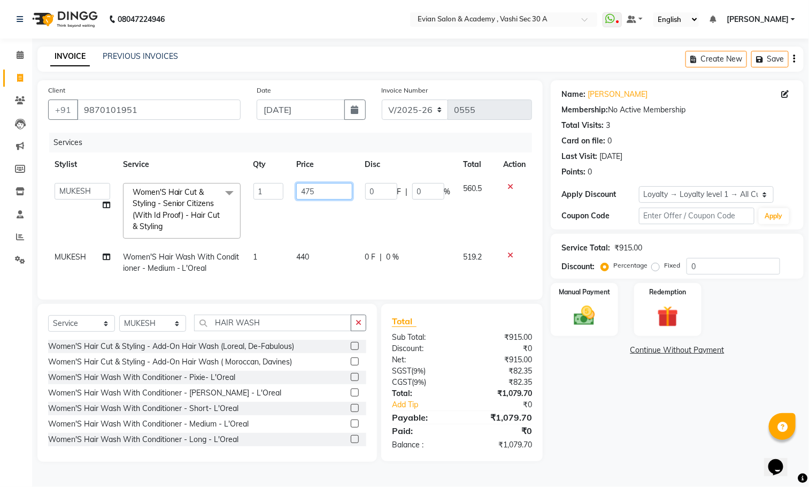
click at [337, 196] on input "475" at bounding box center [324, 191] width 56 height 17
type input "4"
type input "625"
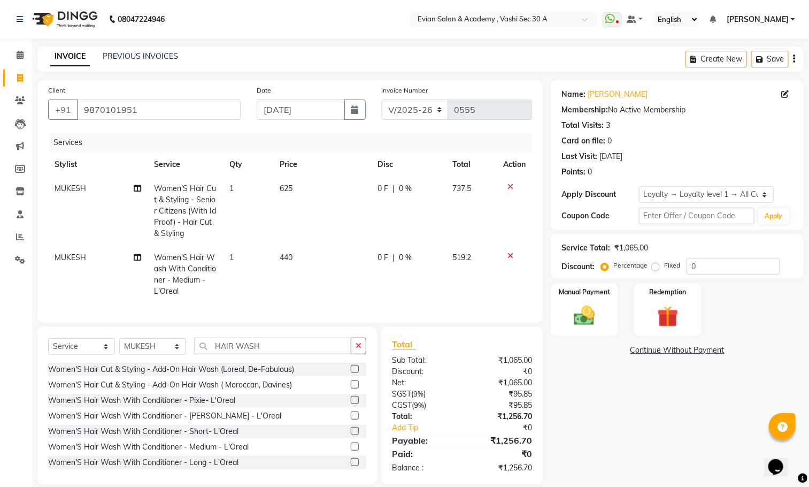
click at [322, 270] on td "440" at bounding box center [322, 274] width 98 height 58
select select "68171"
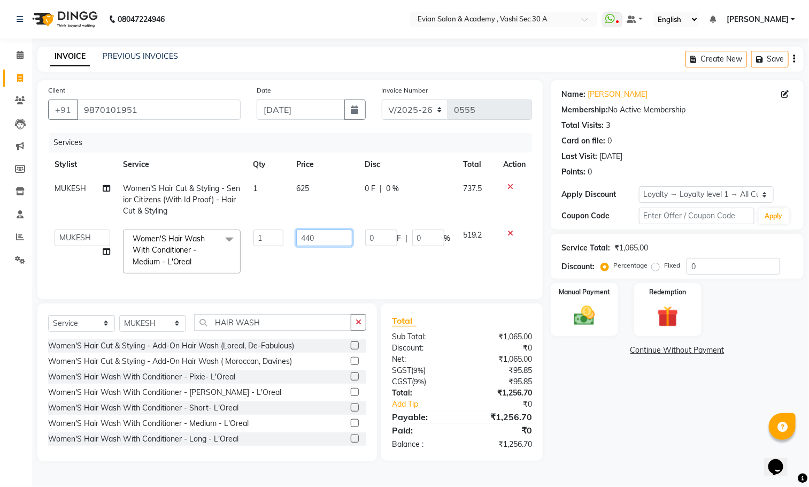
click at [326, 234] on input "440" at bounding box center [324, 237] width 56 height 17
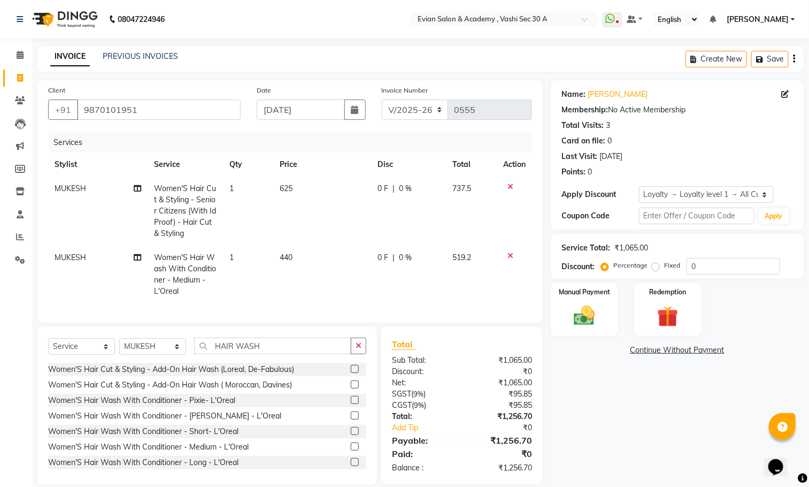
click at [328, 258] on td "440" at bounding box center [322, 274] width 98 height 58
select select "68171"
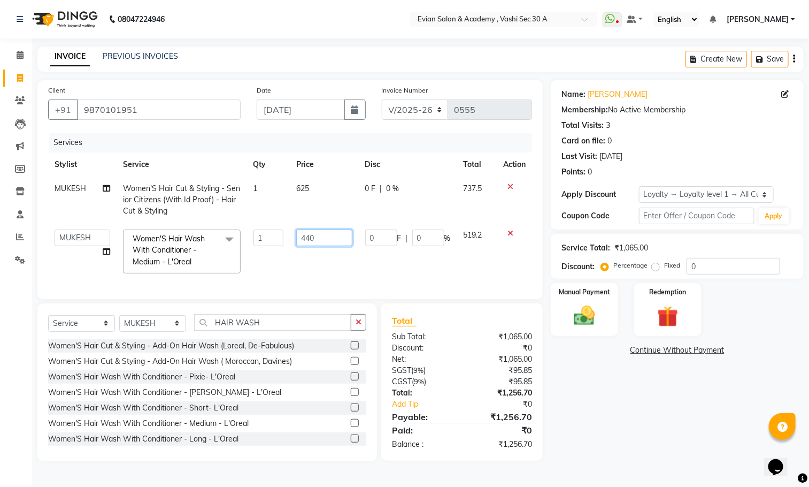
click at [331, 237] on input "440" at bounding box center [324, 237] width 56 height 17
type input "4"
type input "312.5"
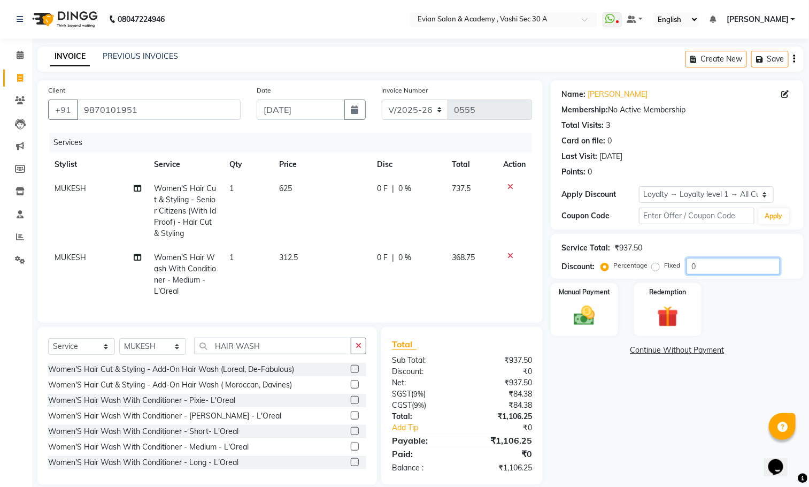
click at [703, 268] on input "0" at bounding box center [733, 266] width 94 height 17
type input "20"
click at [595, 318] on img at bounding box center [585, 315] width 36 height 25
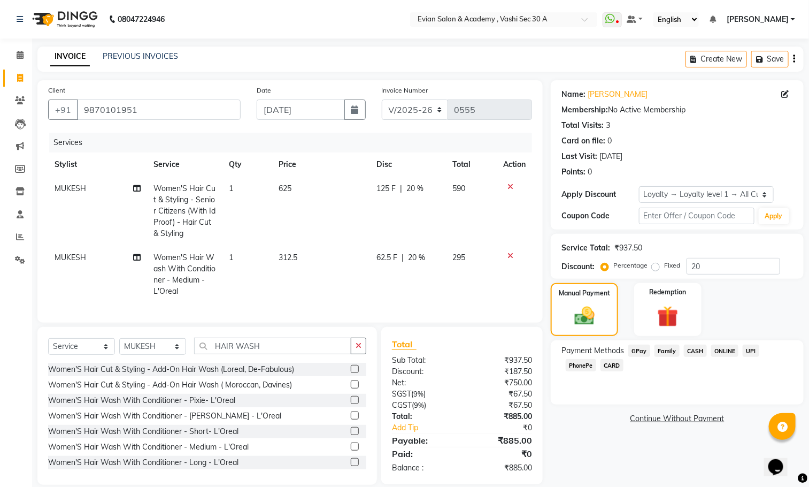
click at [693, 348] on span "CASH" at bounding box center [695, 350] width 23 height 12
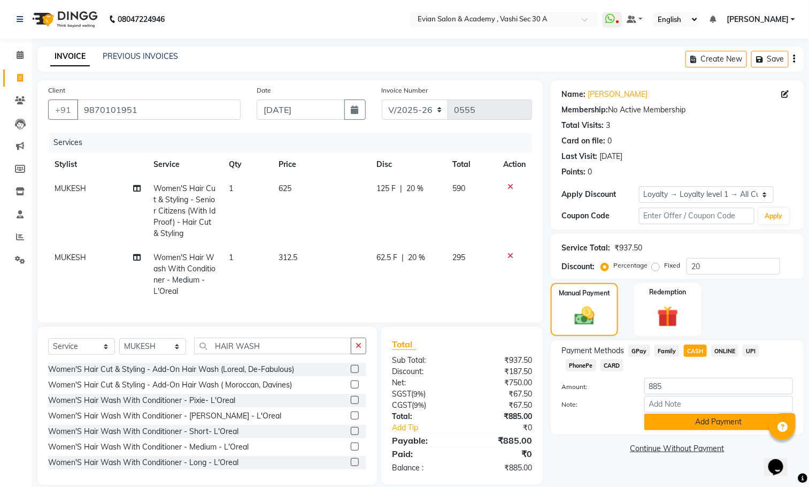
click at [706, 423] on button "Add Payment" at bounding box center [718, 421] width 149 height 17
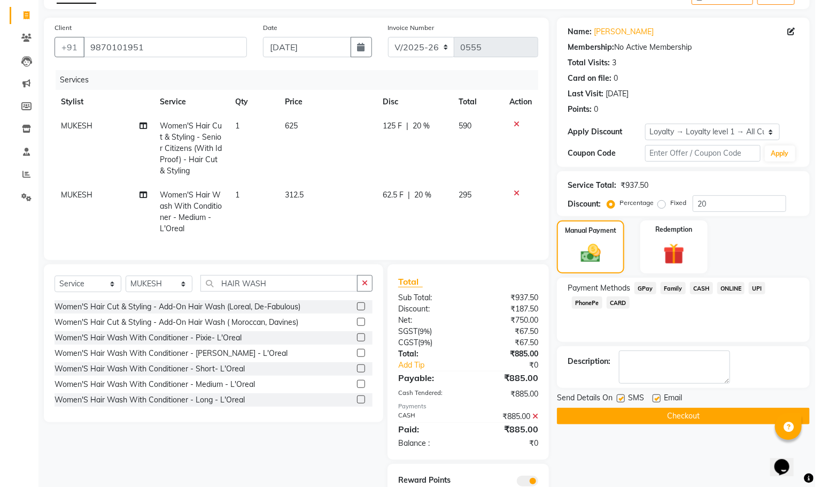
scroll to position [116, 0]
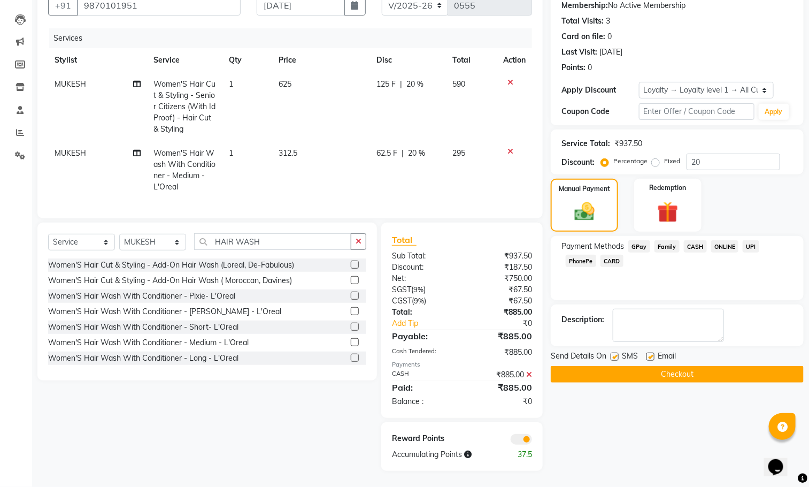
click at [514, 440] on span at bounding box center [521, 439] width 21 height 11
click at [532, 441] on input "checkbox" at bounding box center [532, 441] width 0 height 0
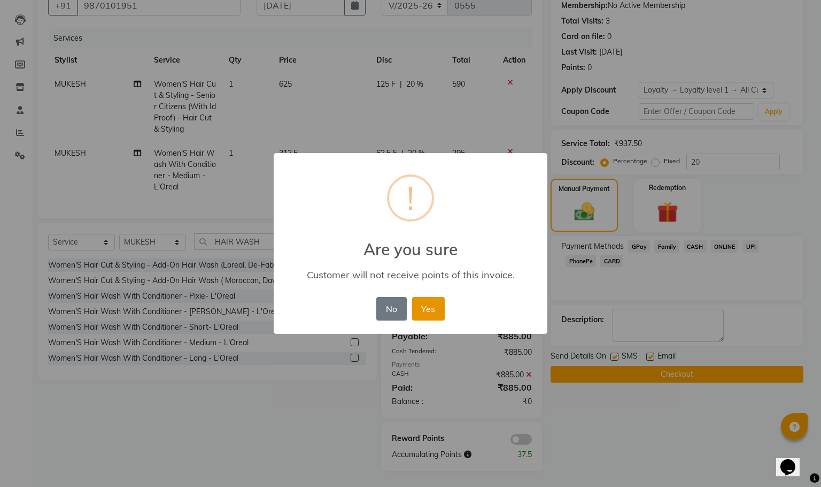
click at [430, 311] on button "Yes" at bounding box center [428, 309] width 33 height 24
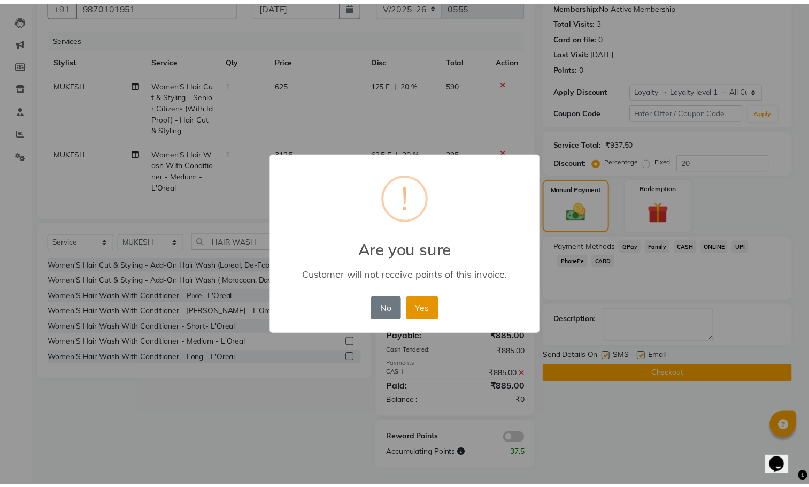
scroll to position [100, 0]
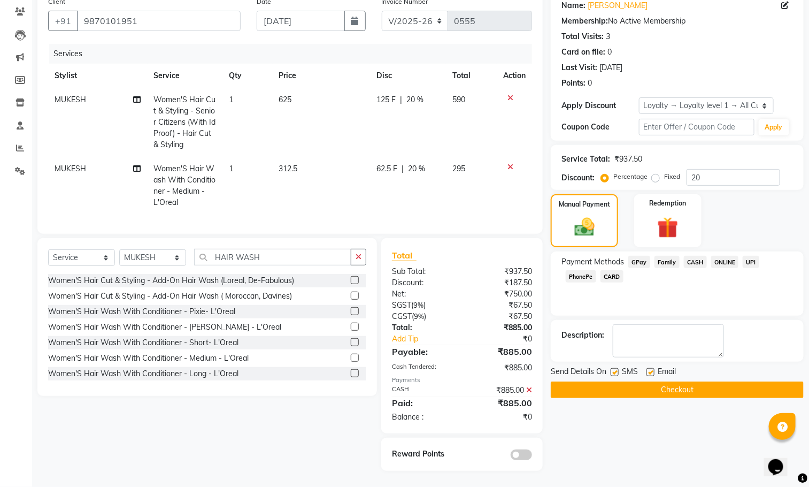
click at [648, 383] on button "Checkout" at bounding box center [677, 389] width 253 height 17
